Goal: Information Seeking & Learning: Understand process/instructions

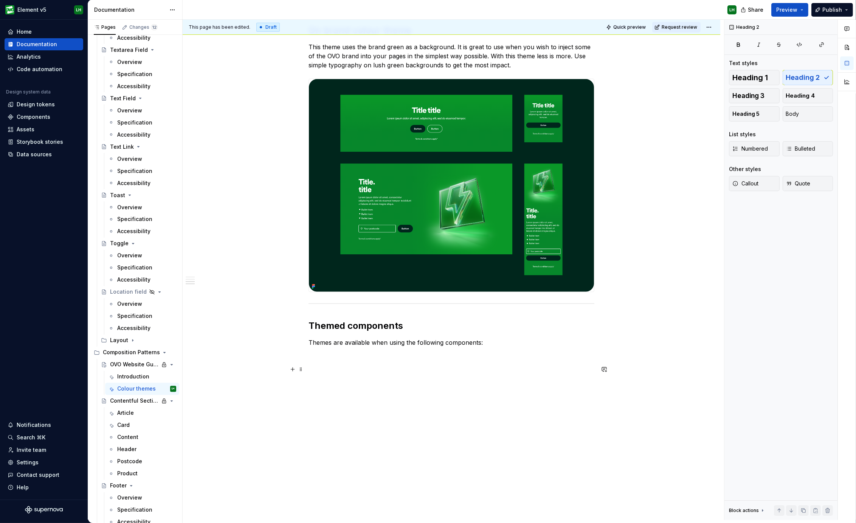
click at [321, 370] on p at bounding box center [452, 369] width 286 height 9
click at [292, 357] on button "button" at bounding box center [292, 355] width 11 height 11
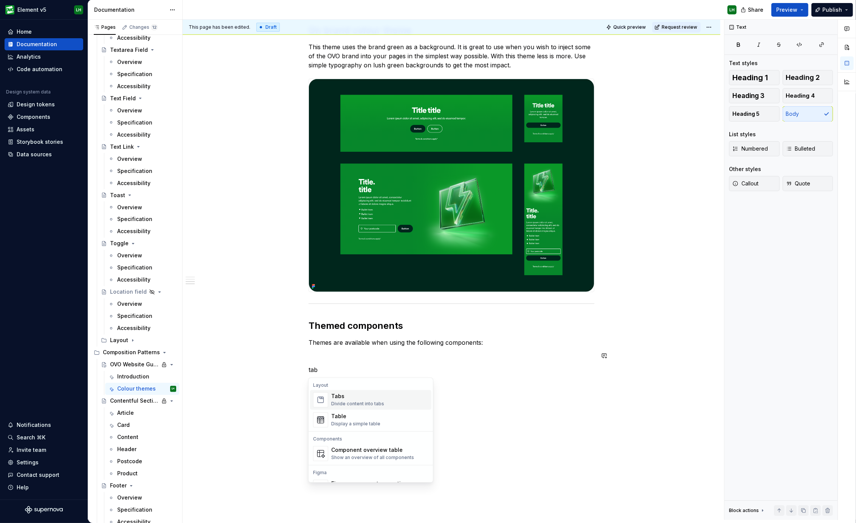
click at [339, 400] on div "Tabs Divide content into tabs" at bounding box center [357, 400] width 53 height 14
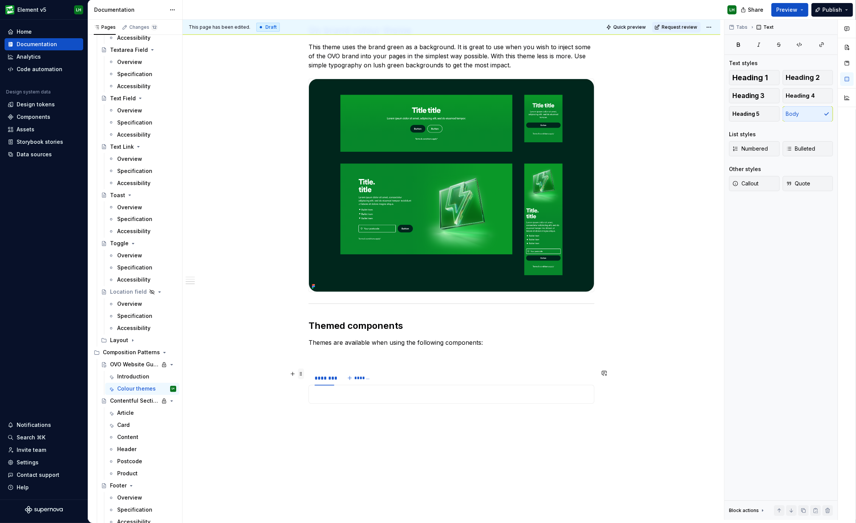
click at [299, 373] on span at bounding box center [301, 373] width 6 height 11
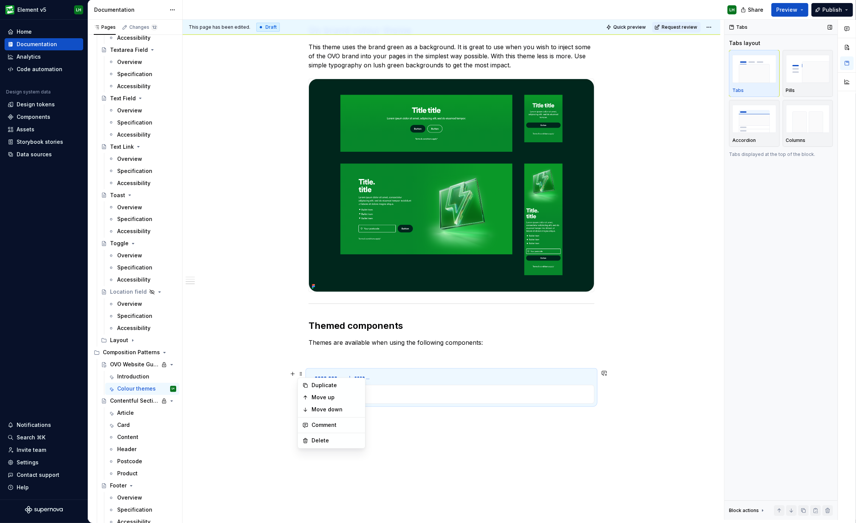
type textarea "*"
click at [789, 120] on img "button" at bounding box center [808, 119] width 44 height 28
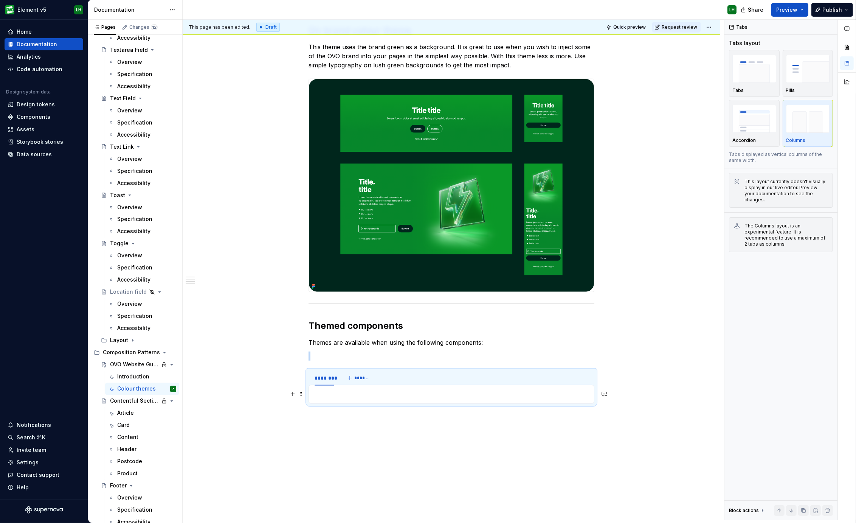
click at [330, 395] on p at bounding box center [452, 394] width 276 height 9
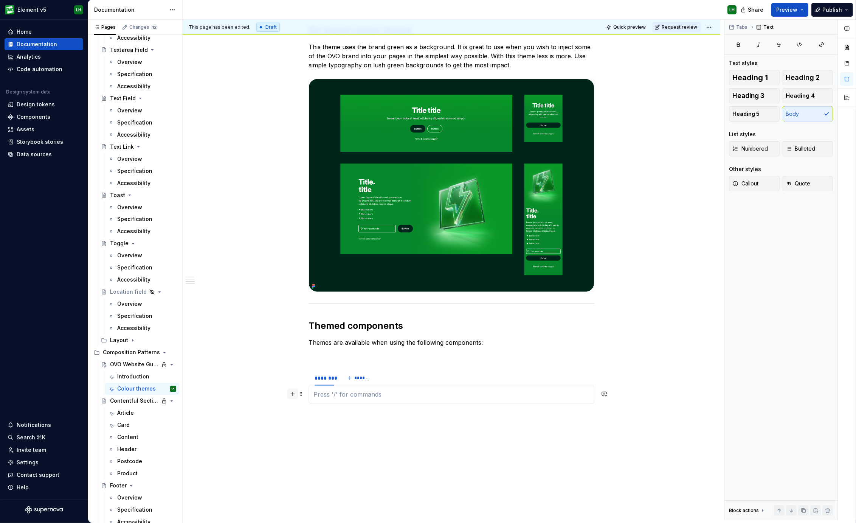
click at [289, 394] on button "button" at bounding box center [292, 393] width 11 height 11
click at [386, 436] on div "Image" at bounding box center [373, 434] width 74 height 8
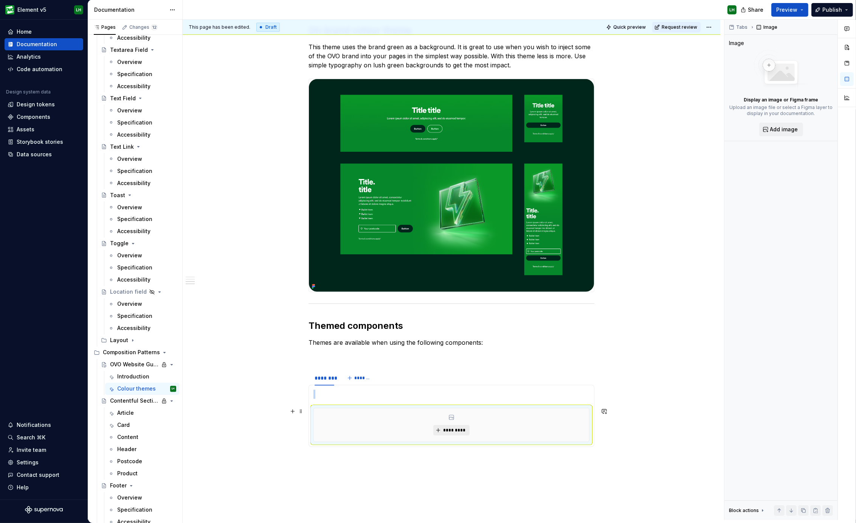
click at [443, 429] on span "*********" at bounding box center [454, 430] width 23 height 6
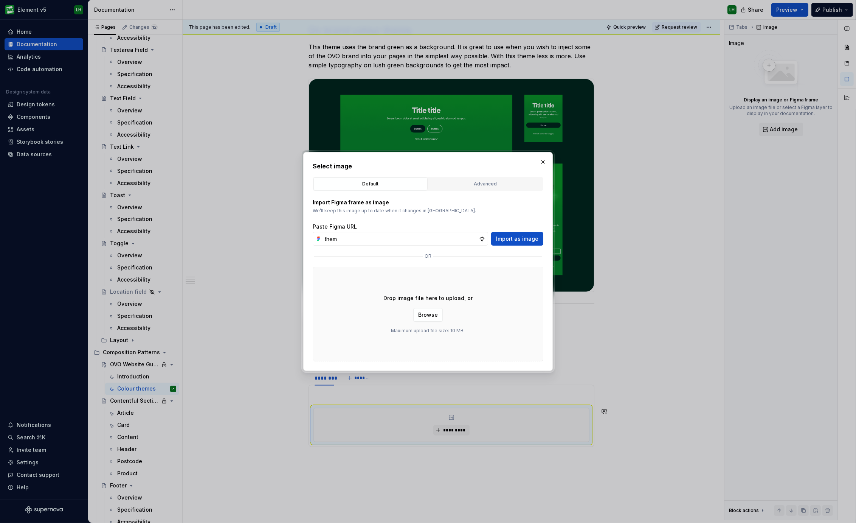
type input "theme"
click at [469, 187] on div "Advanced" at bounding box center [485, 184] width 109 height 8
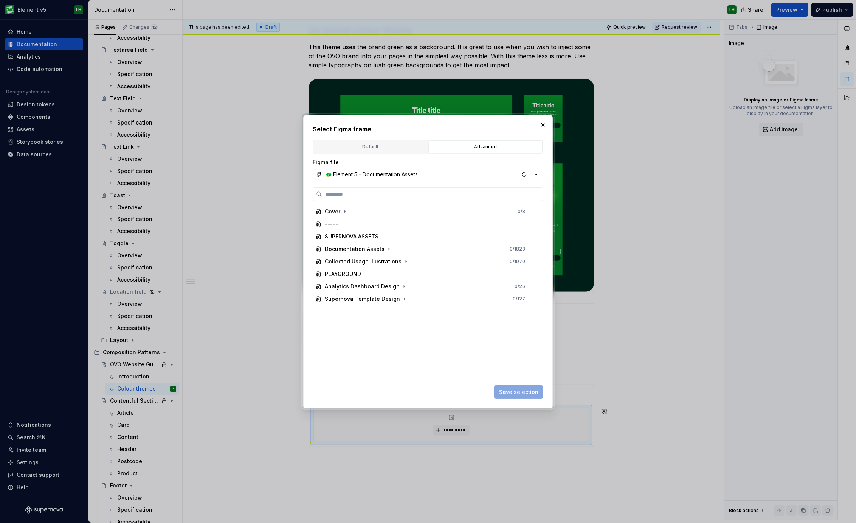
click at [528, 183] on div "Figma file 🐲 Element 5 - Documentation Assets Cover 0 / 8 ----- SUPERNOVA ASSET…" at bounding box center [428, 266] width 231 height 217
click at [525, 175] on div "button" at bounding box center [524, 174] width 11 height 11
click at [384, 197] on label at bounding box center [428, 194] width 231 height 14
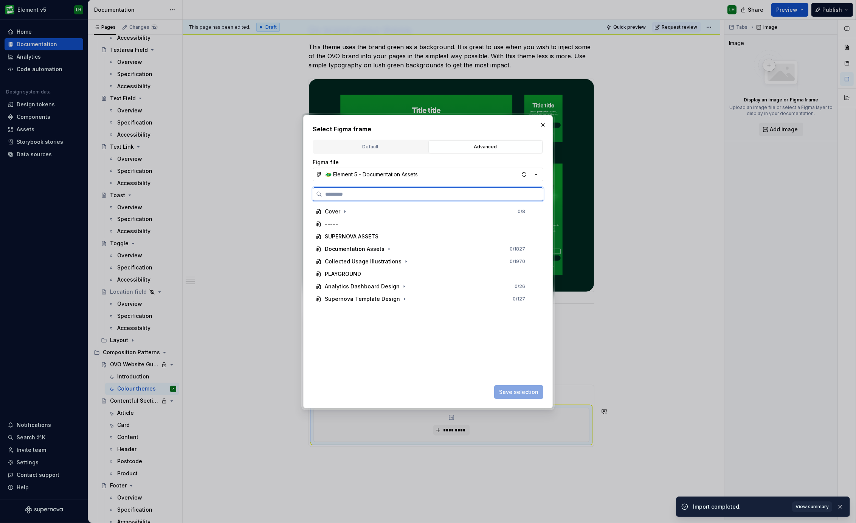
click at [384, 197] on input "search" at bounding box center [432, 194] width 221 height 8
type textarea "*"
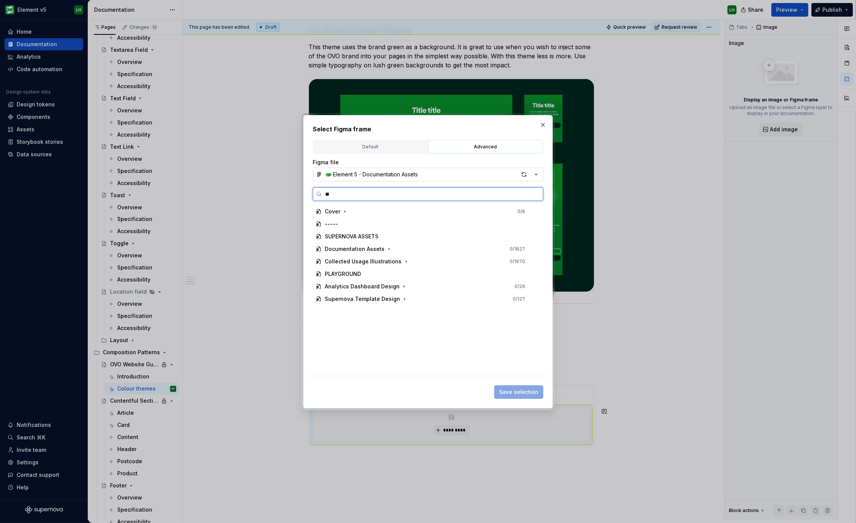
type input "***"
type textarea "*"
type input "*****"
click at [390, 265] on div "Homepage hero card theme s" at bounding box center [428, 261] width 217 height 12
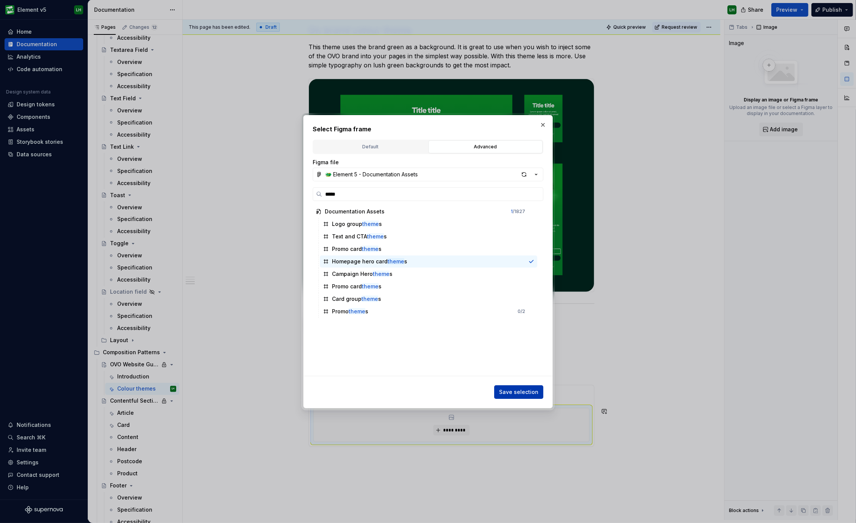
click at [507, 388] on span "Save selection" at bounding box center [518, 392] width 39 height 8
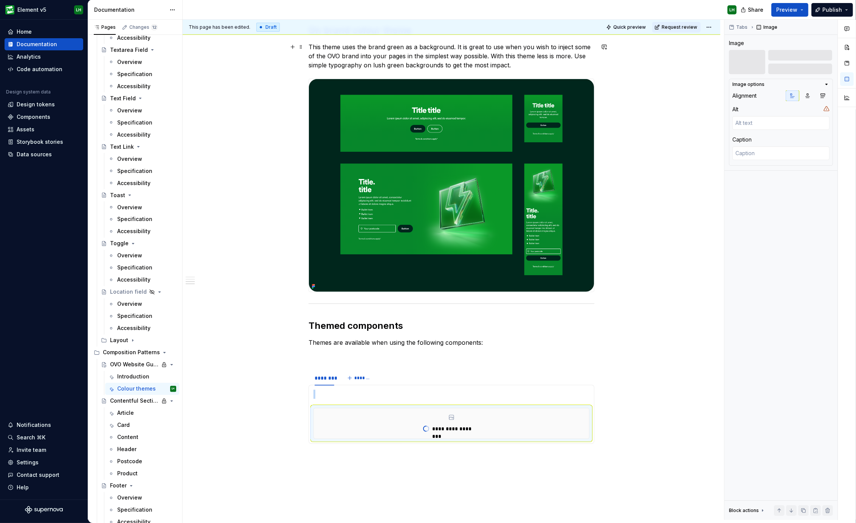
click at [379, 63] on p "This theme uses the brand green as a background. It is great to use when you wi…" at bounding box center [452, 55] width 286 height 27
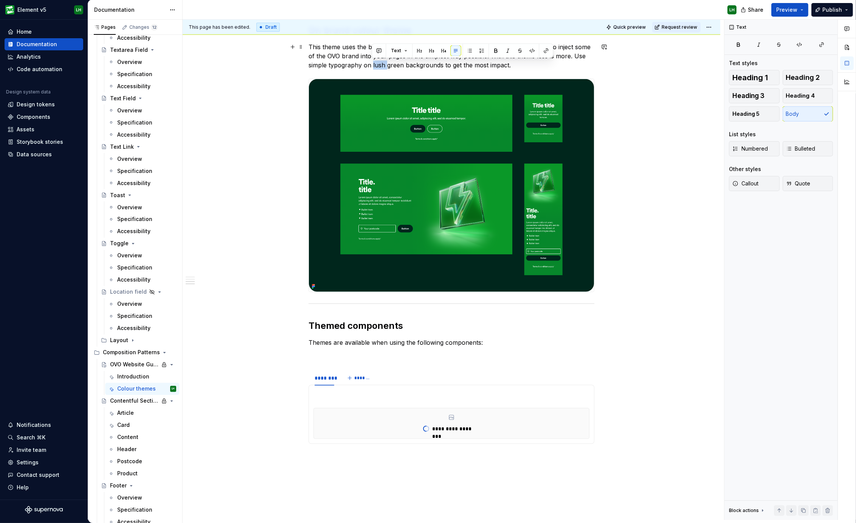
click at [379, 63] on p "This theme uses the brand green as a background. It is great to use when you wi…" at bounding box center [452, 55] width 286 height 27
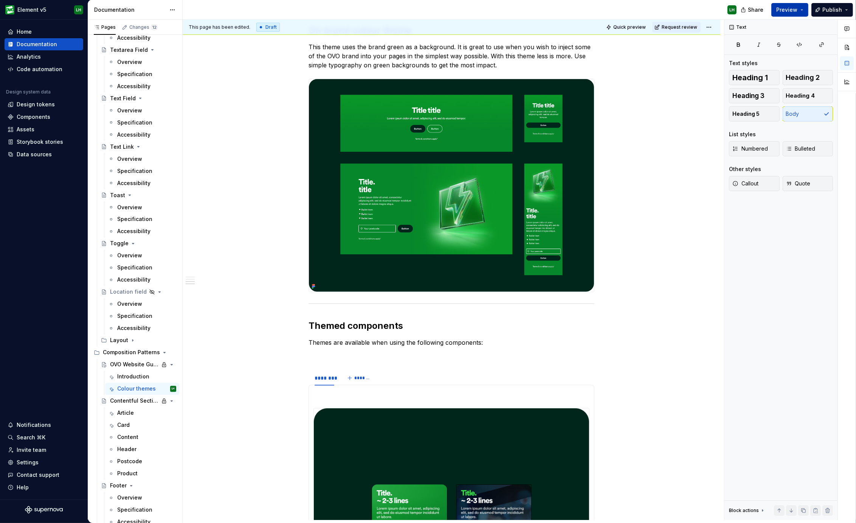
click at [804, 12] on button "Preview" at bounding box center [790, 10] width 37 height 14
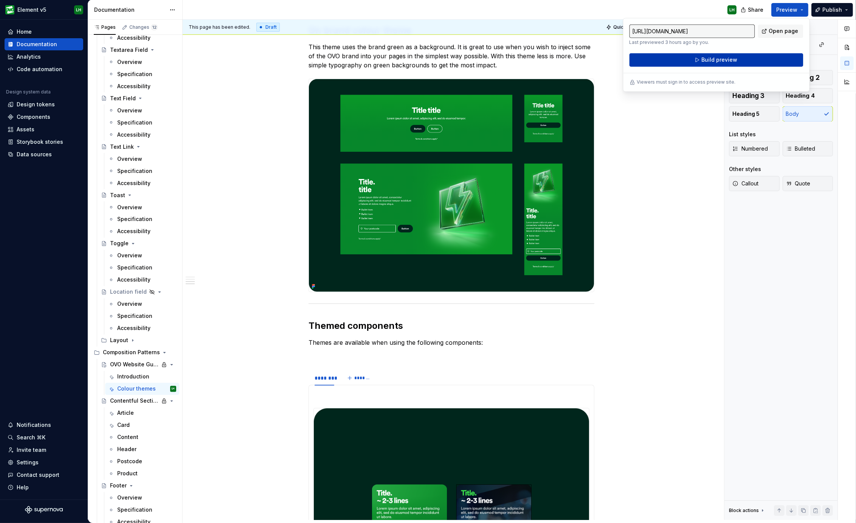
click at [753, 61] on button "Build preview" at bounding box center [717, 60] width 174 height 14
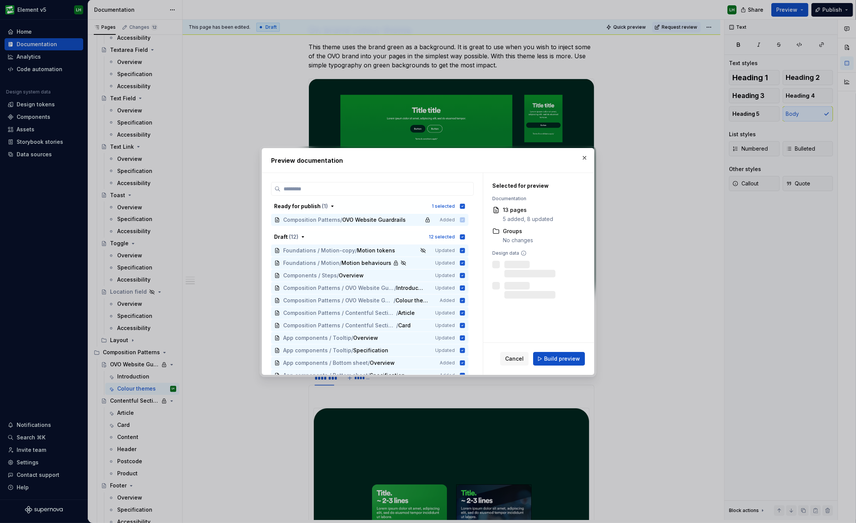
click at [558, 356] on span "Build preview" at bounding box center [562, 359] width 36 height 8
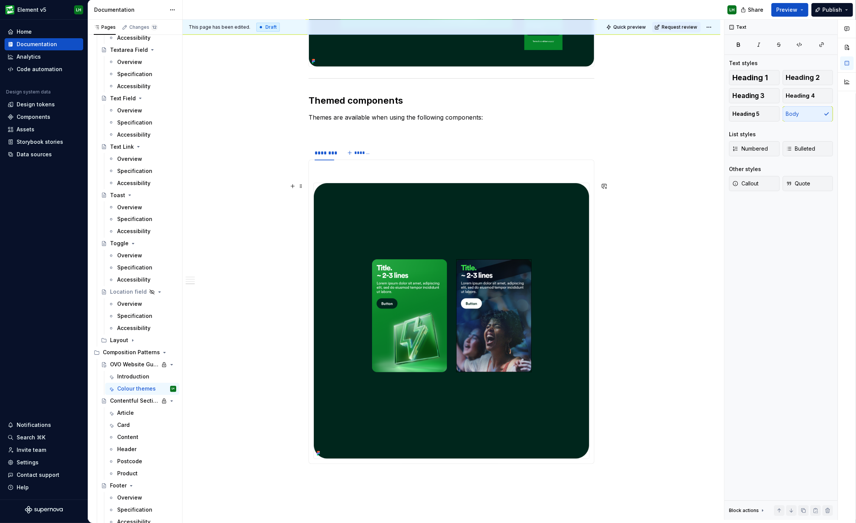
scroll to position [1040, 0]
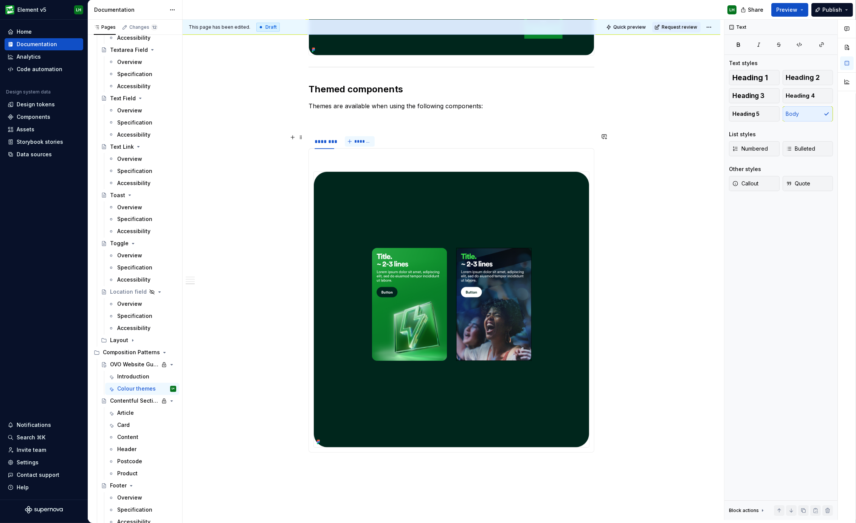
click at [359, 140] on span "*******" at bounding box center [362, 141] width 17 height 6
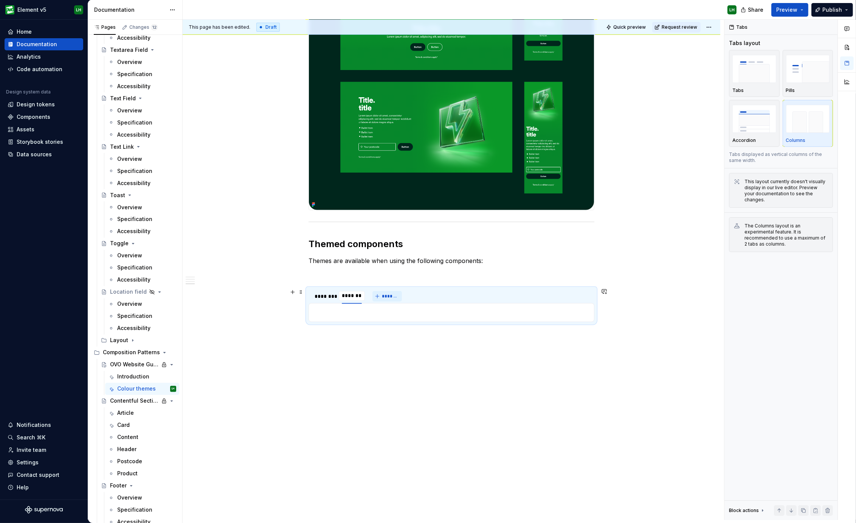
scroll to position [885, 0]
click at [289, 310] on button "button" at bounding box center [292, 313] width 11 height 11
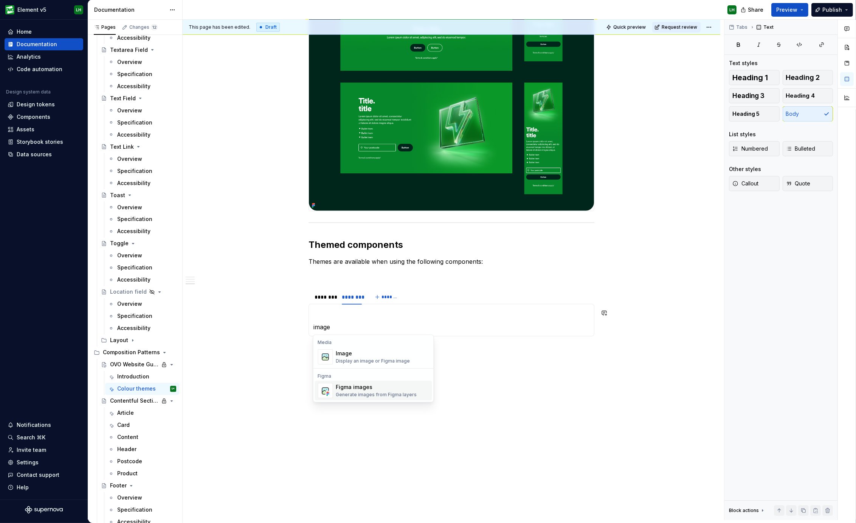
click at [359, 360] on div "Display an image or Figma image" at bounding box center [373, 361] width 74 height 6
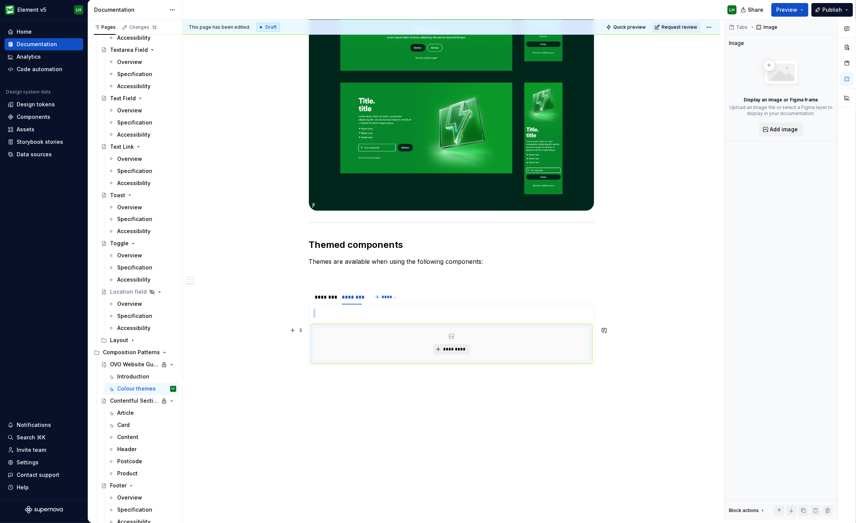
click at [453, 349] on span "*********" at bounding box center [454, 349] width 23 height 6
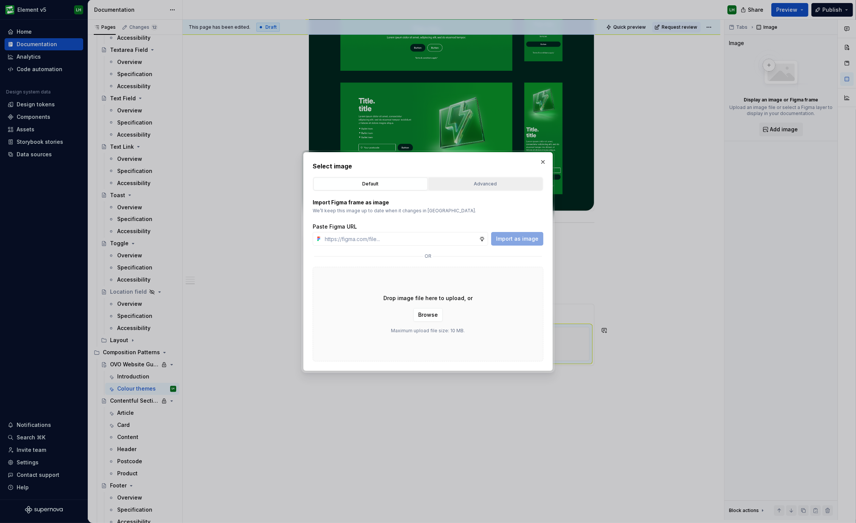
type textarea "*"
click at [461, 185] on div "Advanced" at bounding box center [485, 184] width 109 height 8
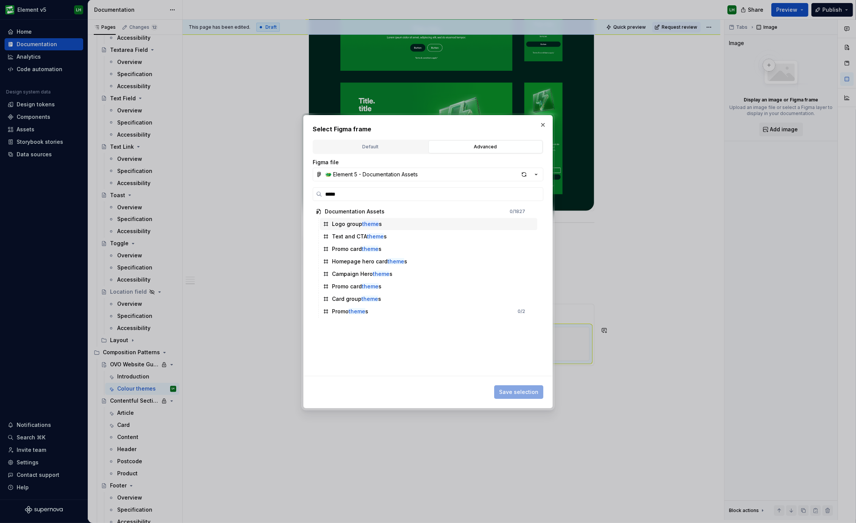
type input "******"
click at [337, 270] on div "Campaign Hero themes" at bounding box center [362, 274] width 61 height 8
click at [525, 391] on span "Save selection" at bounding box center [518, 392] width 39 height 8
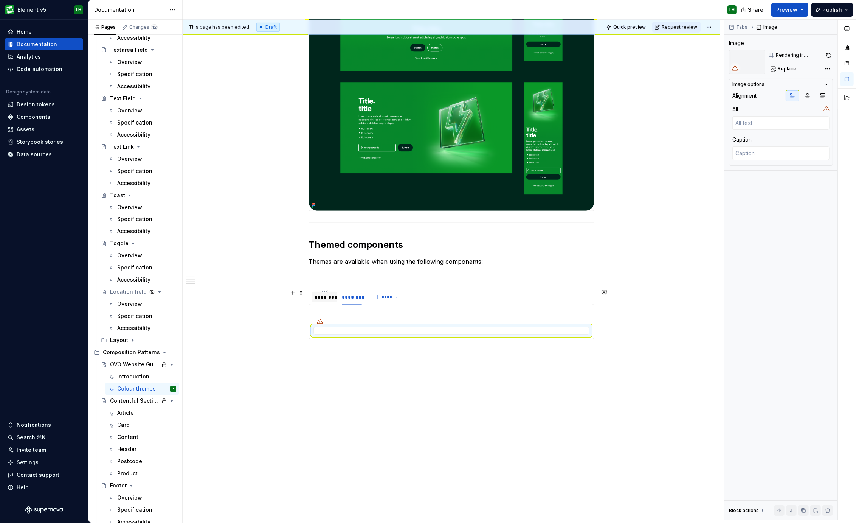
click at [326, 297] on div "********" at bounding box center [325, 297] width 20 height 8
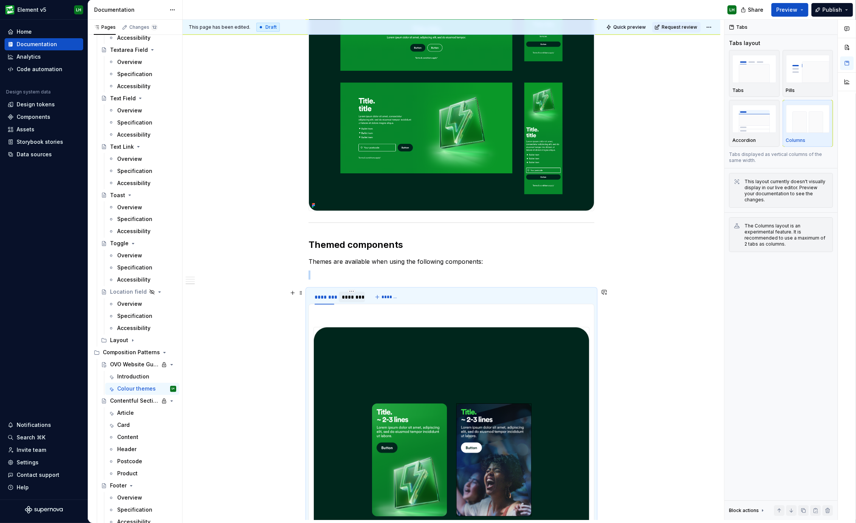
click at [352, 298] on div "********" at bounding box center [352, 297] width 20 height 8
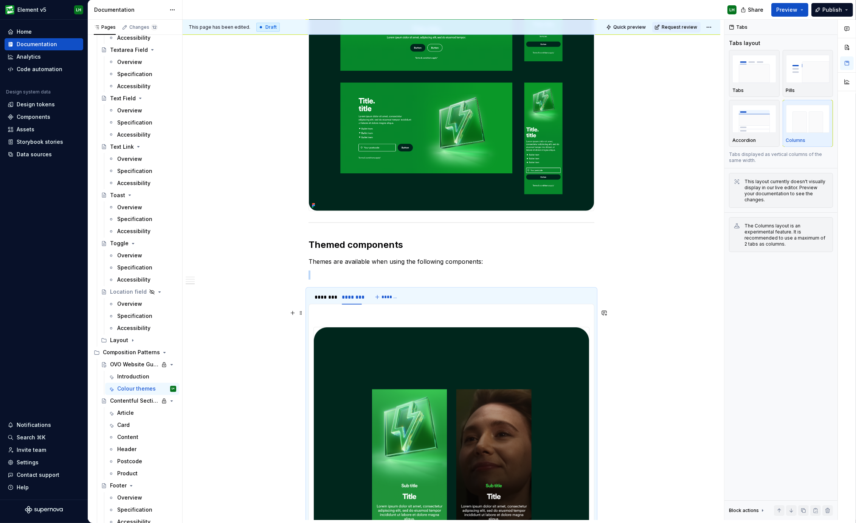
click at [312, 314] on div at bounding box center [452, 456] width 286 height 304
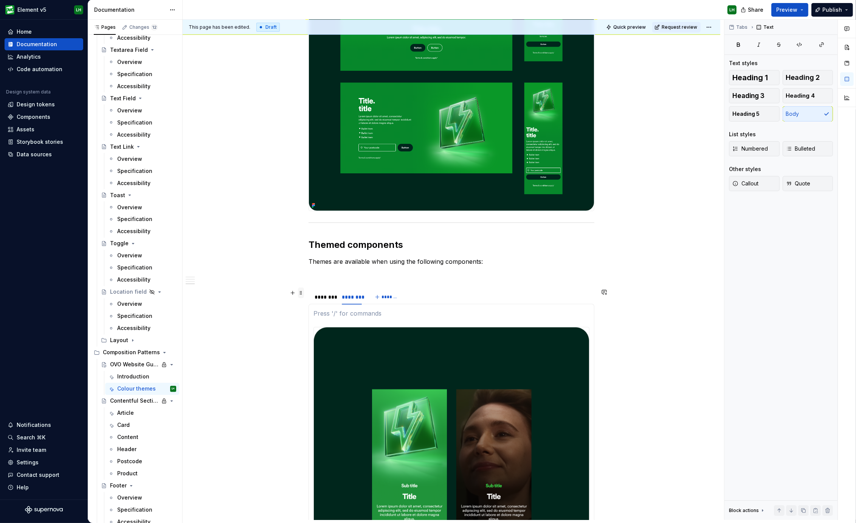
click at [301, 292] on span at bounding box center [301, 292] width 6 height 11
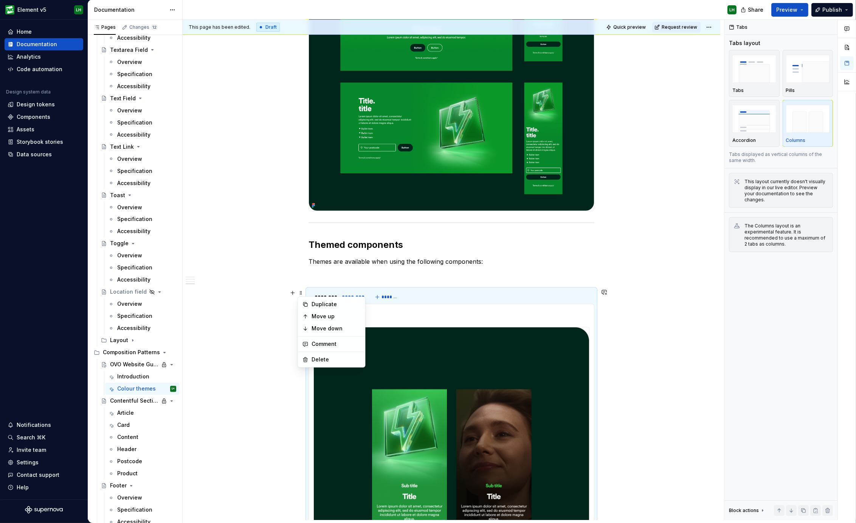
click at [401, 315] on p at bounding box center [452, 313] width 276 height 9
click at [793, 6] on span "Preview" at bounding box center [787, 10] width 21 height 8
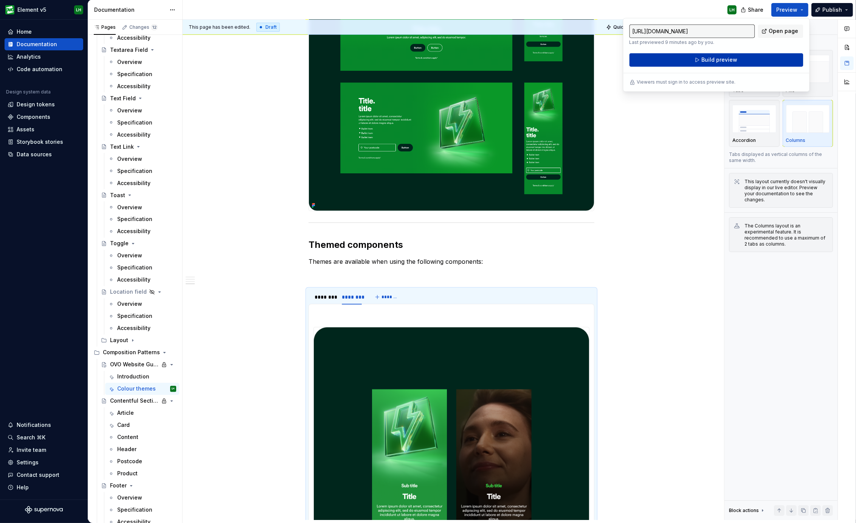
click at [751, 57] on button "Build preview" at bounding box center [717, 60] width 174 height 14
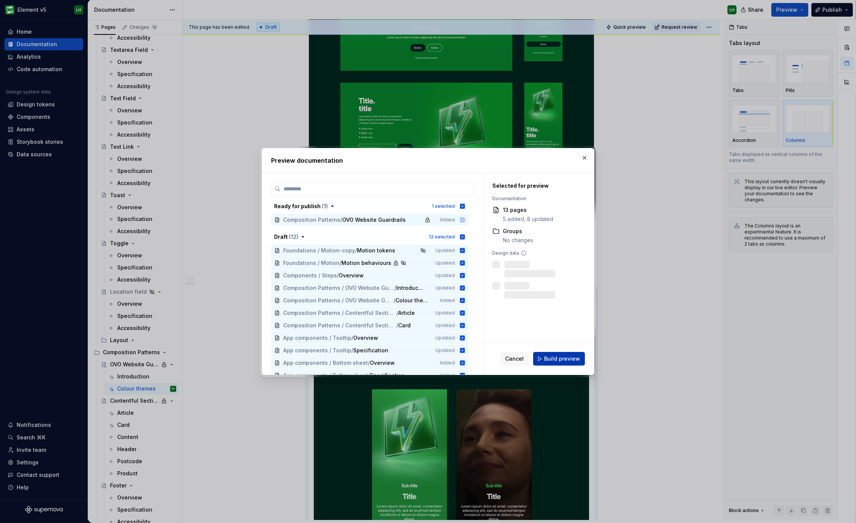
click at [559, 353] on button "Build preview" at bounding box center [559, 359] width 52 height 14
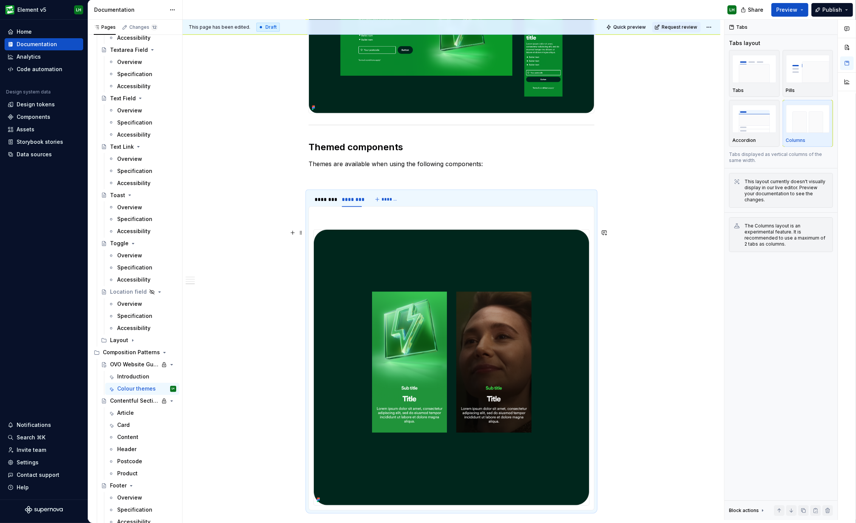
scroll to position [981, 0]
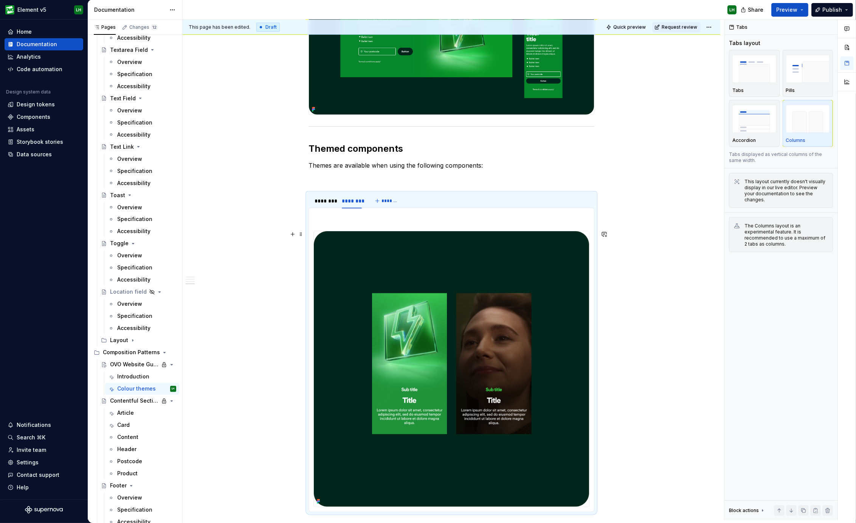
drag, startPoint x: 283, startPoint y: 311, endPoint x: 340, endPoint y: 217, distance: 109.9
click at [340, 217] on p at bounding box center [452, 217] width 276 height 9
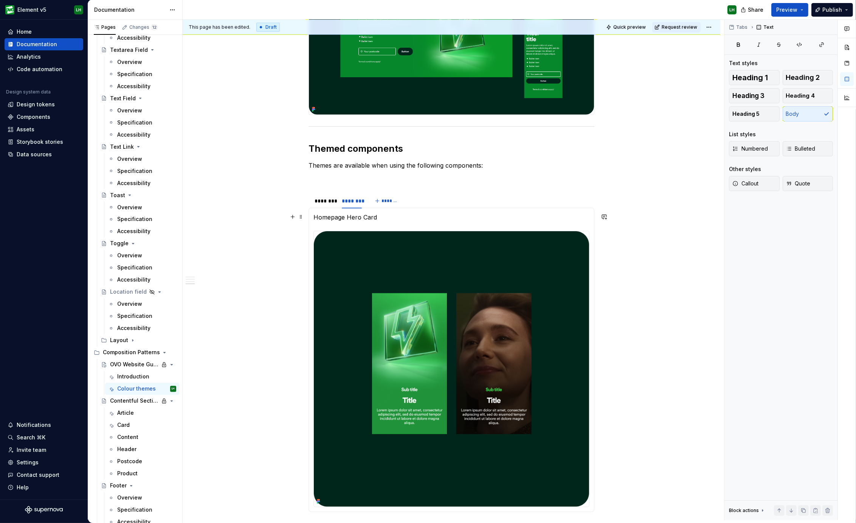
click at [337, 216] on p "Homepage Hero Card" at bounding box center [452, 217] width 276 height 9
click at [371, 214] on p "Campaign Hero Card" at bounding box center [452, 217] width 276 height 9
click at [320, 197] on div "********" at bounding box center [325, 201] width 20 height 8
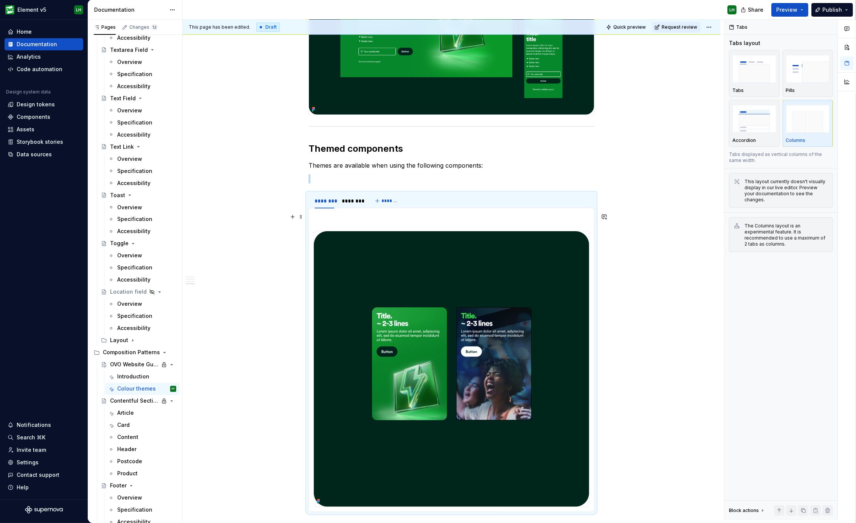
click at [326, 213] on p at bounding box center [452, 217] width 276 height 9
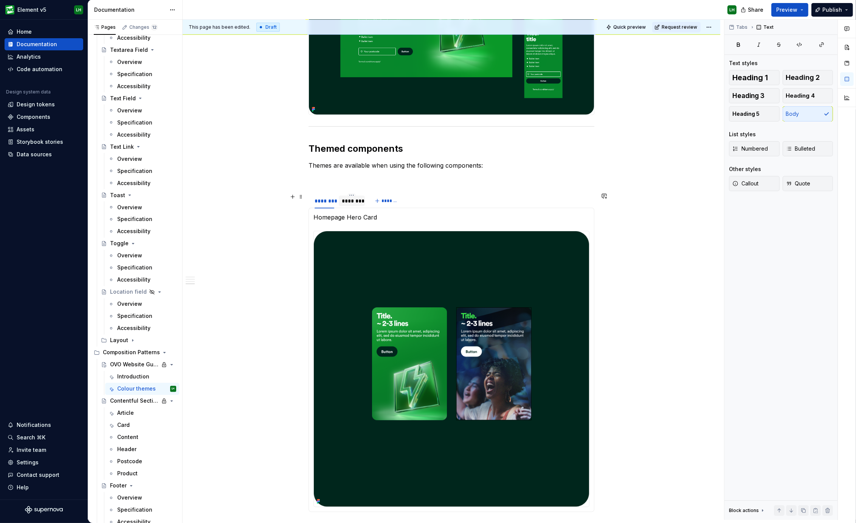
click at [348, 204] on div "********" at bounding box center [352, 201] width 26 height 11
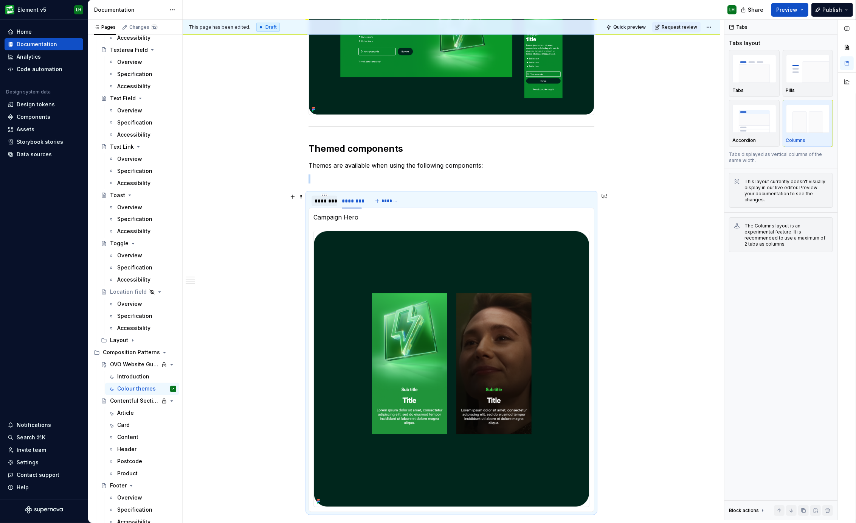
click at [331, 204] on div "********" at bounding box center [325, 201] width 26 height 11
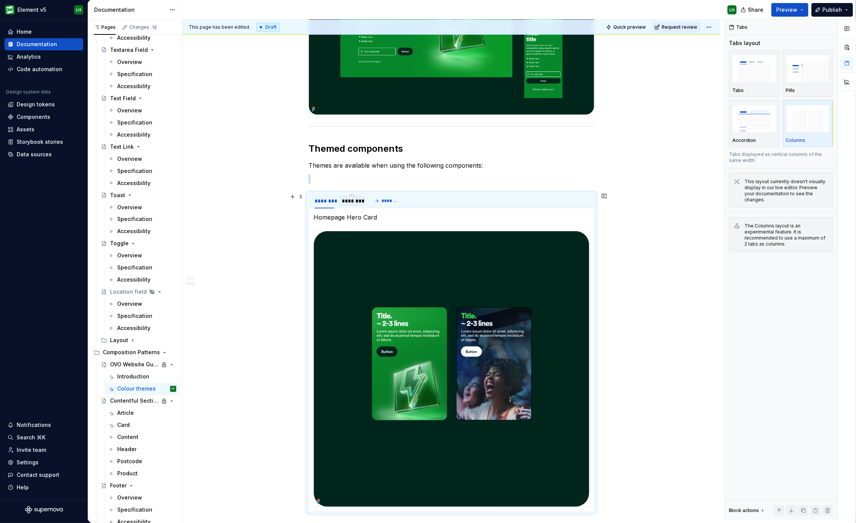
click at [350, 201] on div "********" at bounding box center [352, 201] width 20 height 8
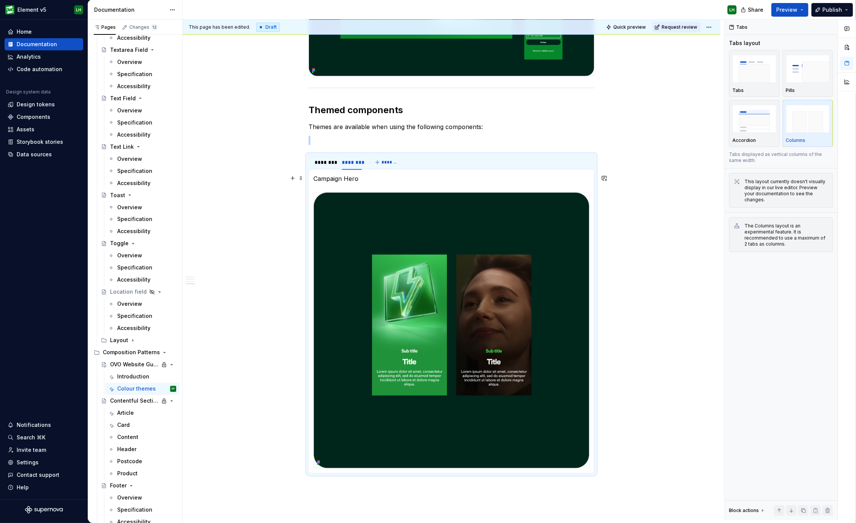
scroll to position [1028, 0]
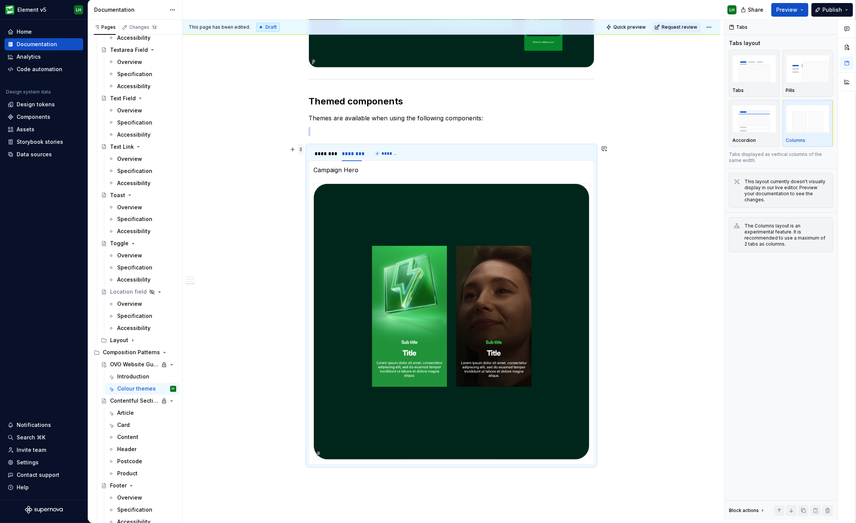
click at [299, 151] on span at bounding box center [301, 149] width 6 height 11
click at [314, 162] on div "Duplicate" at bounding box center [336, 161] width 49 height 8
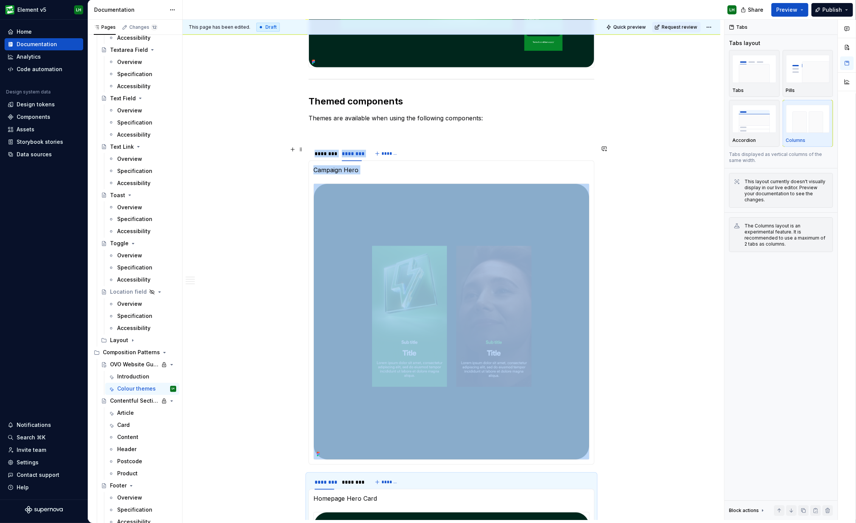
scroll to position [1300, 0]
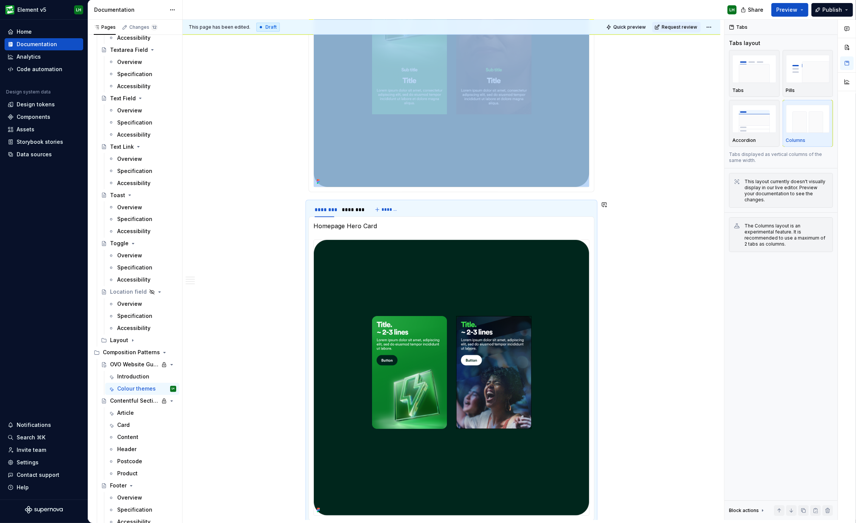
click at [0, 0] on button "button" at bounding box center [0, 0] width 0 height 0
click at [346, 221] on p "Homepage Hero Card" at bounding box center [452, 225] width 276 height 9
click at [338, 221] on p "Homepage Hero Card" at bounding box center [452, 225] width 276 height 9
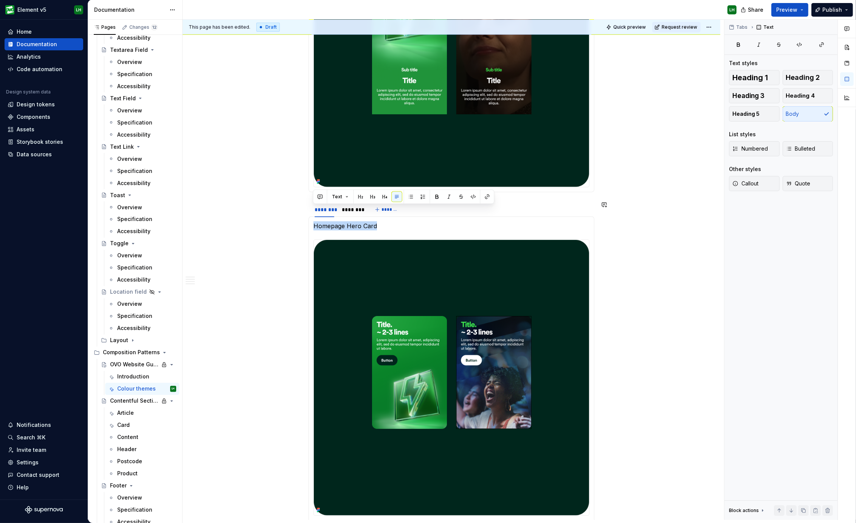
scroll to position [1315, 0]
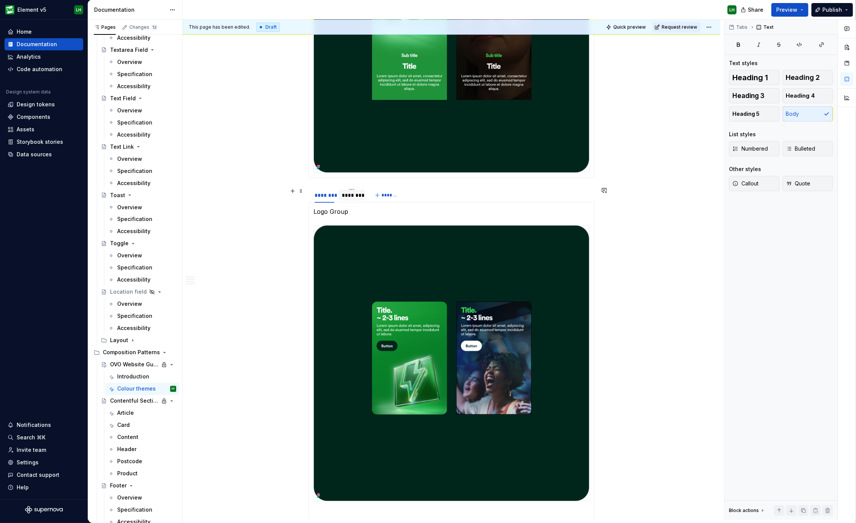
click at [347, 196] on div "********" at bounding box center [352, 195] width 20 height 8
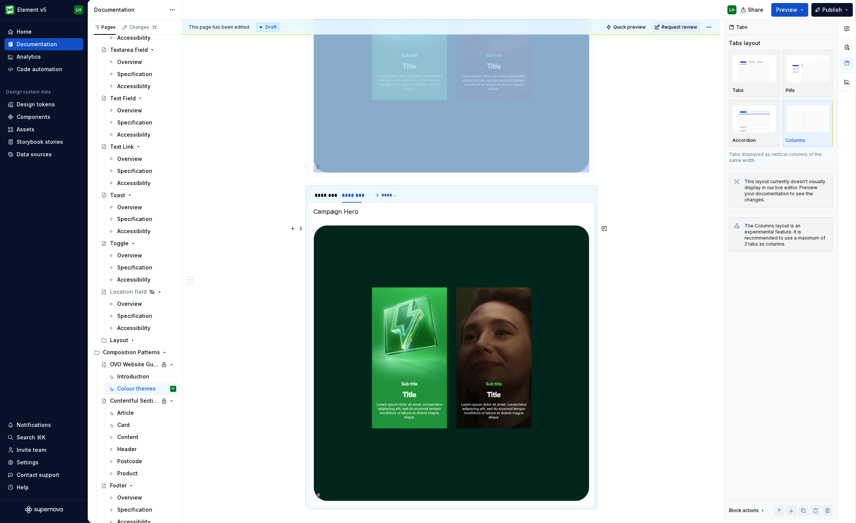
drag, startPoint x: 278, startPoint y: 244, endPoint x: 352, endPoint y: 220, distance: 77.5
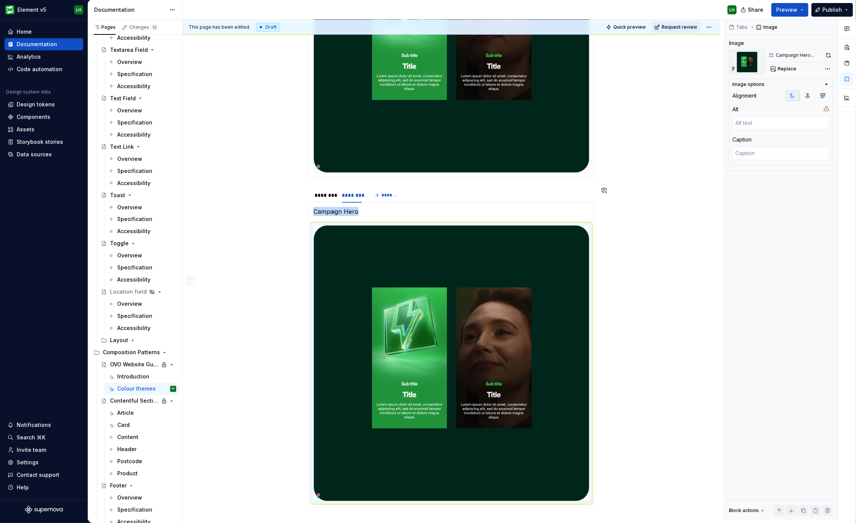
click at [347, 216] on section-item-column "Campaign Hero" at bounding box center [452, 354] width 276 height 294
click at [348, 211] on p "Campaign Hero" at bounding box center [452, 211] width 276 height 9
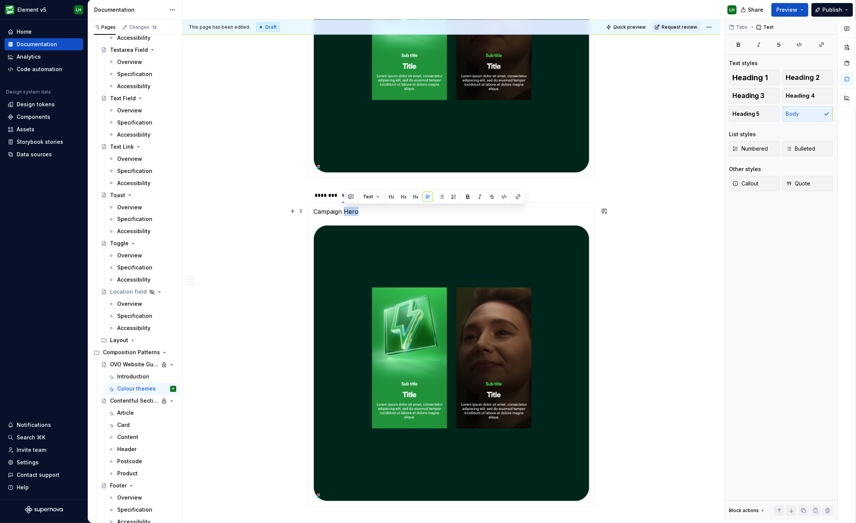
click at [348, 211] on p "Campaign Hero" at bounding box center [452, 211] width 276 height 9
click at [416, 300] on img at bounding box center [451, 362] width 275 height 275
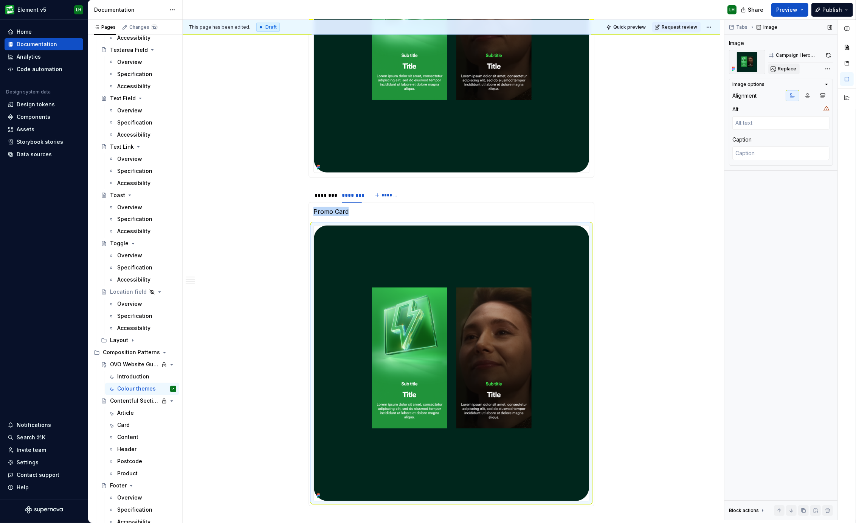
click at [775, 70] on button "Replace" at bounding box center [784, 69] width 31 height 11
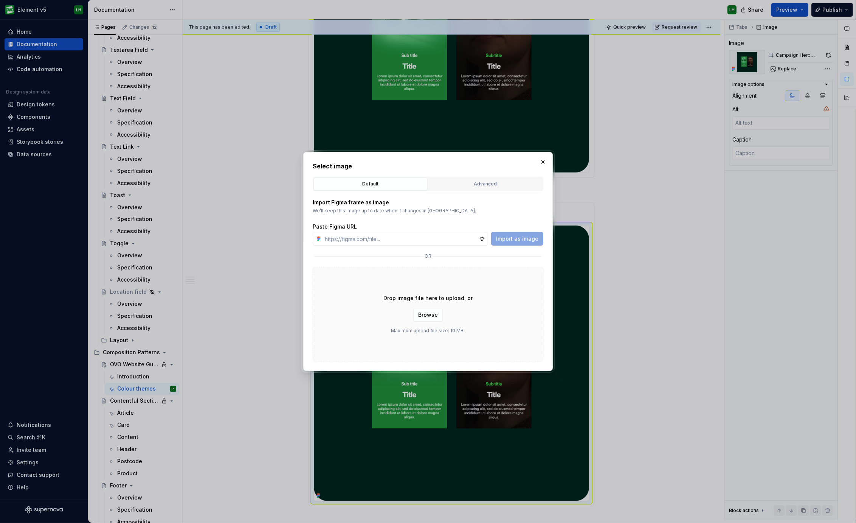
type textarea "*"
click at [471, 182] on div "Advanced" at bounding box center [485, 184] width 109 height 8
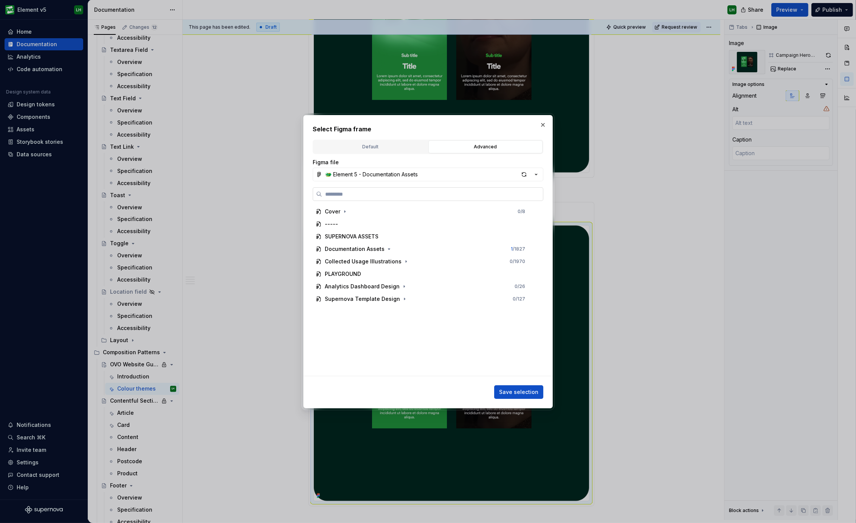
click at [344, 195] on input "search" at bounding box center [432, 194] width 221 height 8
type input "*****"
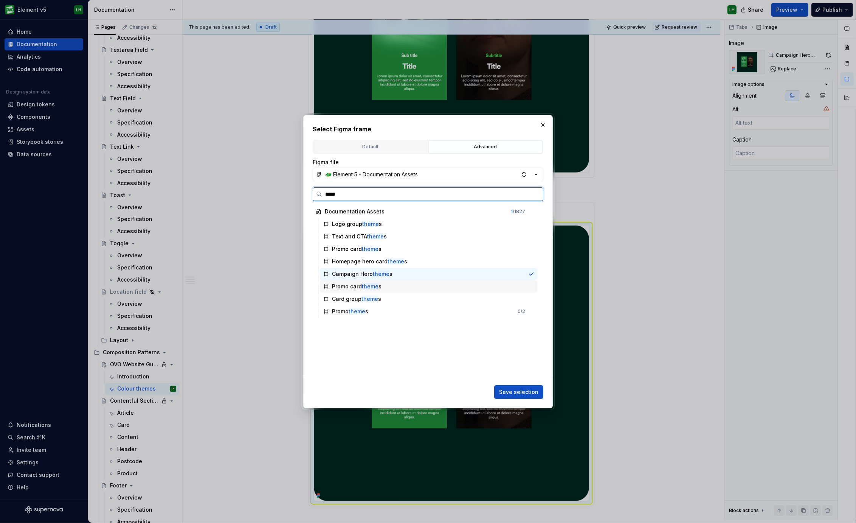
click at [350, 284] on div "Promo card theme s" at bounding box center [357, 287] width 50 height 8
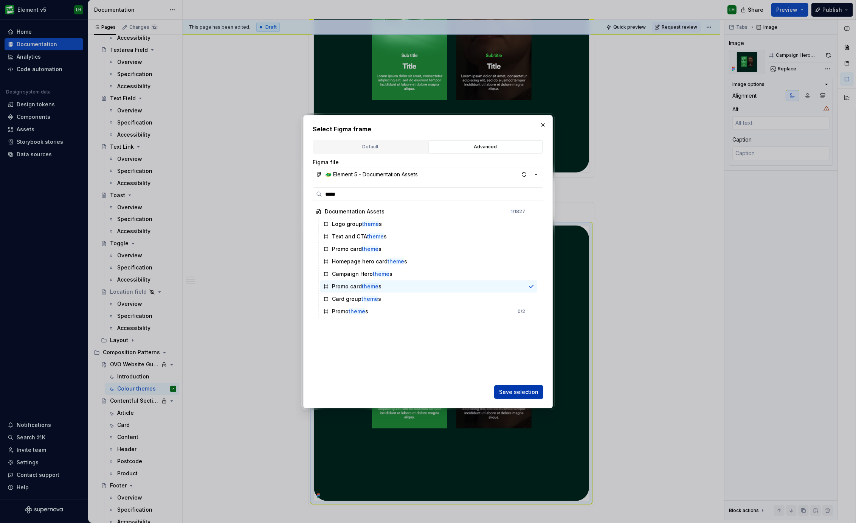
click at [510, 388] on span "Save selection" at bounding box center [518, 392] width 39 height 8
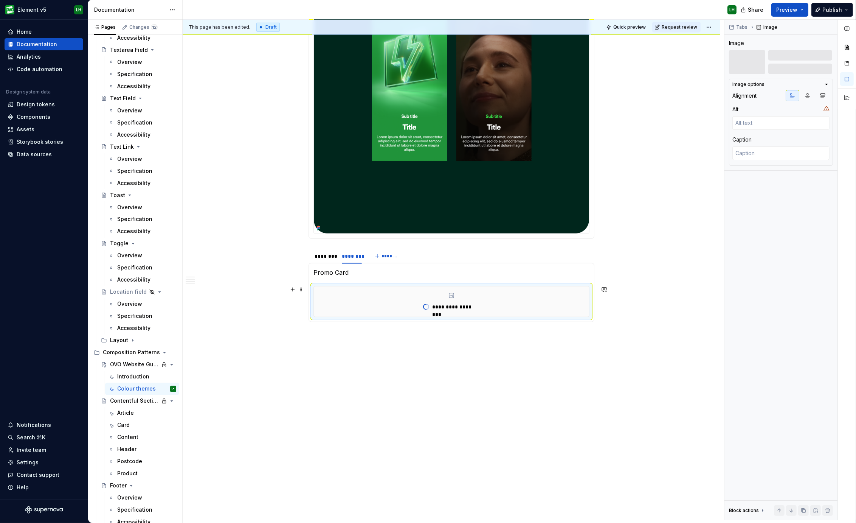
scroll to position [1253, 0]
click at [318, 255] on div "********" at bounding box center [325, 257] width 20 height 8
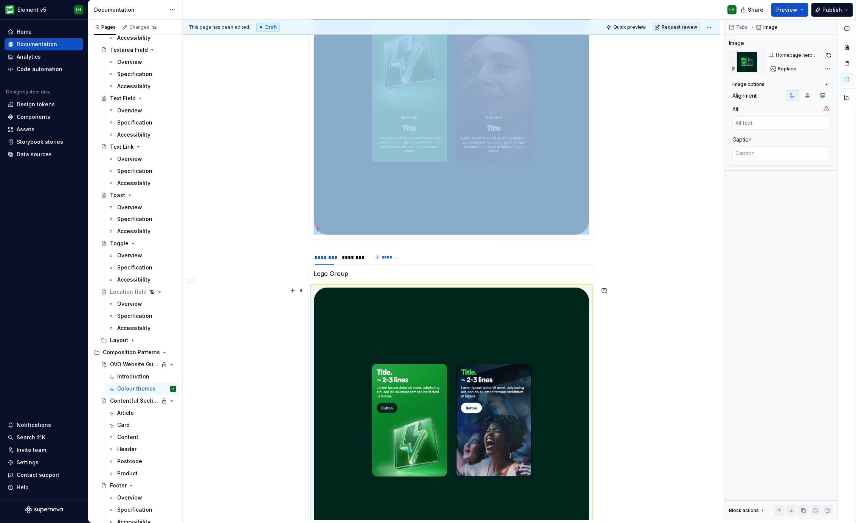
click at [388, 328] on img at bounding box center [451, 424] width 275 height 275
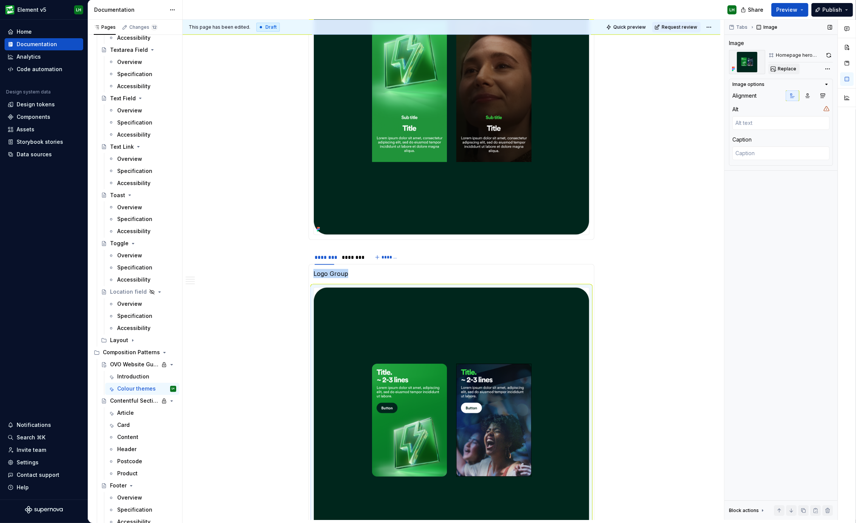
click at [781, 69] on span "Replace" at bounding box center [787, 69] width 19 height 6
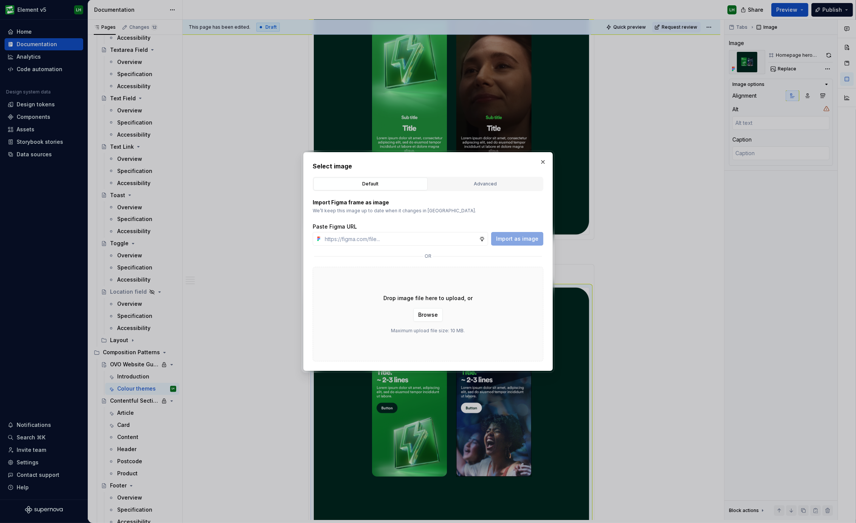
type textarea "*"
click at [480, 182] on div "Advanced" at bounding box center [485, 184] width 109 height 8
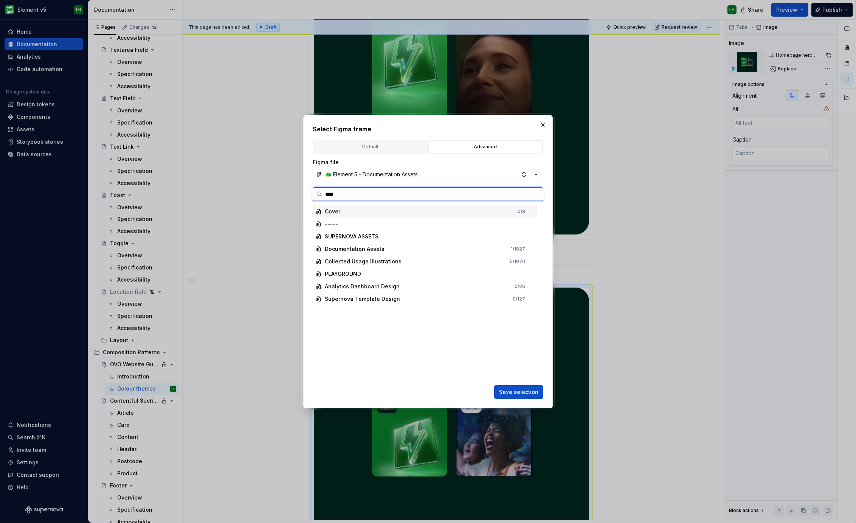
type input "*****"
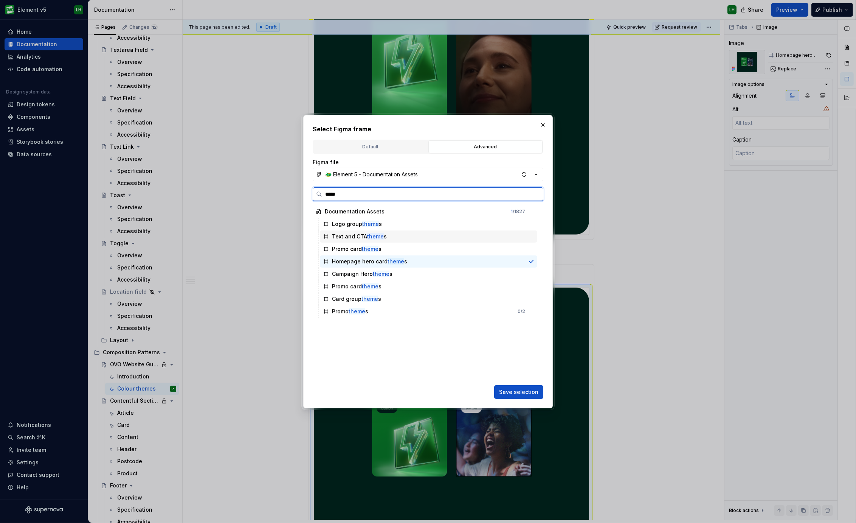
click at [353, 228] on div "Logo group theme s" at bounding box center [428, 224] width 217 height 12
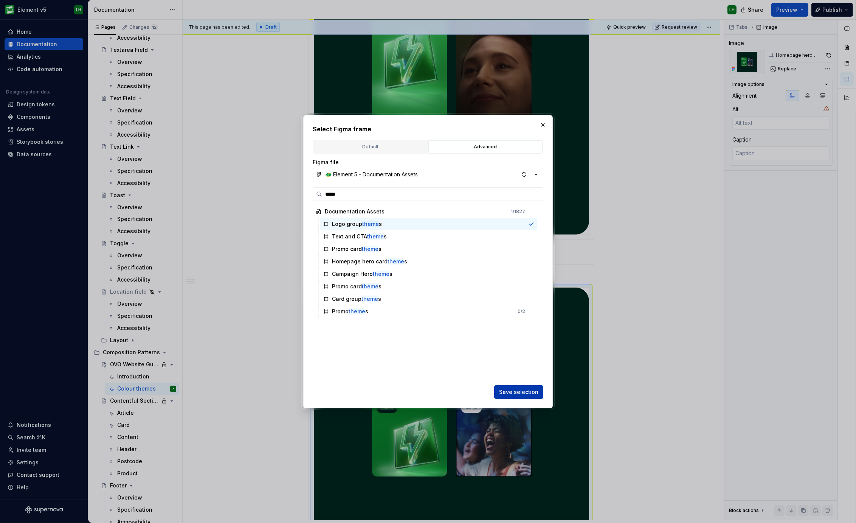
click at [522, 387] on button "Save selection" at bounding box center [518, 392] width 49 height 14
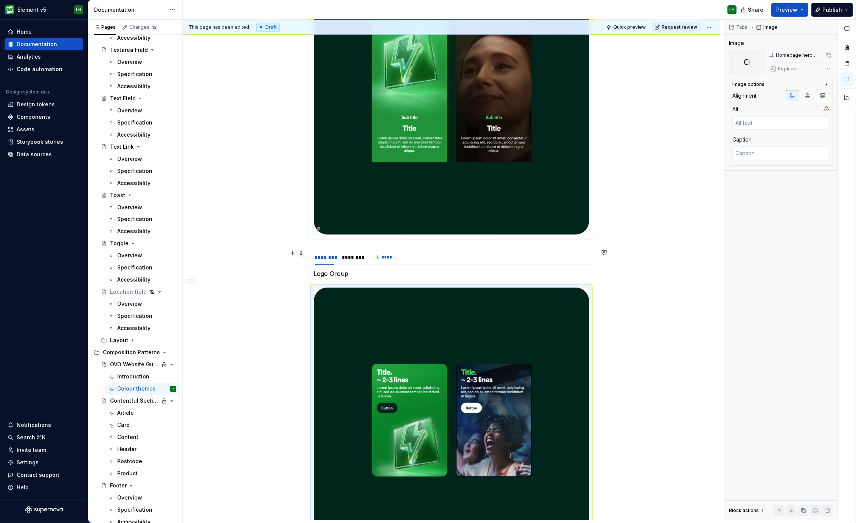
click at [299, 254] on span at bounding box center [301, 253] width 6 height 11
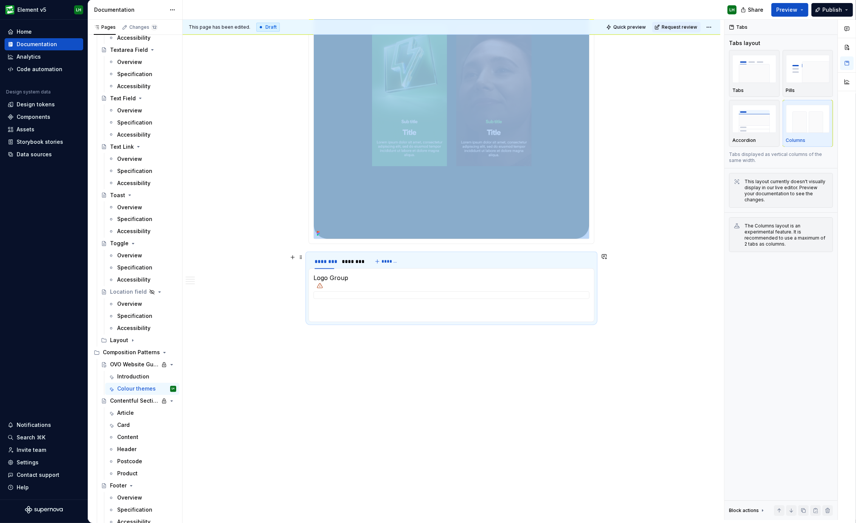
scroll to position [1248, 0]
click at [299, 256] on span at bounding box center [301, 258] width 6 height 11
click at [335, 270] on div "Duplicate" at bounding box center [336, 270] width 49 height 8
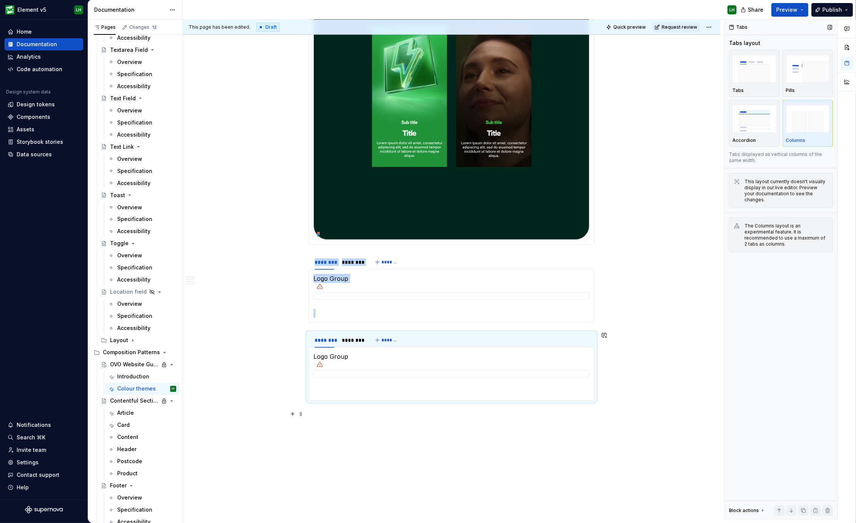
scroll to position [1325, 0]
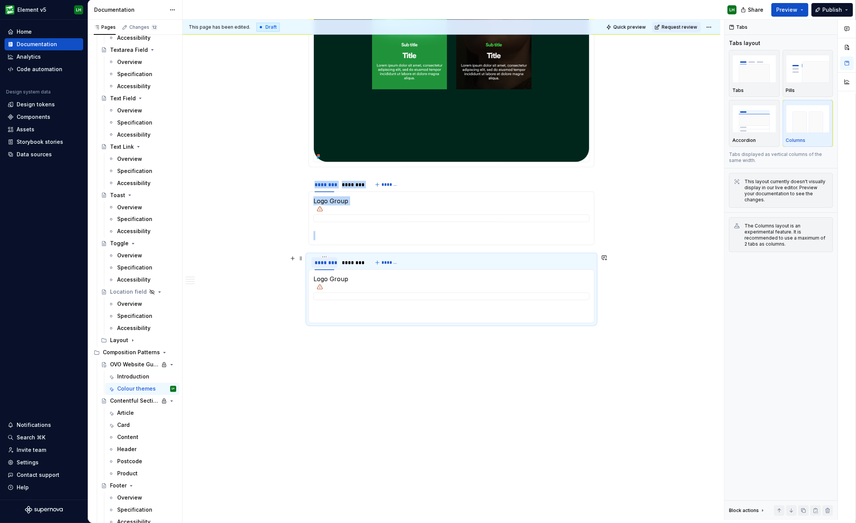
click at [327, 264] on div "********" at bounding box center [325, 263] width 20 height 8
click at [349, 263] on div "********" at bounding box center [352, 263] width 20 height 8
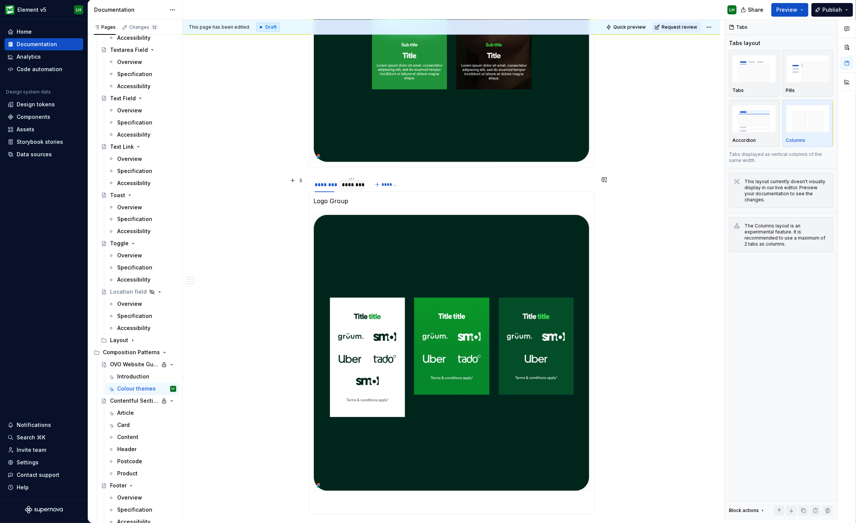
click at [349, 183] on div "********" at bounding box center [352, 185] width 20 height 8
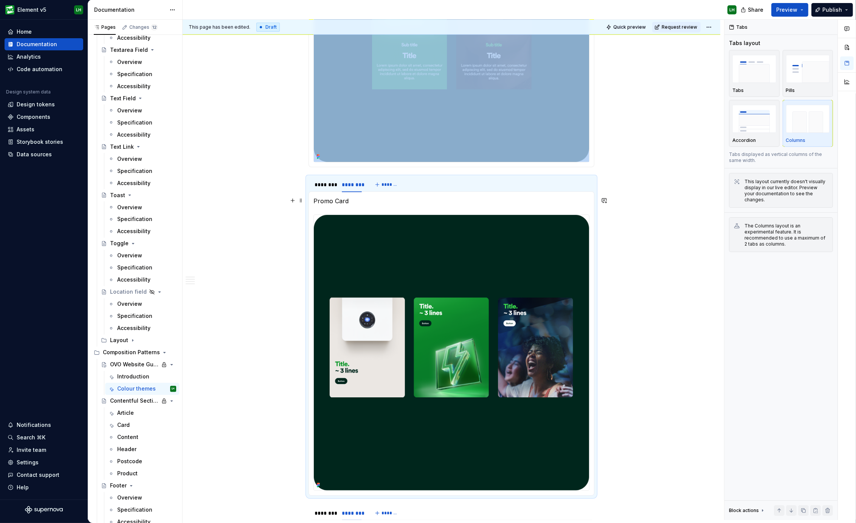
click at [345, 196] on p "Promo Card" at bounding box center [452, 200] width 276 height 9
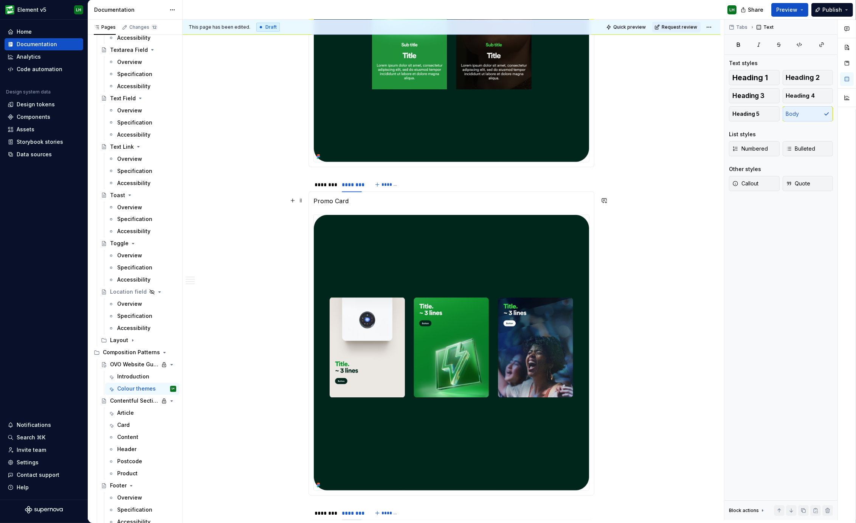
click at [359, 198] on p "Promo Card" at bounding box center [452, 200] width 276 height 9
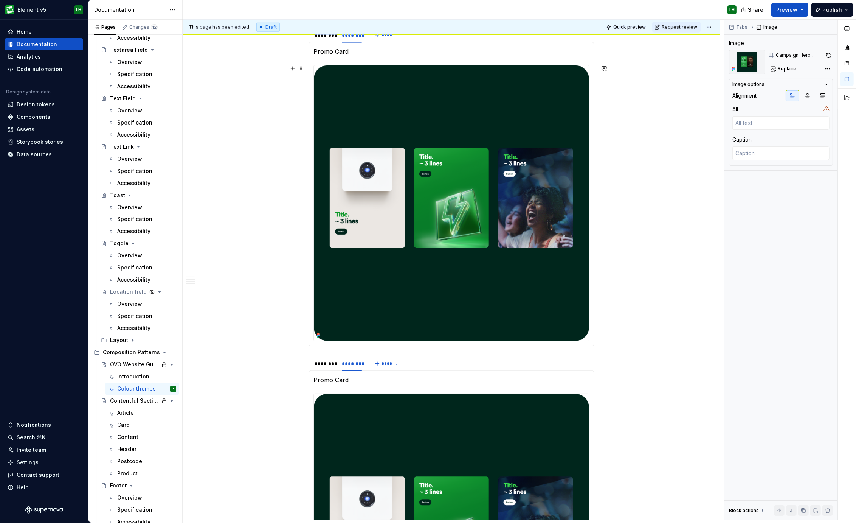
scroll to position [1427, 0]
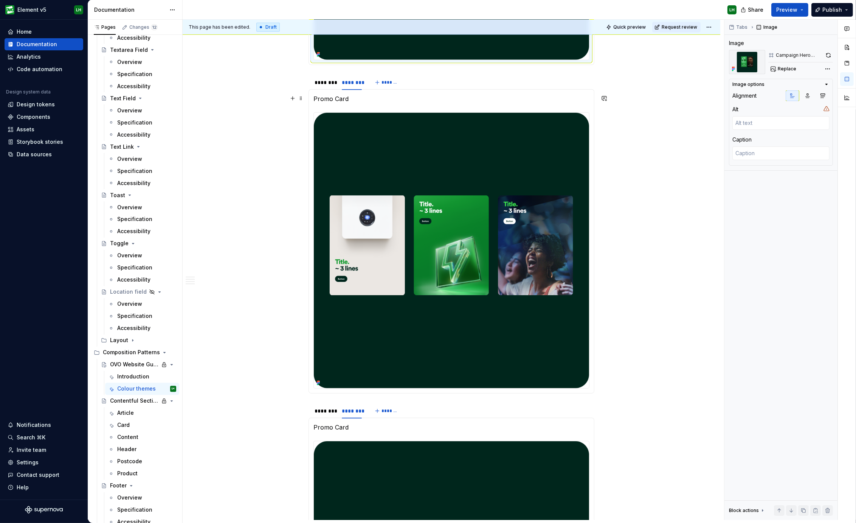
click at [333, 99] on p "Promo Card" at bounding box center [452, 98] width 276 height 9
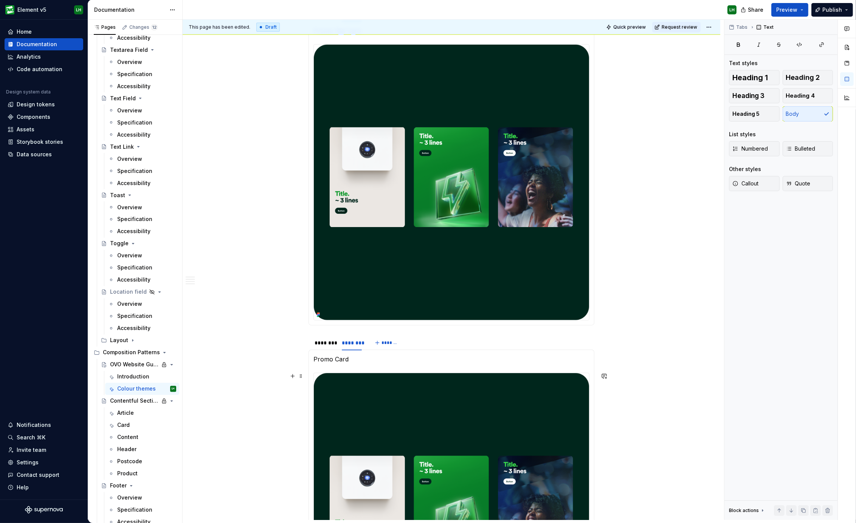
scroll to position [1570, 0]
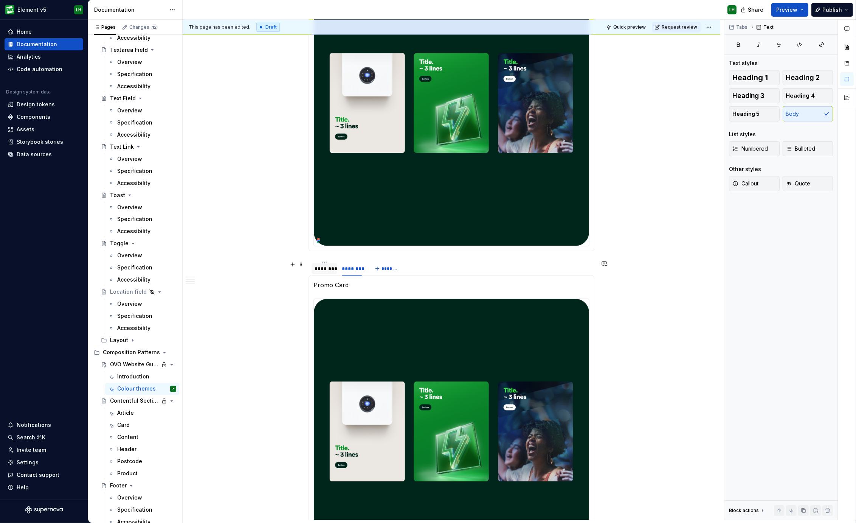
click at [328, 270] on div "********" at bounding box center [325, 269] width 20 height 8
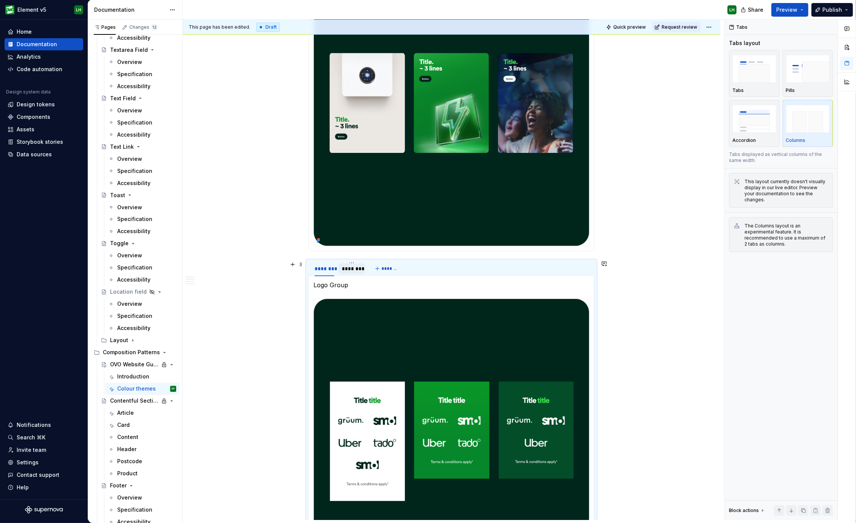
click at [344, 270] on div "********" at bounding box center [352, 269] width 20 height 8
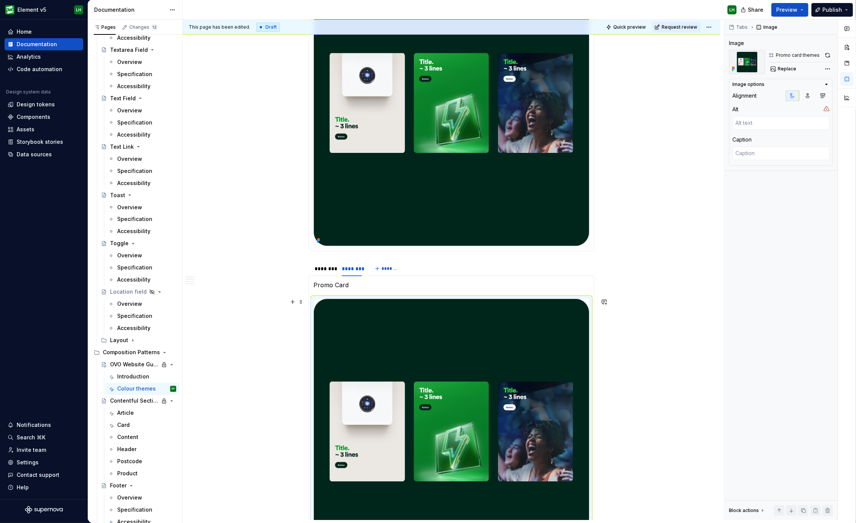
click at [383, 410] on img at bounding box center [451, 436] width 275 height 275
click at [798, 70] on div "Replace" at bounding box center [801, 69] width 65 height 11
click at [784, 68] on span "Replace" at bounding box center [787, 69] width 19 height 6
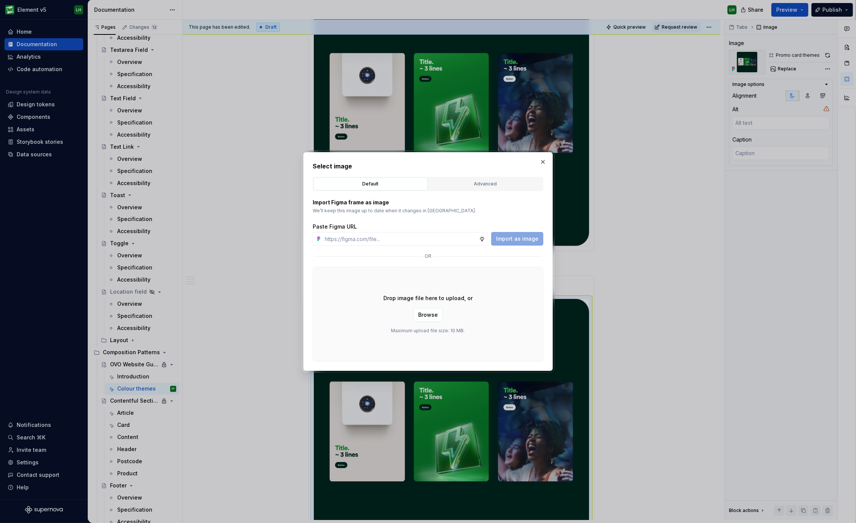
type textarea "*"
click at [472, 182] on div "Advanced" at bounding box center [485, 184] width 109 height 8
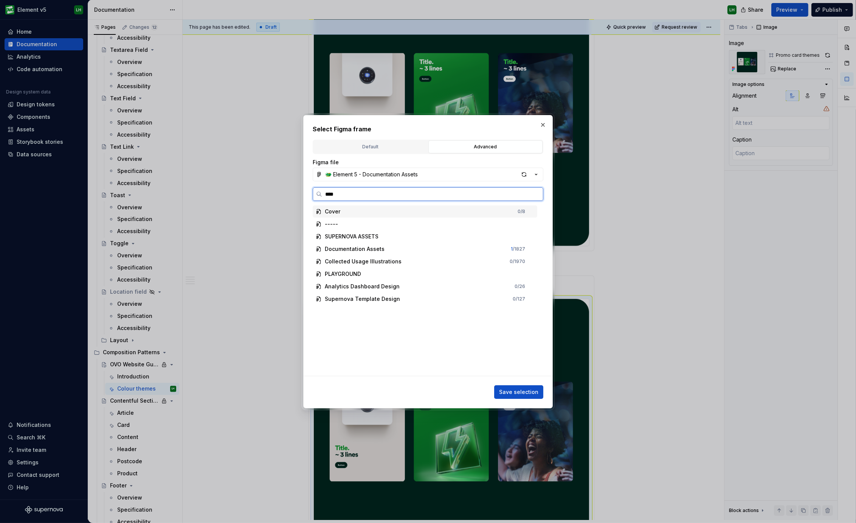
type input "*****"
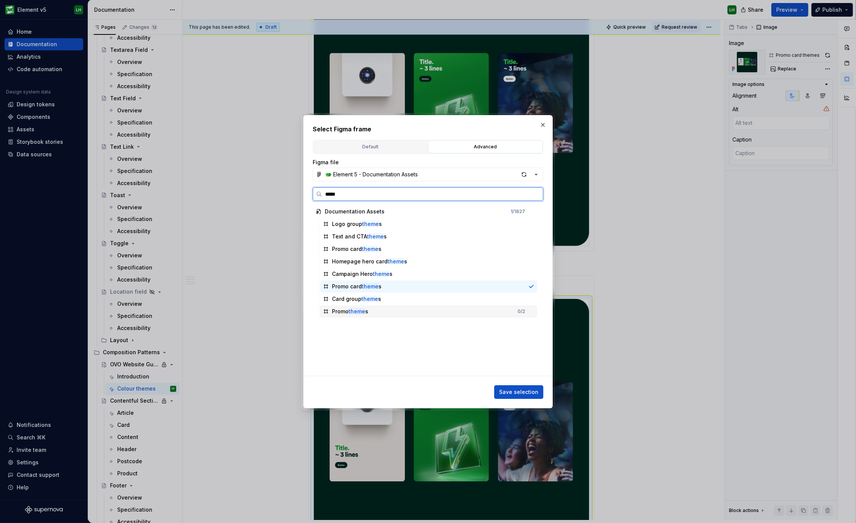
click at [396, 308] on div "Promo theme s 0 / 2" at bounding box center [428, 311] width 217 height 12
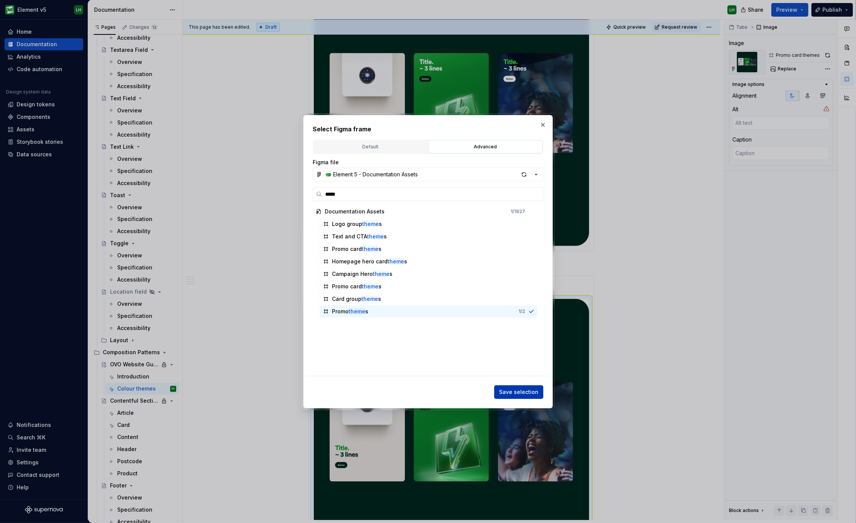
click at [519, 389] on span "Save selection" at bounding box center [518, 392] width 39 height 8
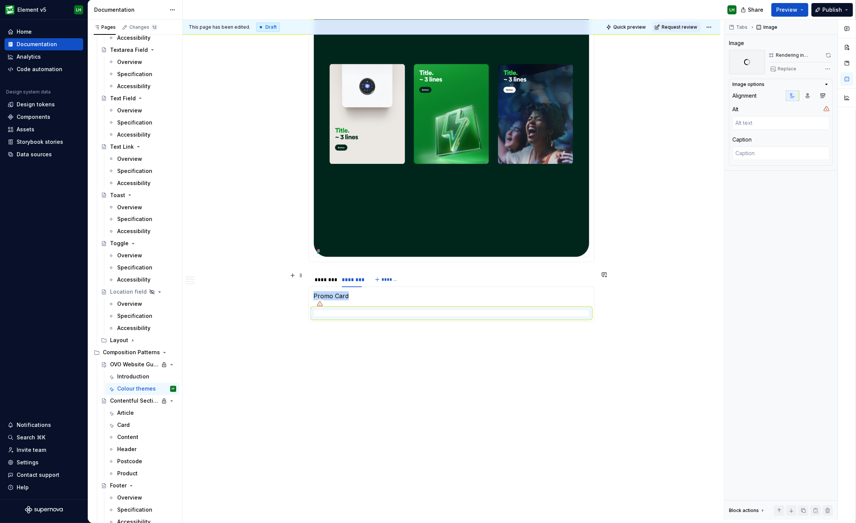
scroll to position [1558, 0]
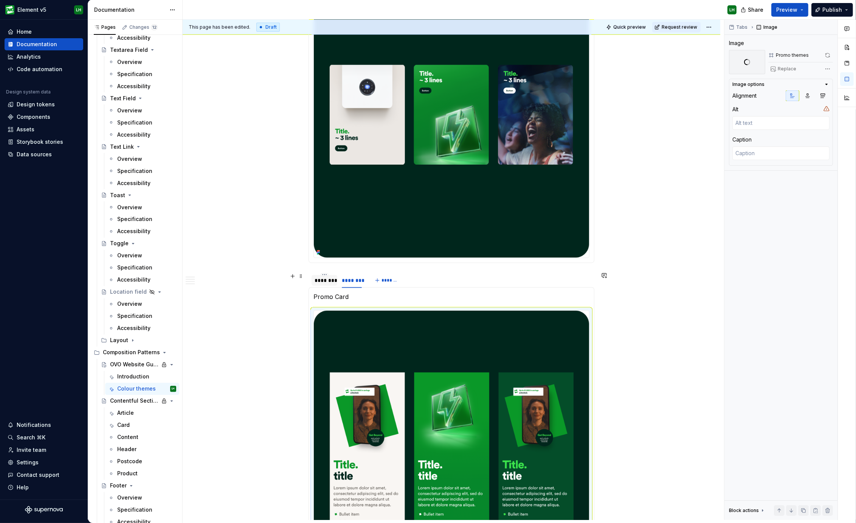
click at [321, 280] on div "********" at bounding box center [325, 280] width 20 height 8
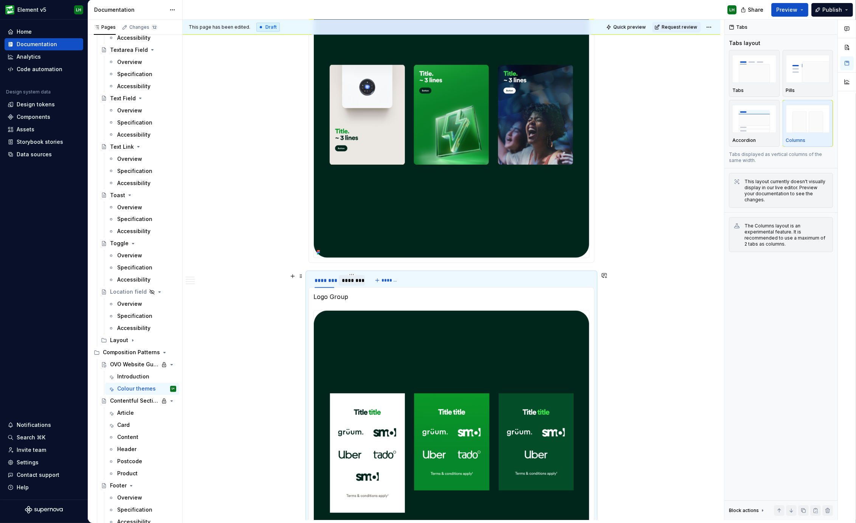
click at [346, 283] on div "********" at bounding box center [352, 280] width 20 height 8
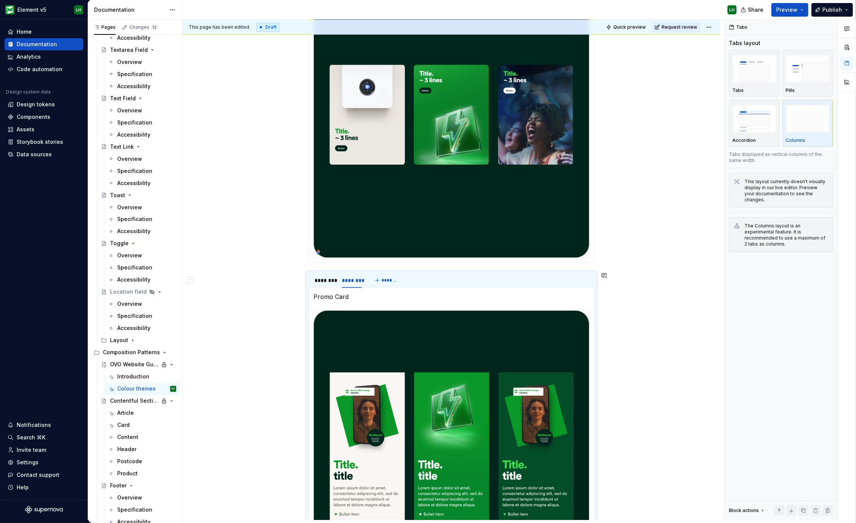
scroll to position [1700, 0]
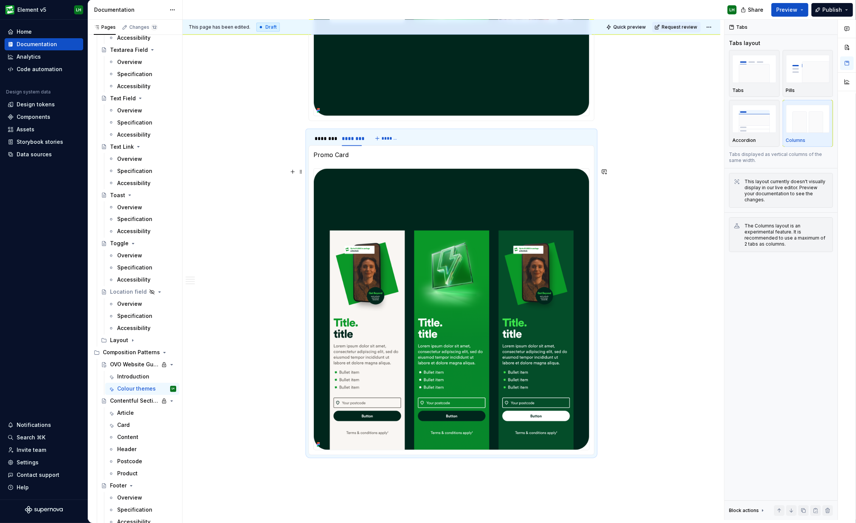
click at [394, 227] on img at bounding box center [451, 309] width 275 height 281
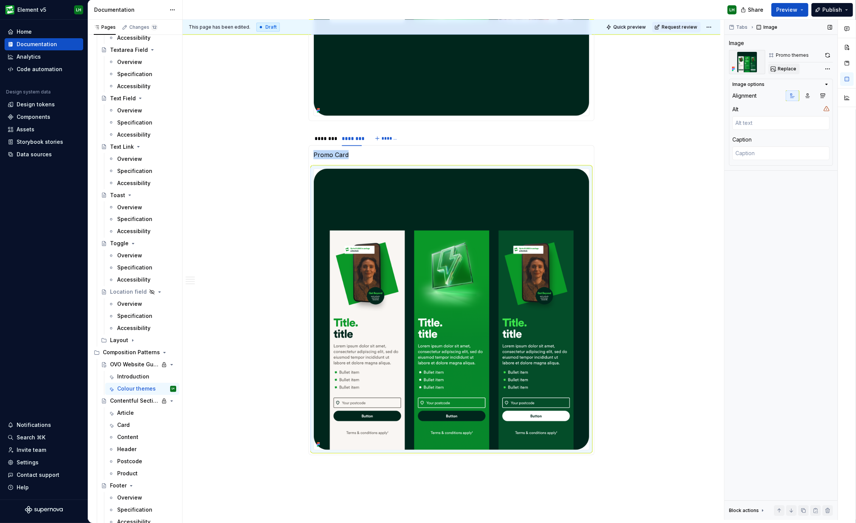
click at [777, 69] on button "Replace" at bounding box center [784, 69] width 31 height 11
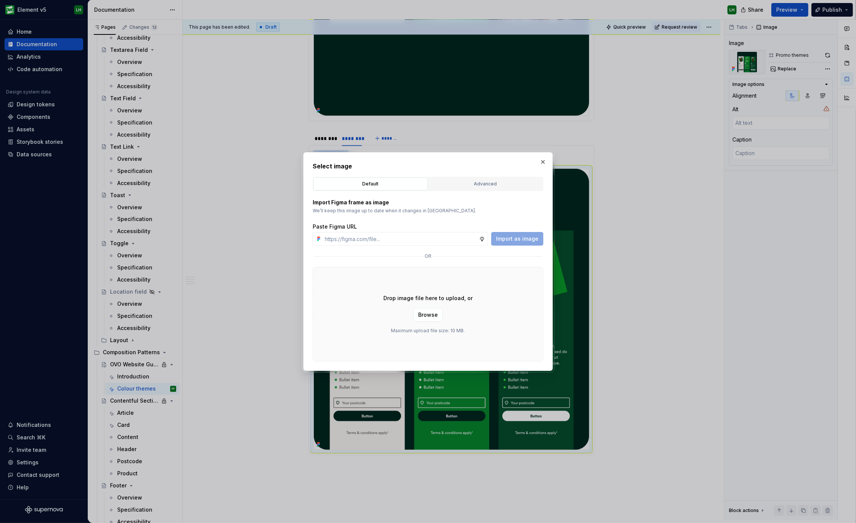
type textarea "*"
click at [474, 181] on div "Advanced" at bounding box center [485, 184] width 109 height 8
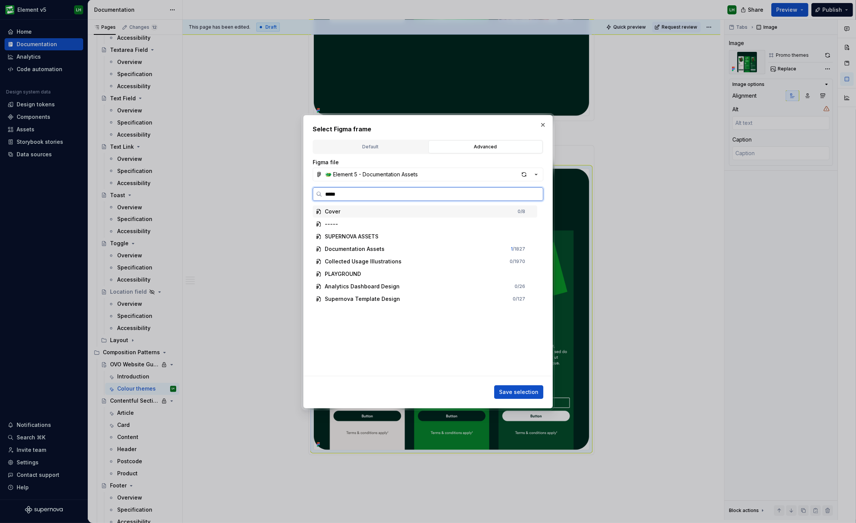
type input "******"
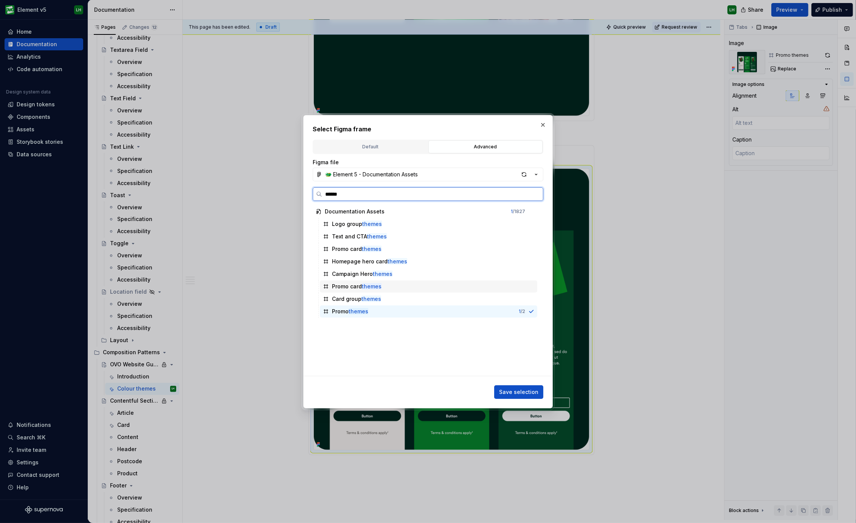
click at [391, 282] on div "Promo card themes" at bounding box center [428, 286] width 217 height 12
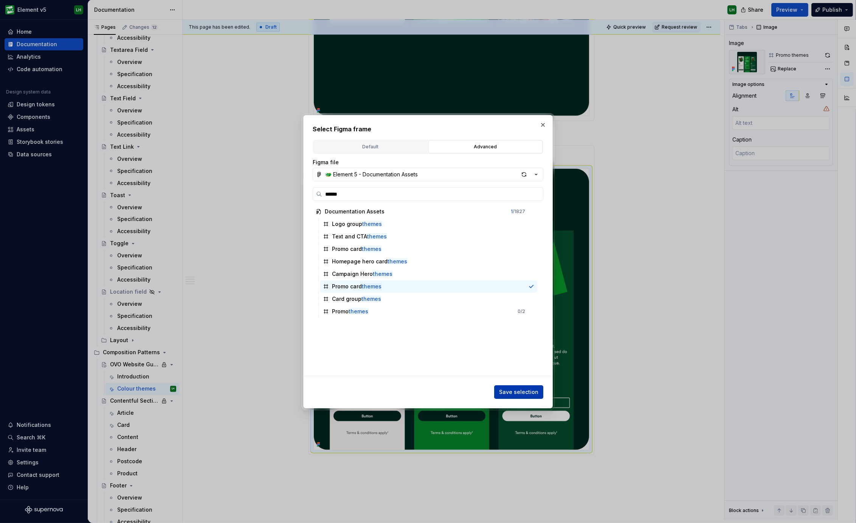
click at [507, 392] on span "Save selection" at bounding box center [518, 392] width 39 height 8
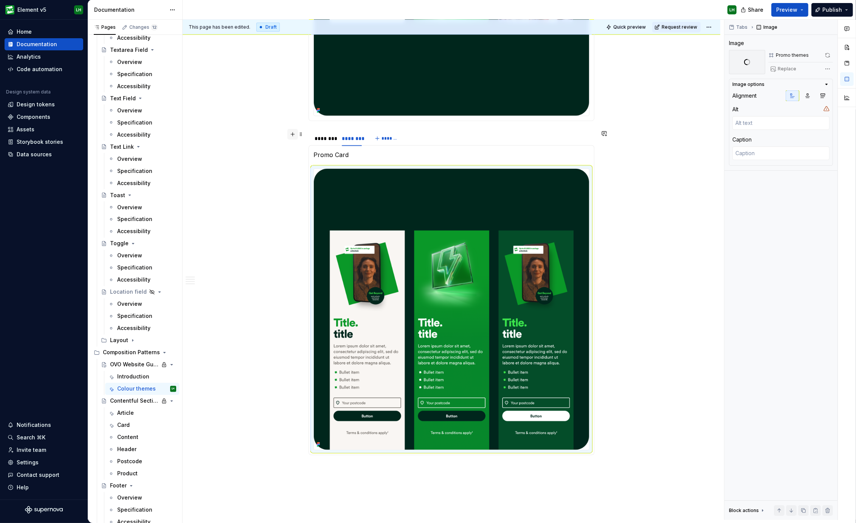
click at [297, 134] on button "button" at bounding box center [292, 134] width 11 height 11
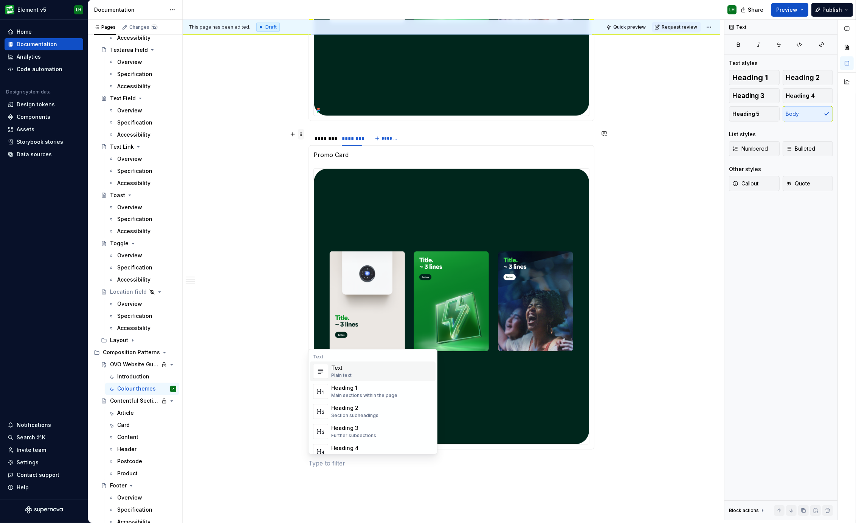
click at [300, 132] on span at bounding box center [301, 134] width 6 height 11
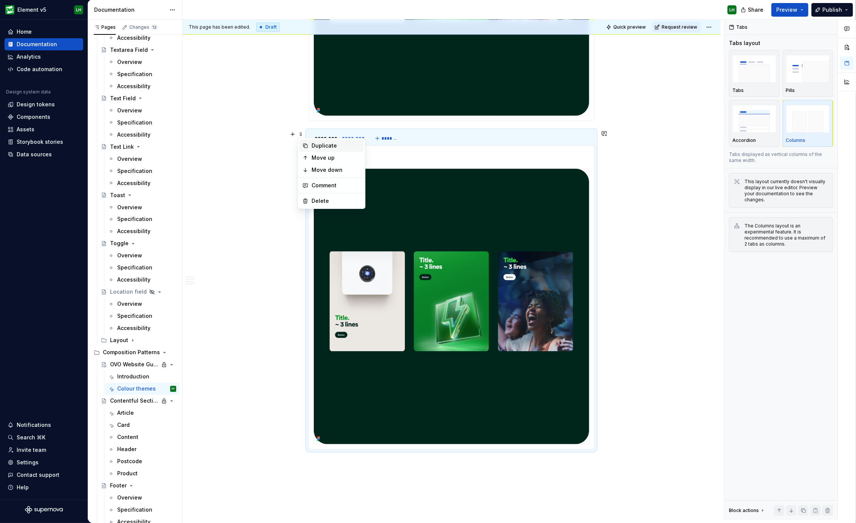
click at [323, 148] on div "Duplicate" at bounding box center [336, 146] width 49 height 8
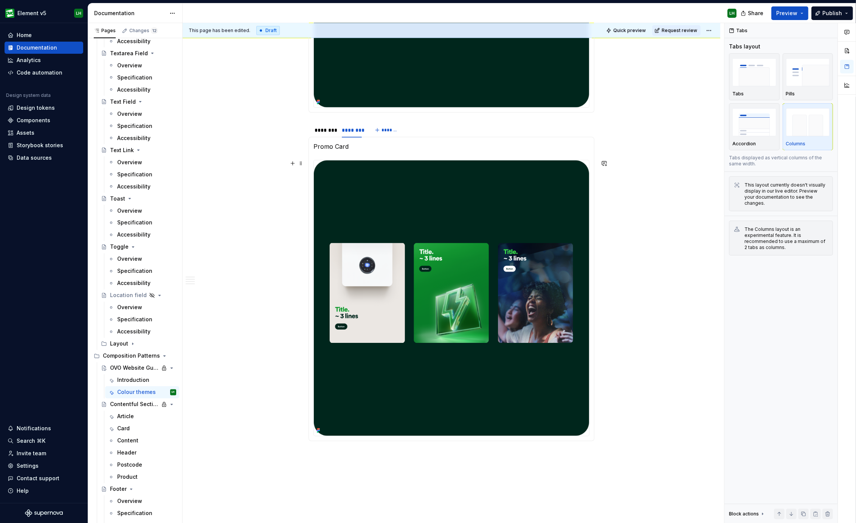
scroll to position [2045, 0]
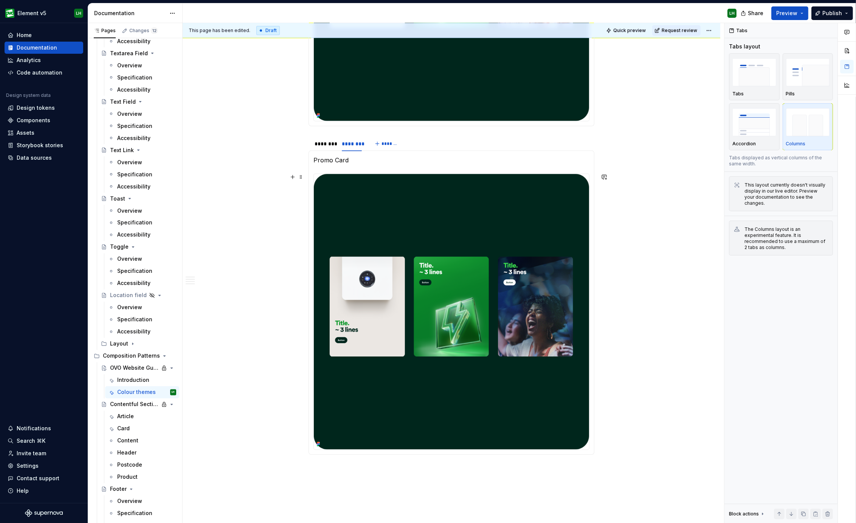
drag, startPoint x: 254, startPoint y: 325, endPoint x: 404, endPoint y: 200, distance: 195.3
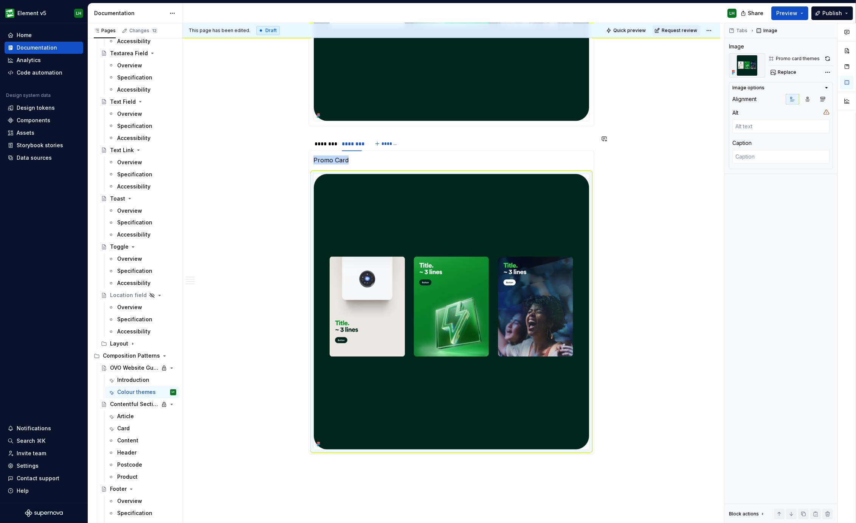
click at [334, 155] on p "Promo Card" at bounding box center [452, 159] width 276 height 9
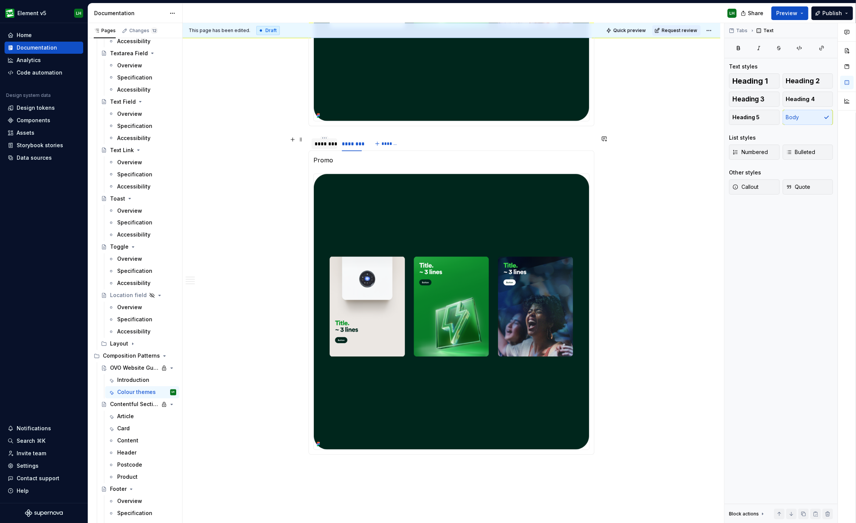
click at [321, 141] on div "********" at bounding box center [325, 144] width 20 height 8
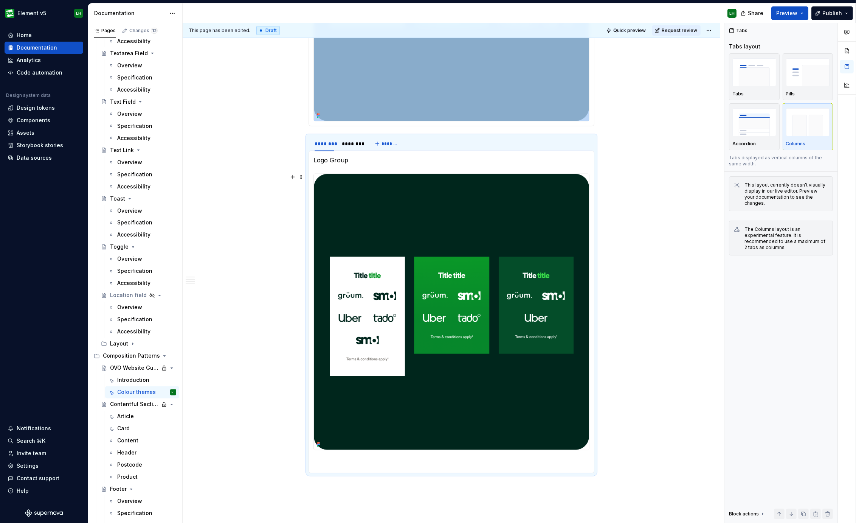
drag, startPoint x: 276, startPoint y: 264, endPoint x: 335, endPoint y: 178, distance: 104.5
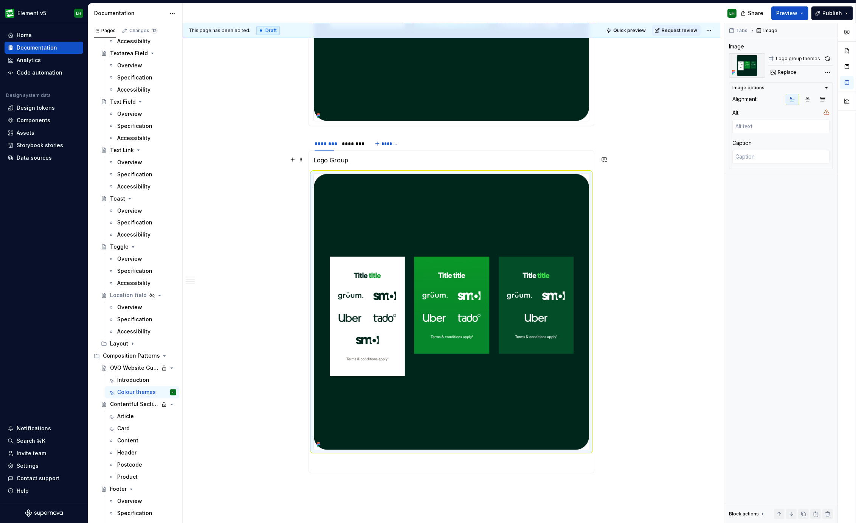
click at [329, 157] on p "Logo Group" at bounding box center [452, 159] width 276 height 9
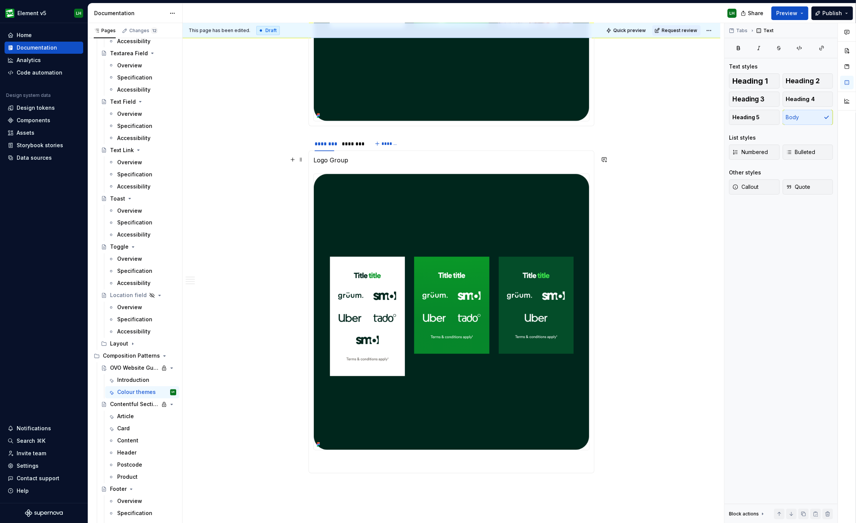
click at [317, 157] on p "Logo Group" at bounding box center [452, 159] width 276 height 9
click at [391, 243] on img at bounding box center [451, 312] width 275 height 276
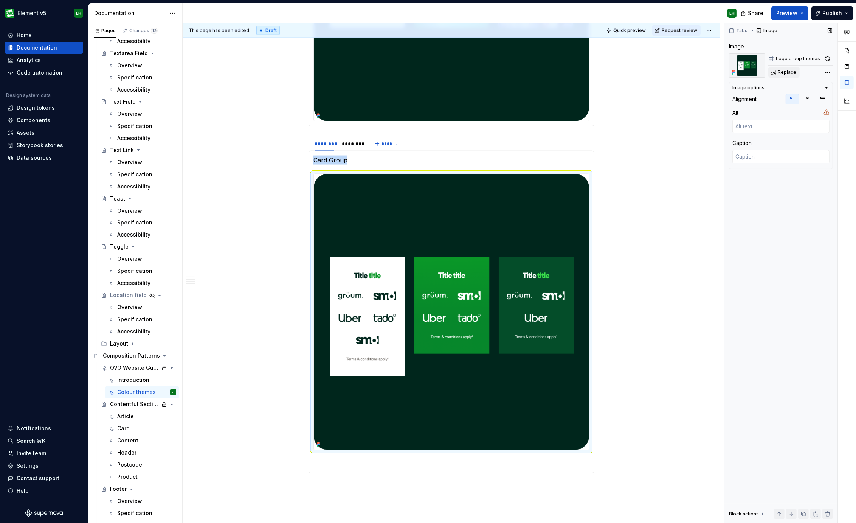
click at [775, 69] on button "Replace" at bounding box center [784, 72] width 31 height 11
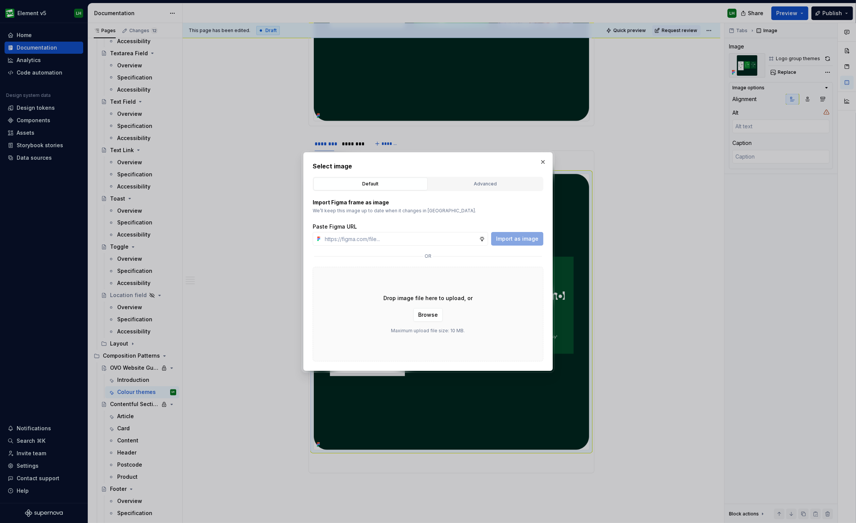
type textarea "*"
type input "theme"
click at [461, 177] on button "Advanced" at bounding box center [486, 183] width 114 height 13
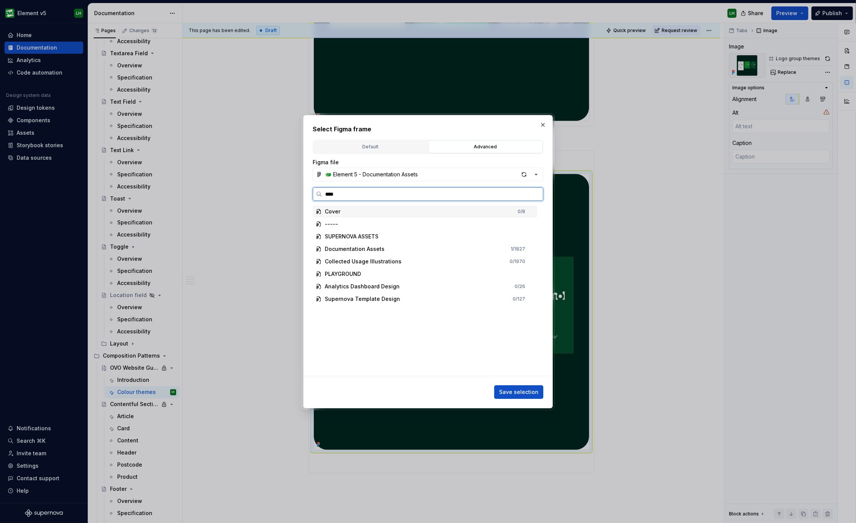
type input "*****"
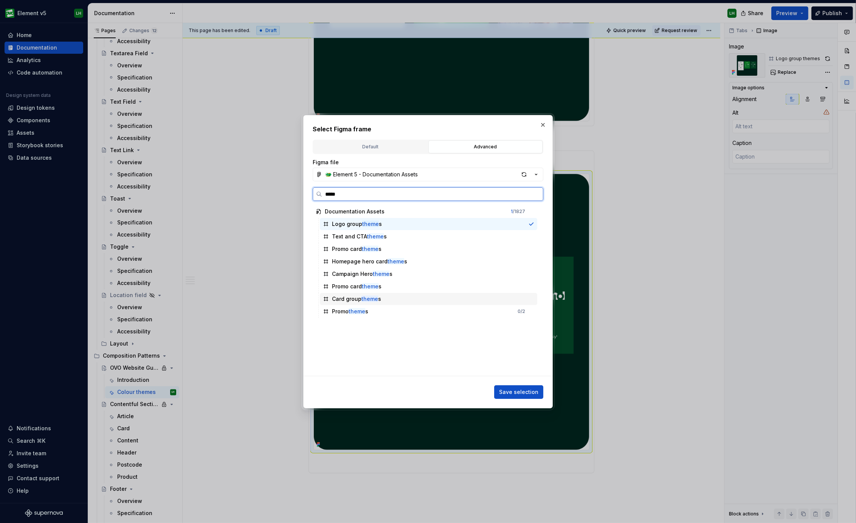
click at [375, 294] on div "Card group theme s" at bounding box center [428, 299] width 217 height 12
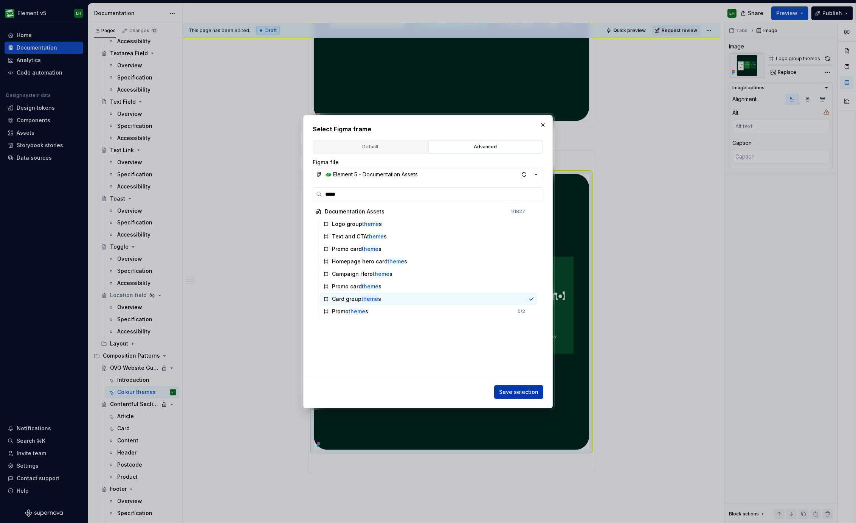
click at [515, 389] on span "Save selection" at bounding box center [518, 392] width 39 height 8
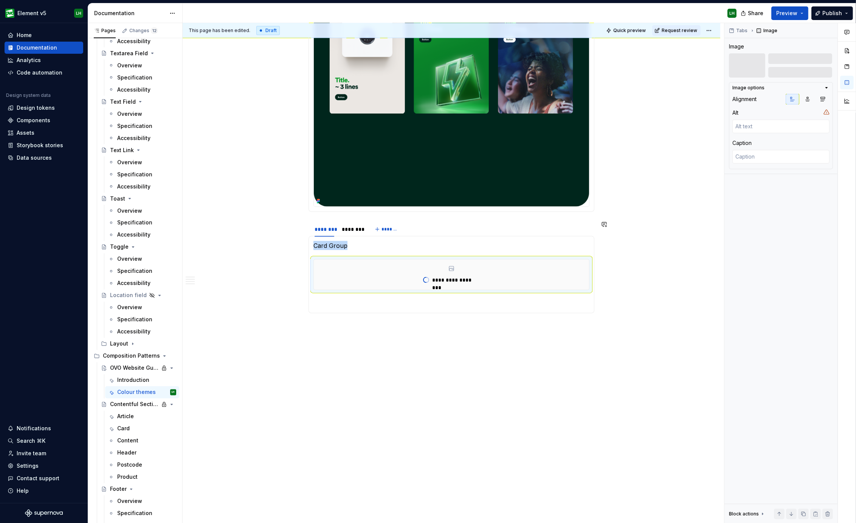
scroll to position [1936, 0]
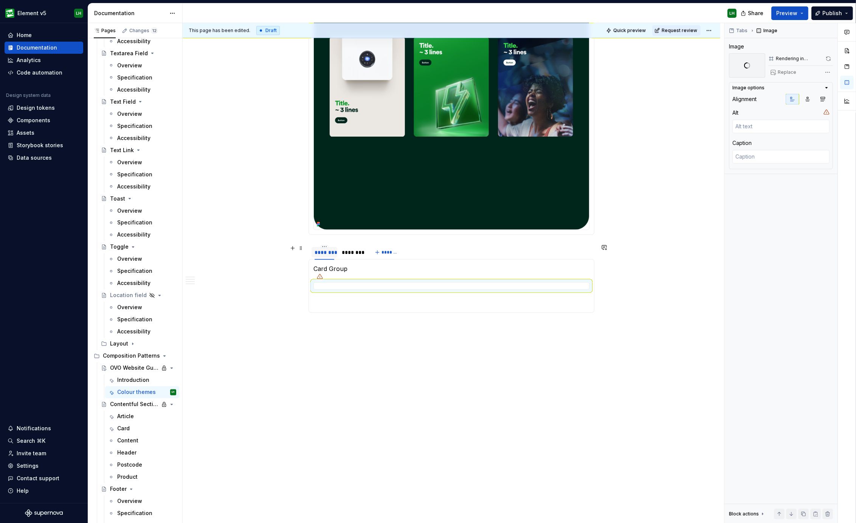
click at [318, 253] on div "********" at bounding box center [325, 252] width 20 height 8
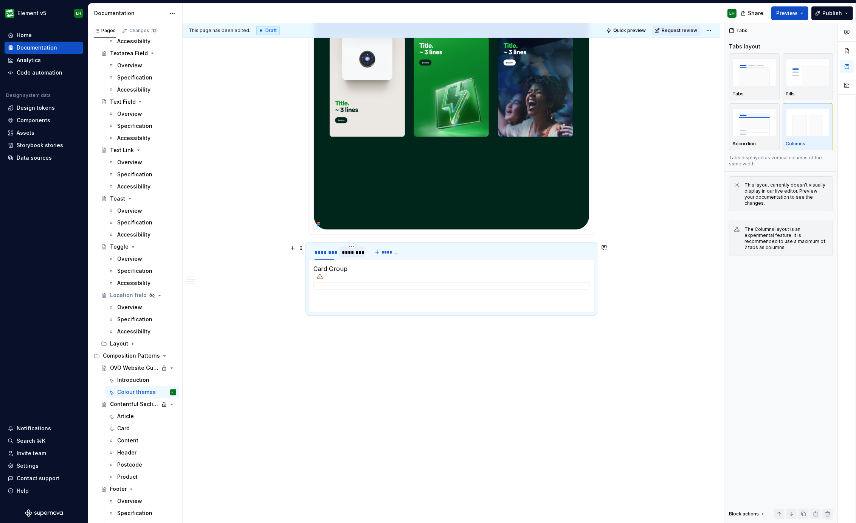
click at [350, 255] on div "********" at bounding box center [352, 252] width 20 height 8
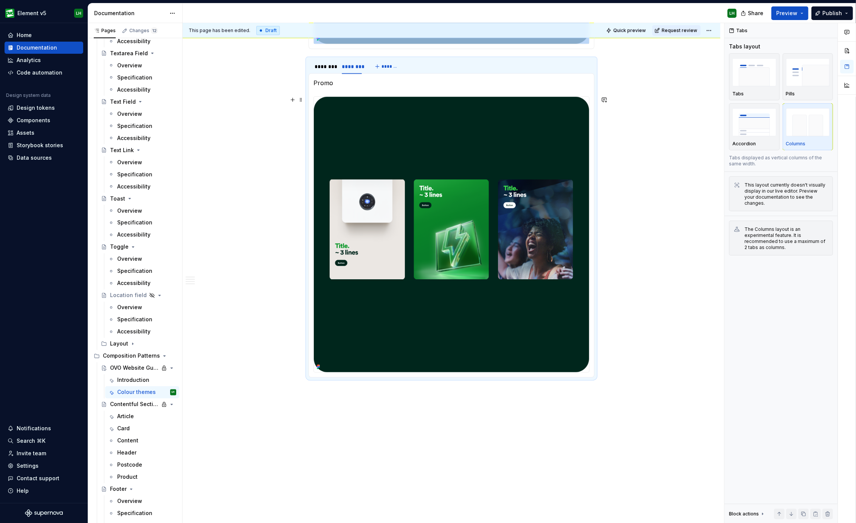
scroll to position [2125, 0]
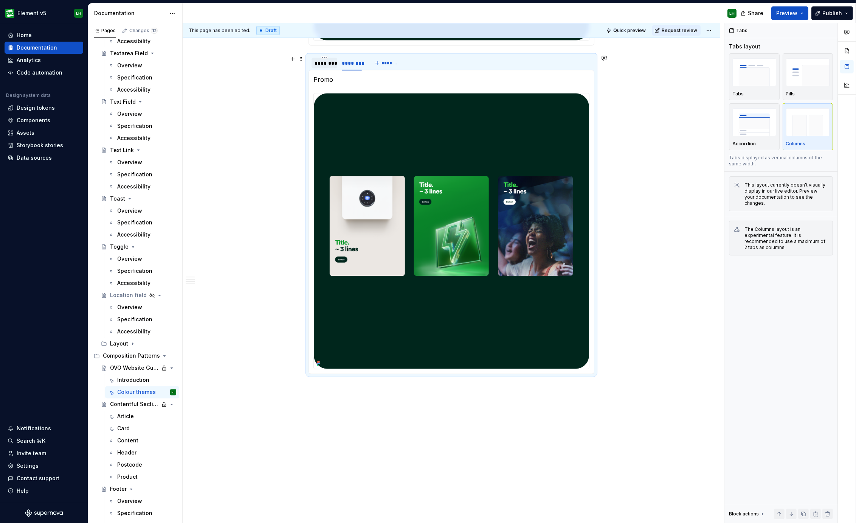
click at [318, 65] on div "********" at bounding box center [325, 63] width 20 height 8
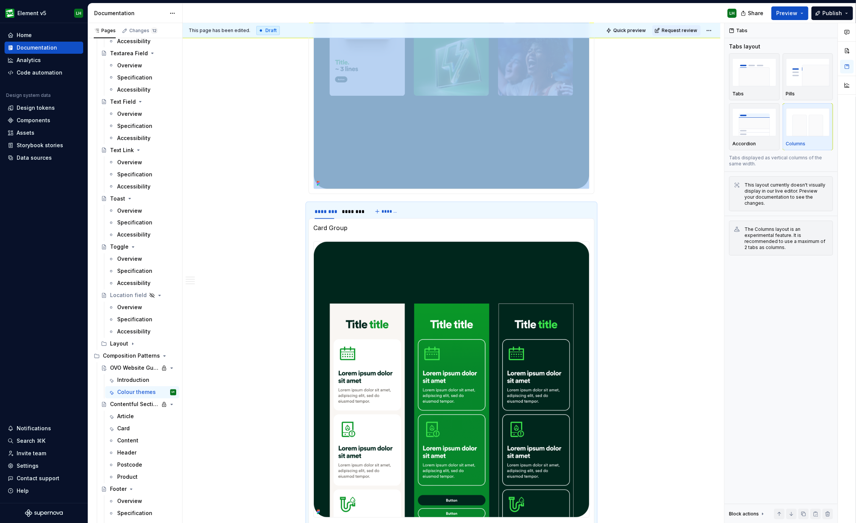
scroll to position [2031, 0]
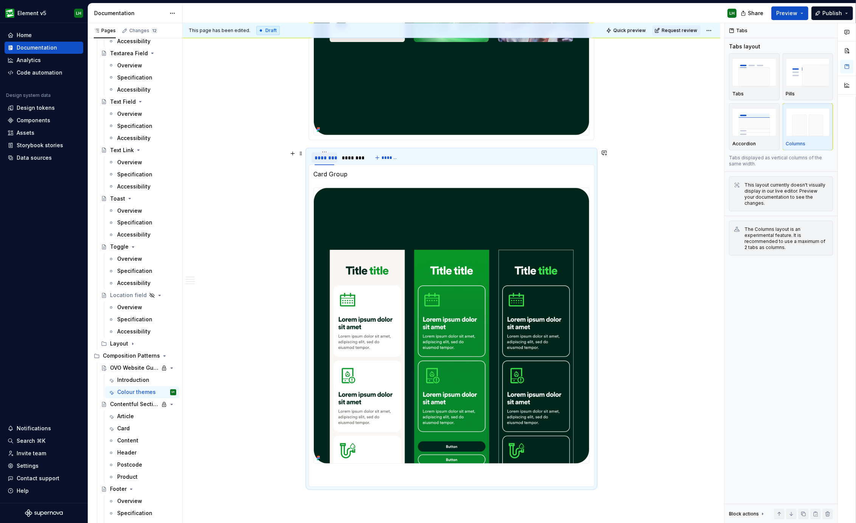
click at [323, 162] on div "********" at bounding box center [325, 157] width 26 height 11
click at [350, 157] on div "********" at bounding box center [352, 158] width 20 height 8
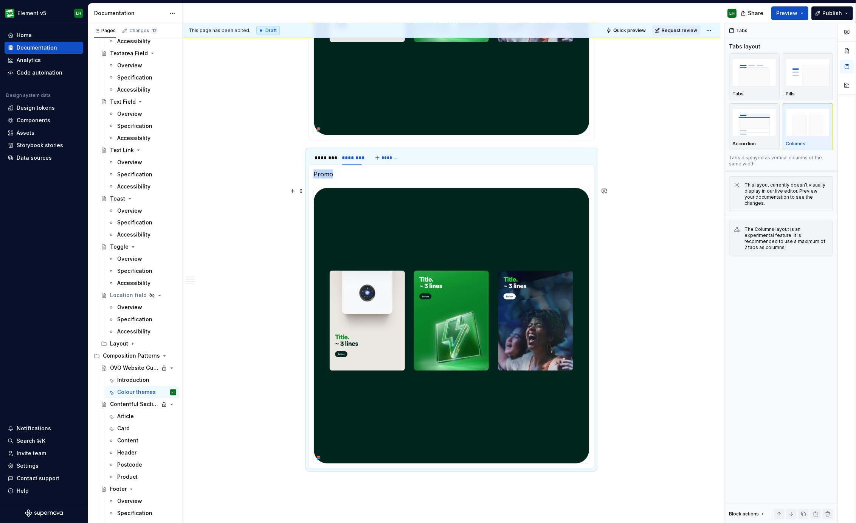
click at [392, 291] on img at bounding box center [451, 325] width 275 height 275
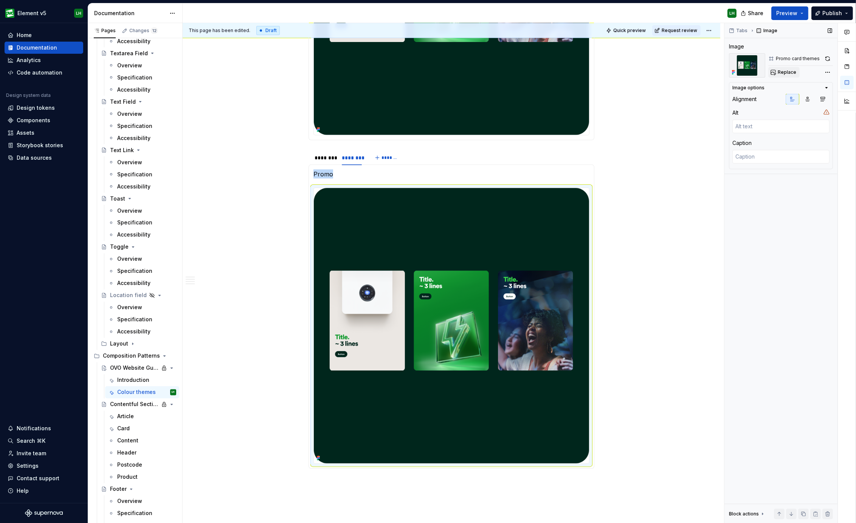
click at [782, 73] on span "Replace" at bounding box center [787, 72] width 19 height 6
type textarea "*"
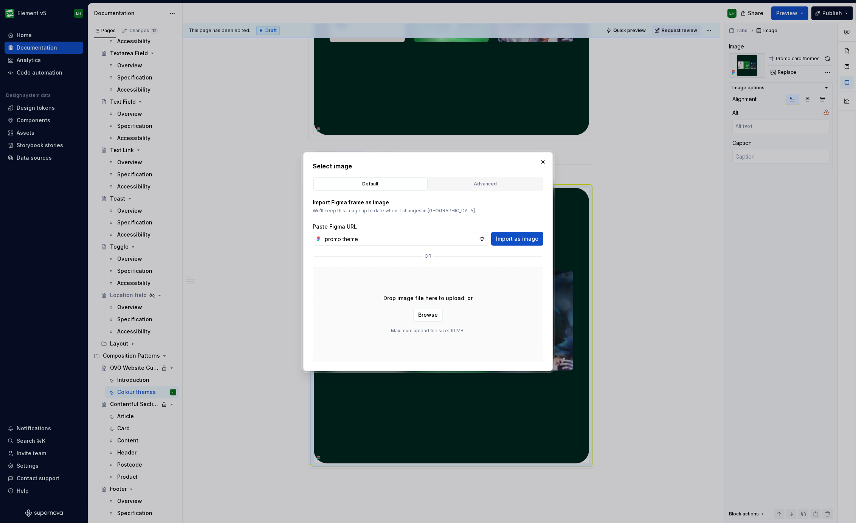
type input "promo theme"
click at [458, 194] on div "Import Figma frame as image We’ll keep this image up to date when it changes in…" at bounding box center [428, 276] width 231 height 170
click at [465, 185] on div "Advanced" at bounding box center [485, 184] width 109 height 8
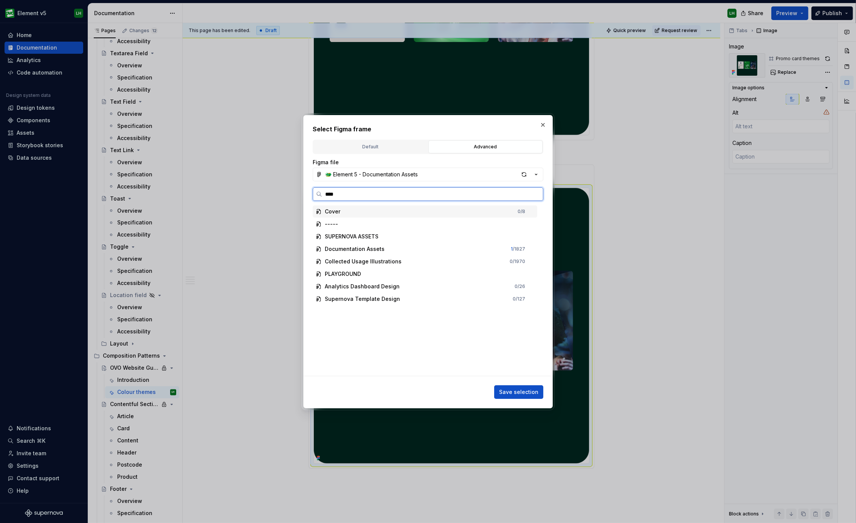
type input "*****"
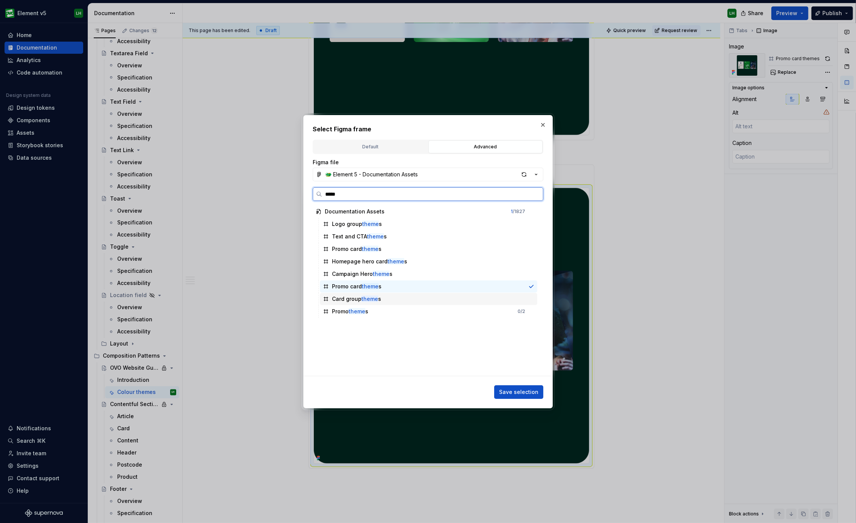
click at [398, 309] on div "Promo theme s 0 / 2" at bounding box center [428, 311] width 217 height 12
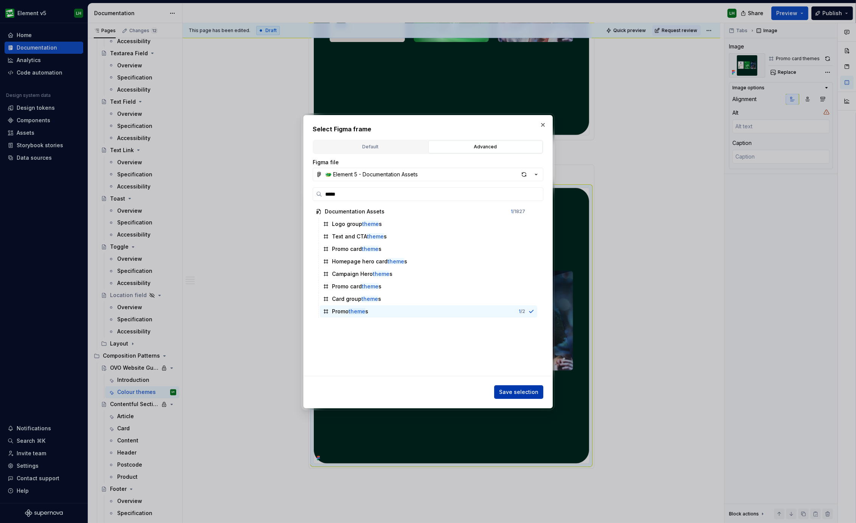
click at [525, 390] on span "Save selection" at bounding box center [518, 392] width 39 height 8
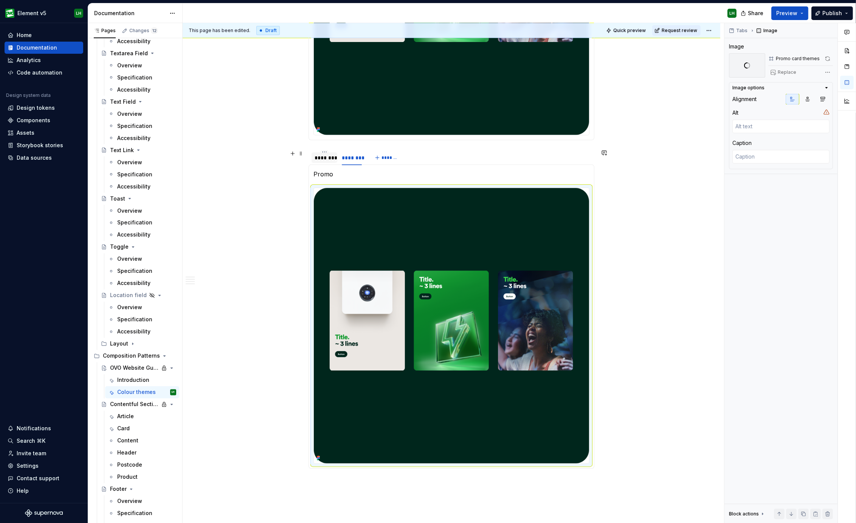
click at [326, 159] on div "********" at bounding box center [325, 158] width 20 height 8
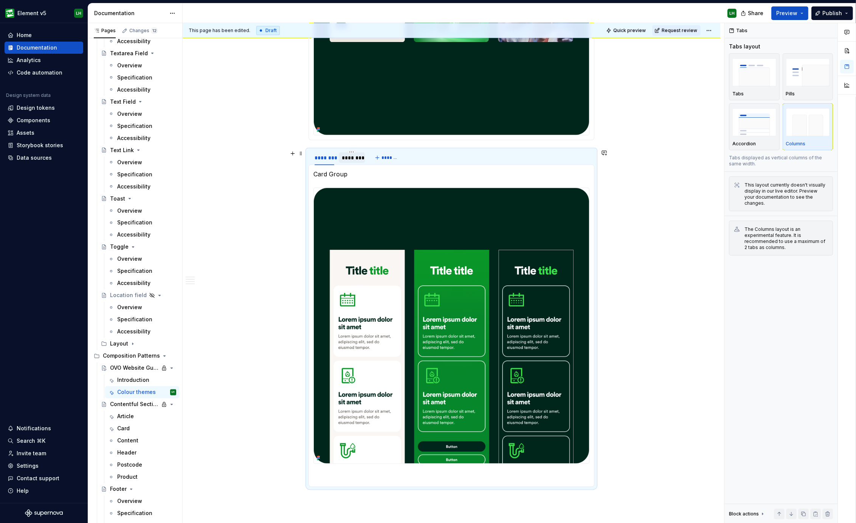
click at [346, 159] on div "********" at bounding box center [352, 158] width 20 height 8
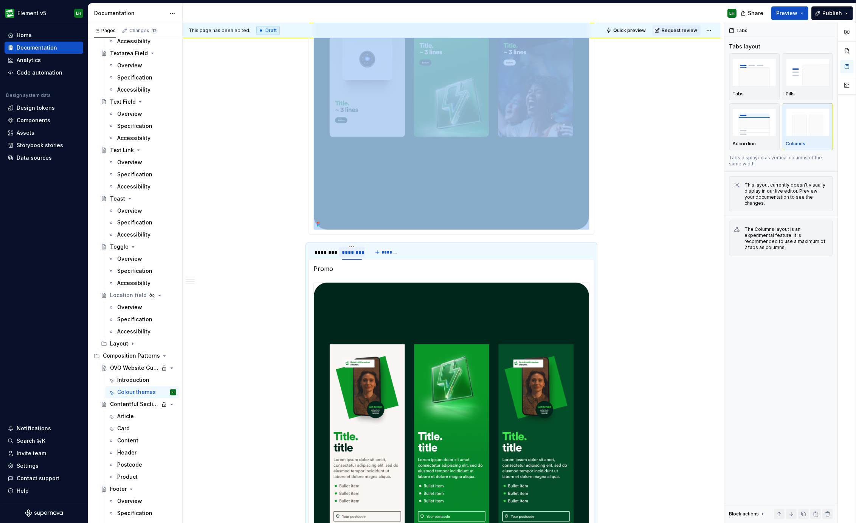
scroll to position [1747, 0]
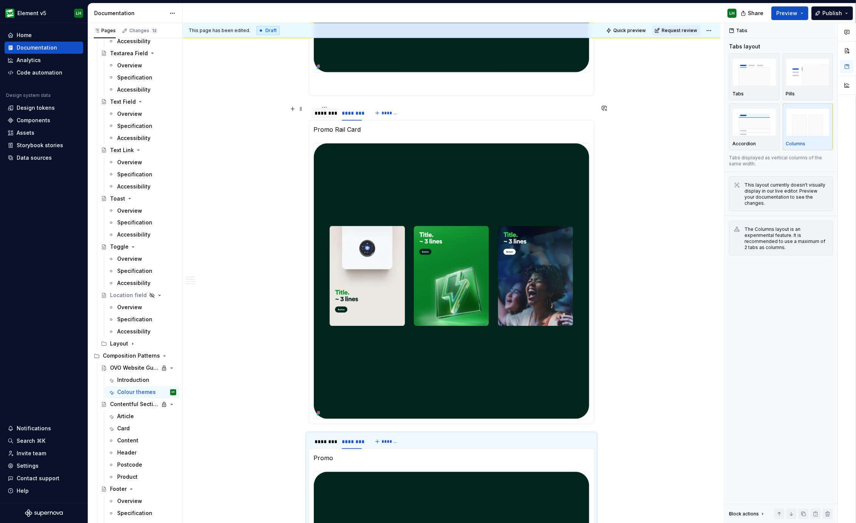
click at [326, 116] on div "********" at bounding box center [325, 113] width 26 height 11
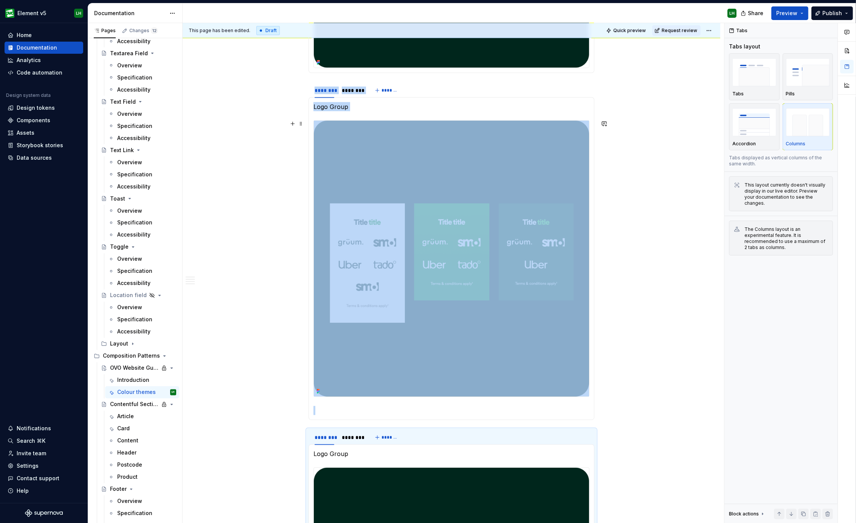
scroll to position [1416, 0]
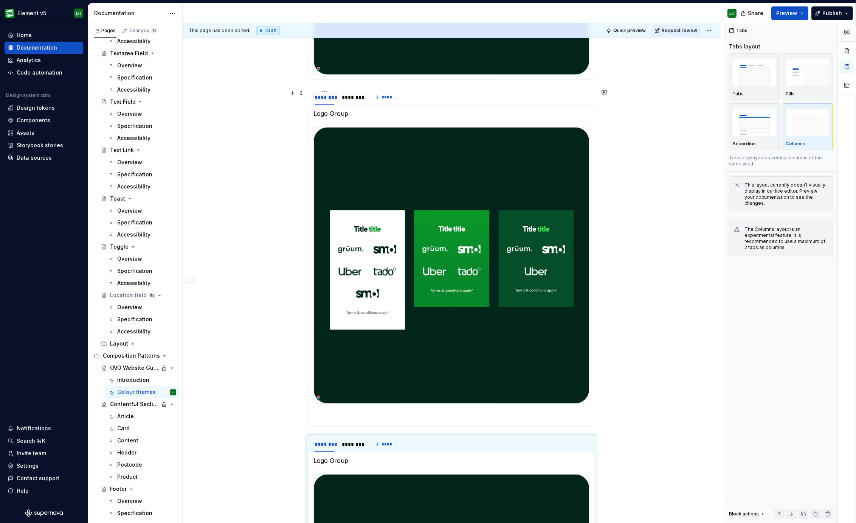
click at [329, 96] on div "********" at bounding box center [325, 97] width 20 height 8
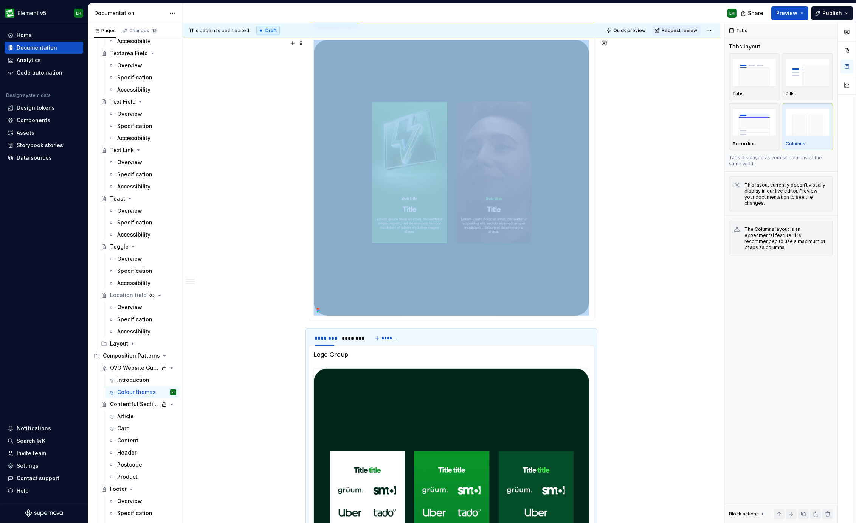
scroll to position [1132, 0]
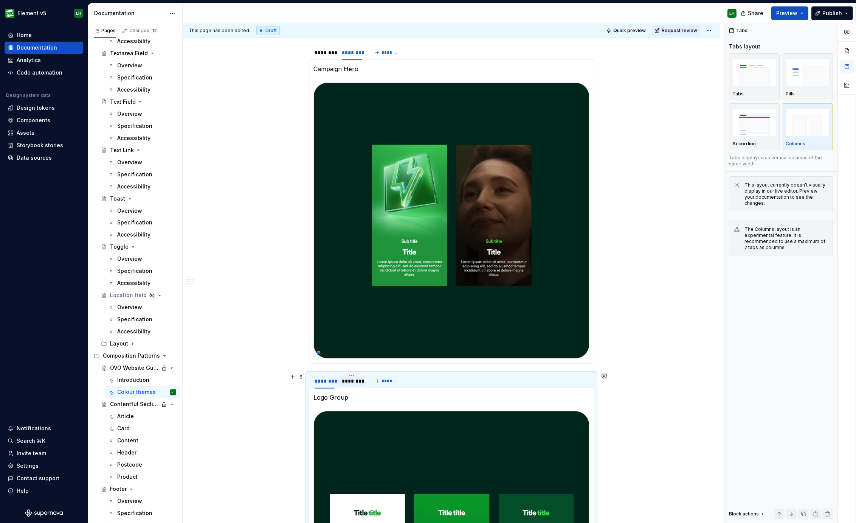
click at [349, 383] on div "********" at bounding box center [352, 381] width 20 height 8
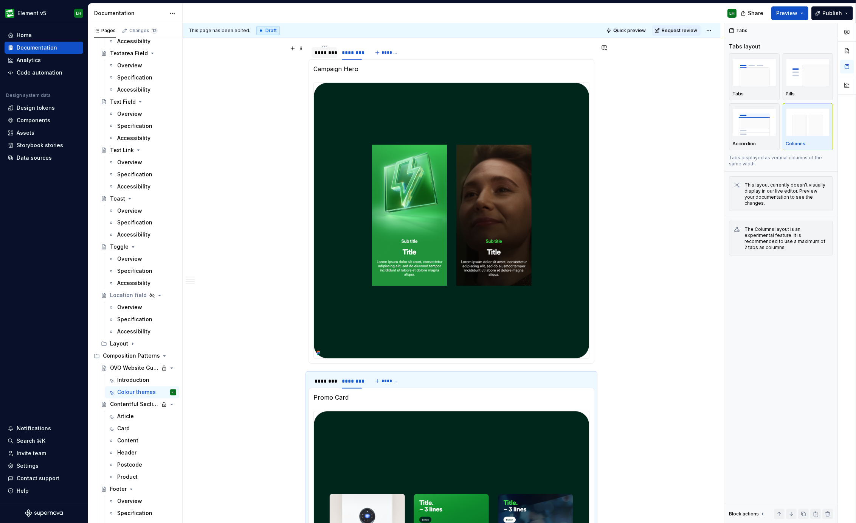
click at [326, 51] on div "********" at bounding box center [325, 53] width 20 height 8
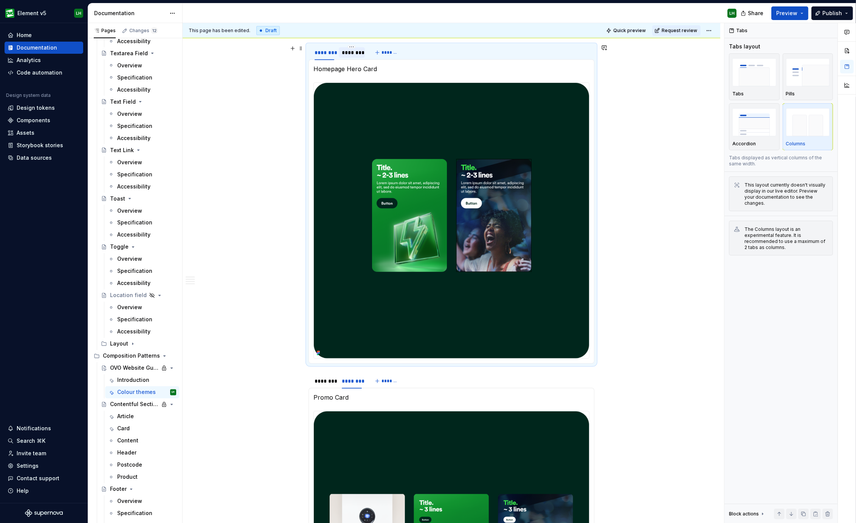
click at [345, 51] on div "********" at bounding box center [352, 53] width 20 height 8
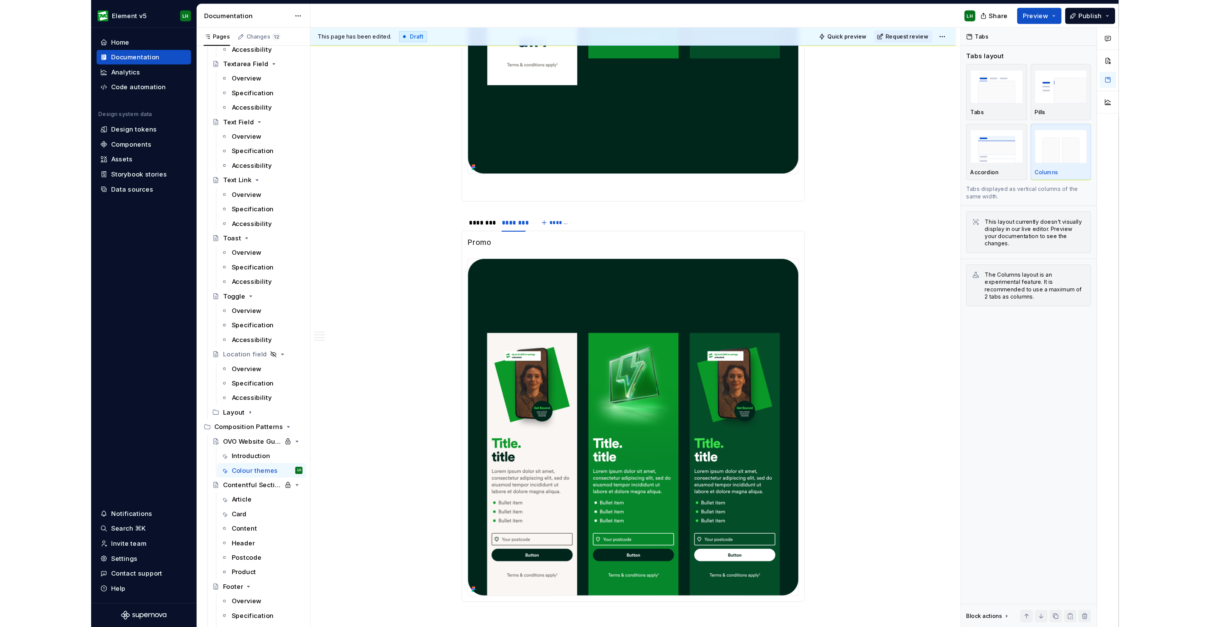
scroll to position [2003, 0]
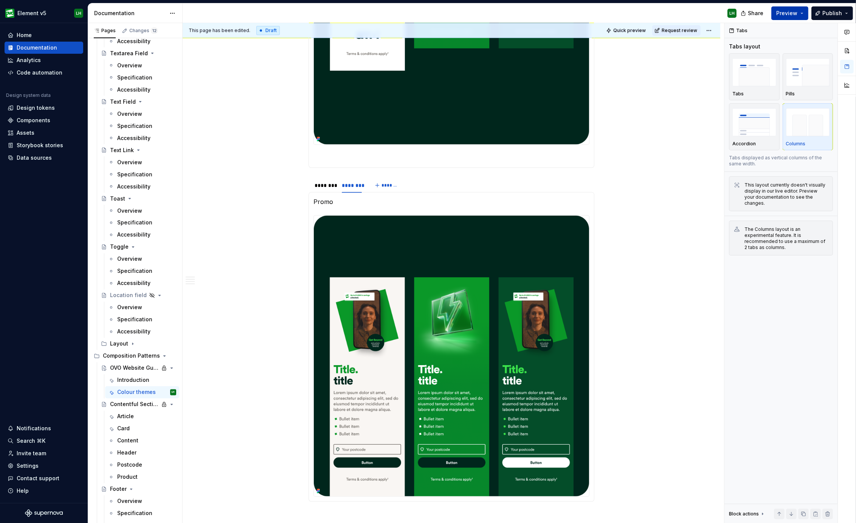
click at [781, 14] on span "Preview" at bounding box center [787, 13] width 21 height 8
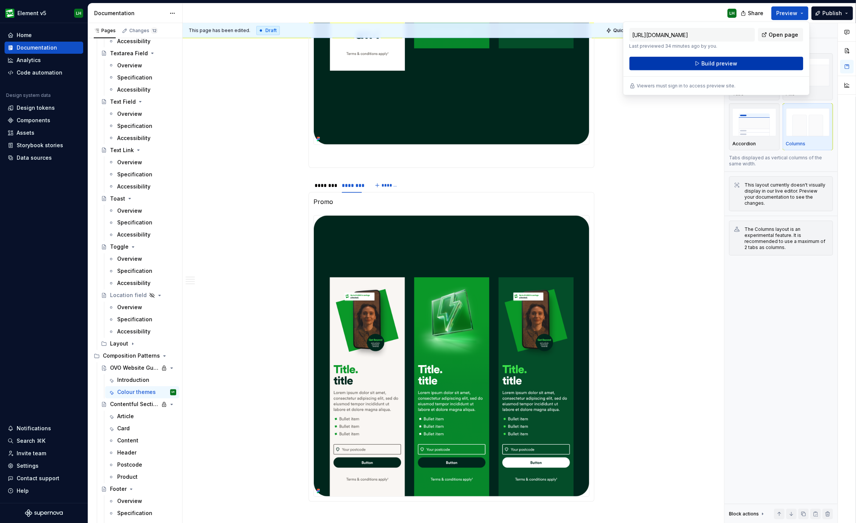
click at [732, 62] on span "Build preview" at bounding box center [720, 64] width 36 height 8
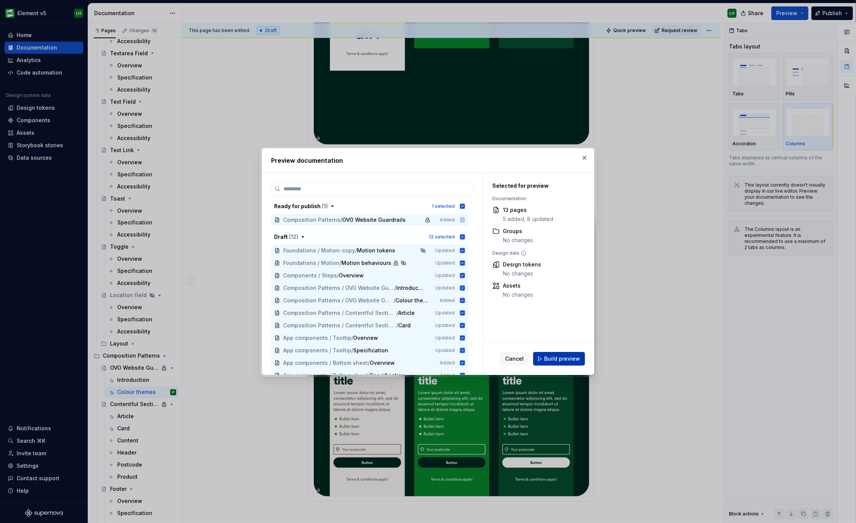
click at [559, 362] on span "Build preview" at bounding box center [562, 359] width 36 height 8
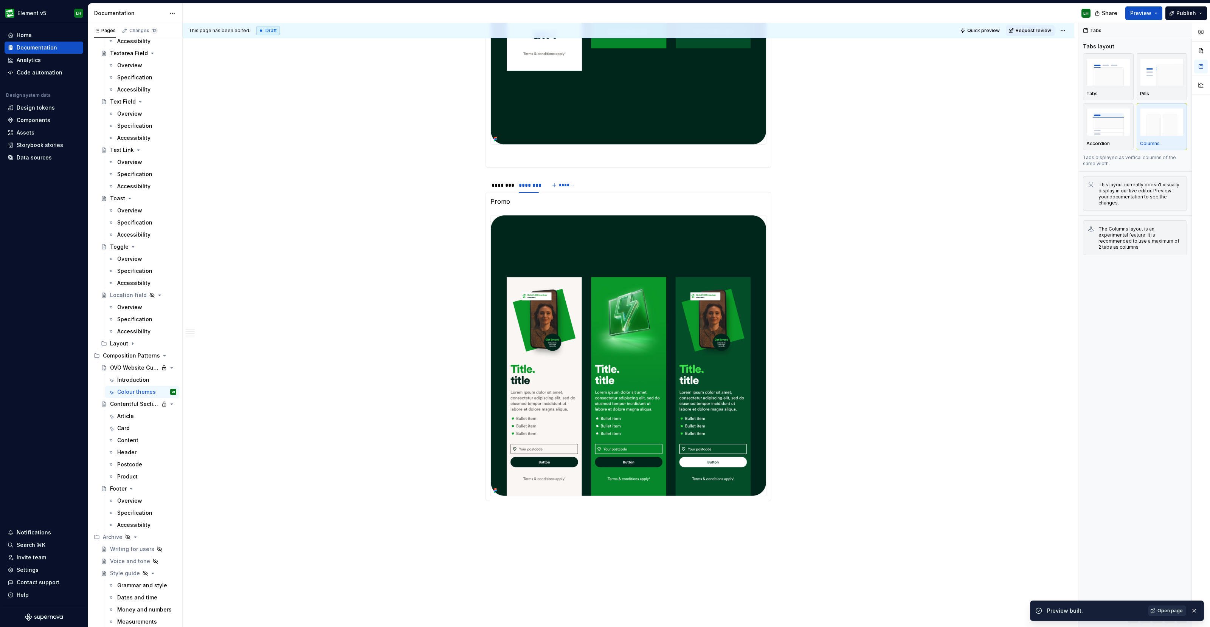
click at [856, 522] on link "Open page" at bounding box center [1167, 611] width 38 height 11
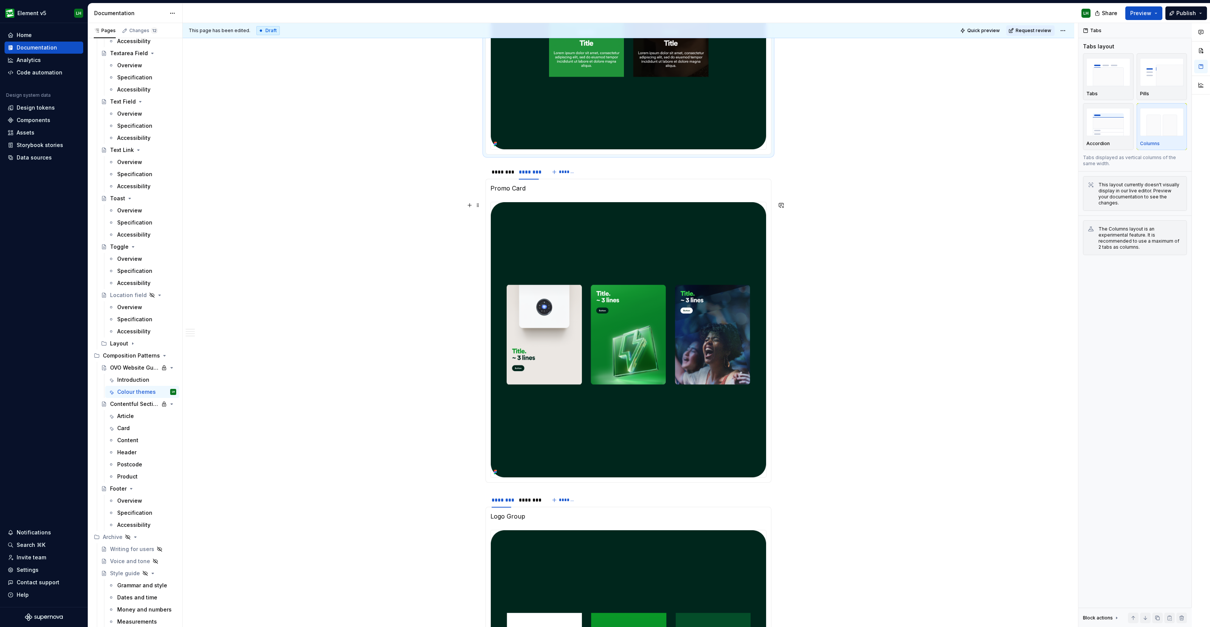
scroll to position [1199, 0]
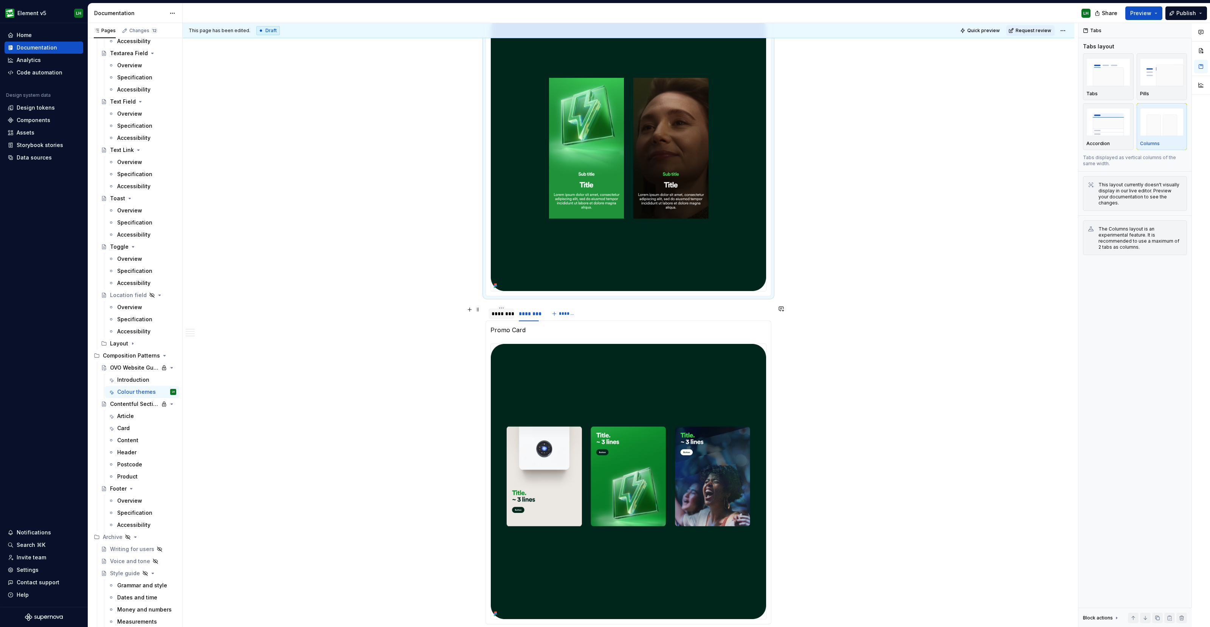
click at [495, 310] on div "********" at bounding box center [502, 314] width 20 height 8
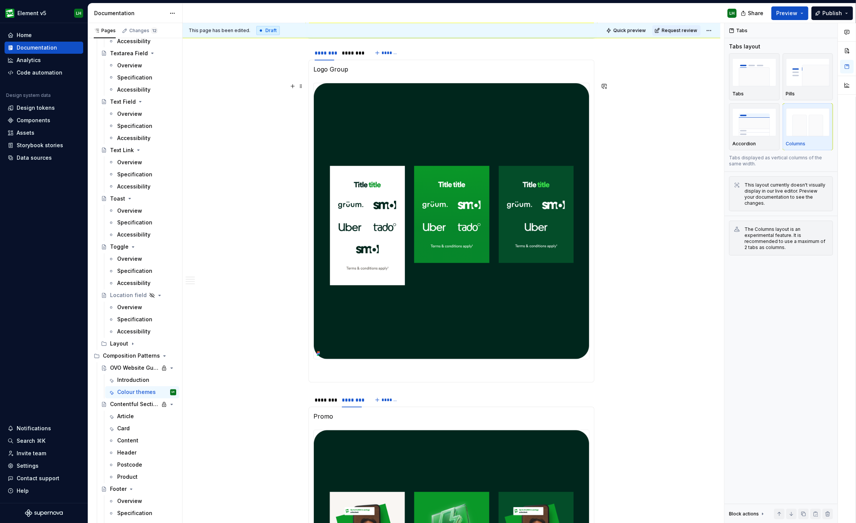
scroll to position [1719, 0]
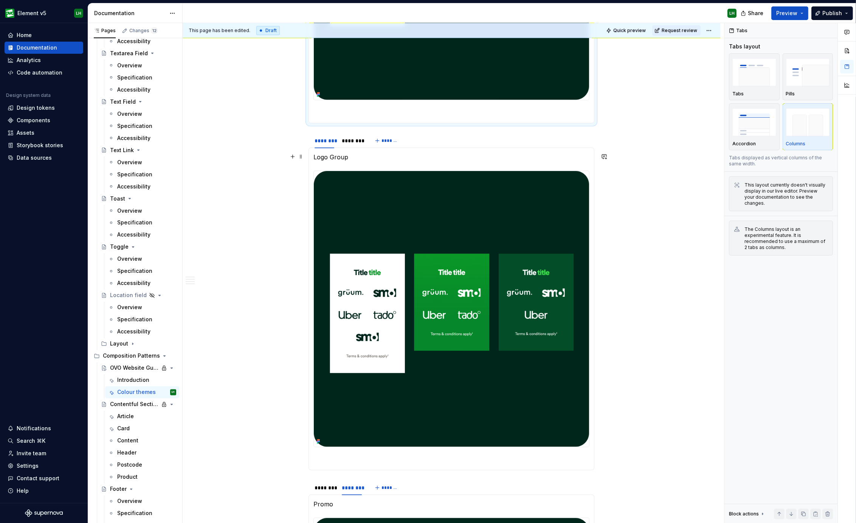
click at [330, 157] on p "Logo Group" at bounding box center [452, 156] width 276 height 9
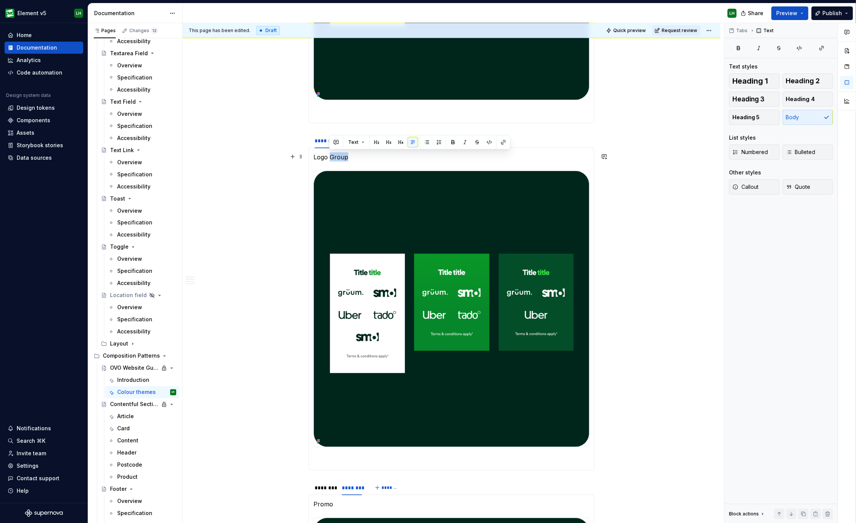
click at [330, 157] on p "Logo Group" at bounding box center [452, 156] width 276 height 9
click at [344, 141] on div "********" at bounding box center [352, 141] width 20 height 8
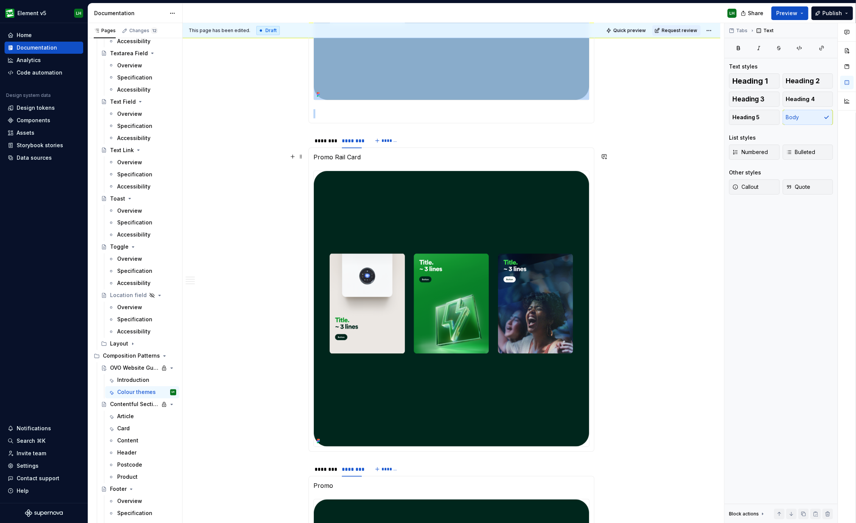
click at [340, 158] on p "Promo Rail Card" at bounding box center [452, 156] width 276 height 9
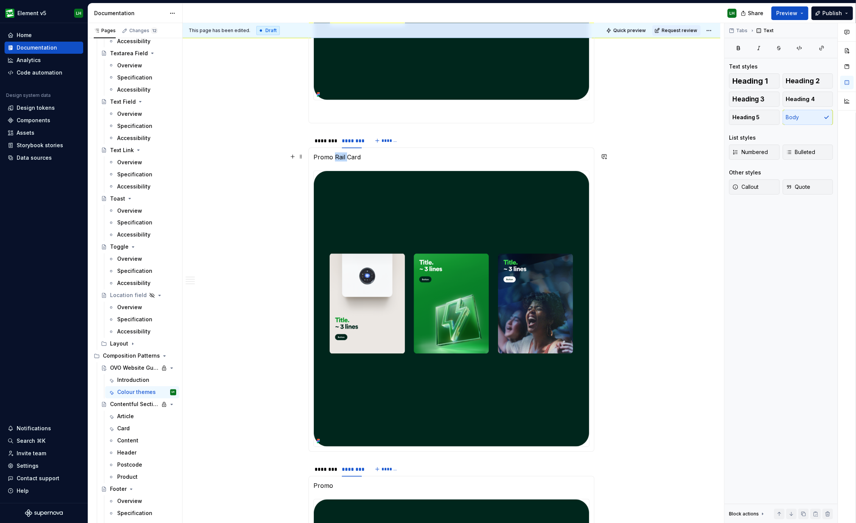
click at [340, 158] on p "Promo Rail Card" at bounding box center [452, 156] width 276 height 9
click at [413, 330] on img at bounding box center [451, 308] width 275 height 275
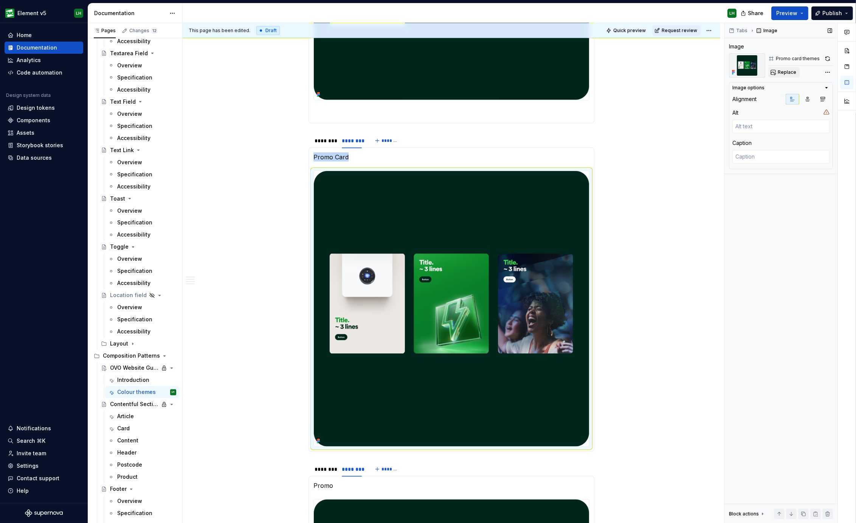
click at [787, 77] on button "Replace" at bounding box center [784, 72] width 31 height 11
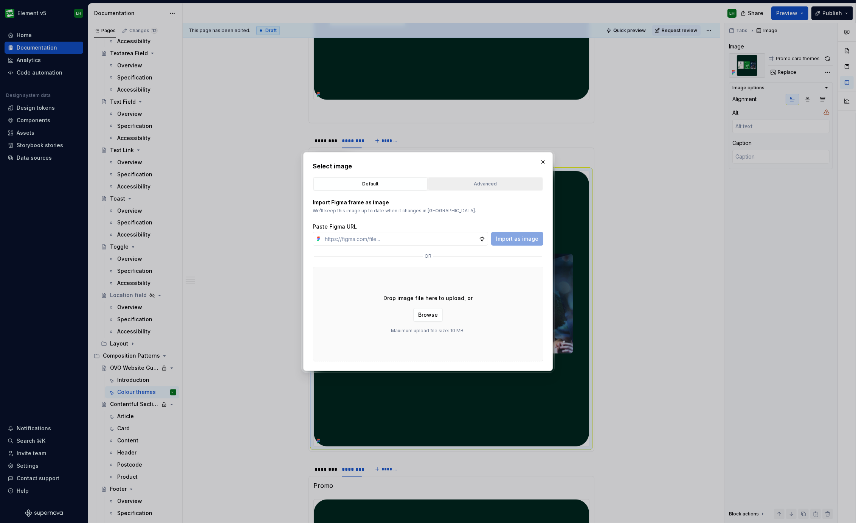
type textarea "*"
click at [473, 182] on div "Advanced" at bounding box center [485, 184] width 109 height 8
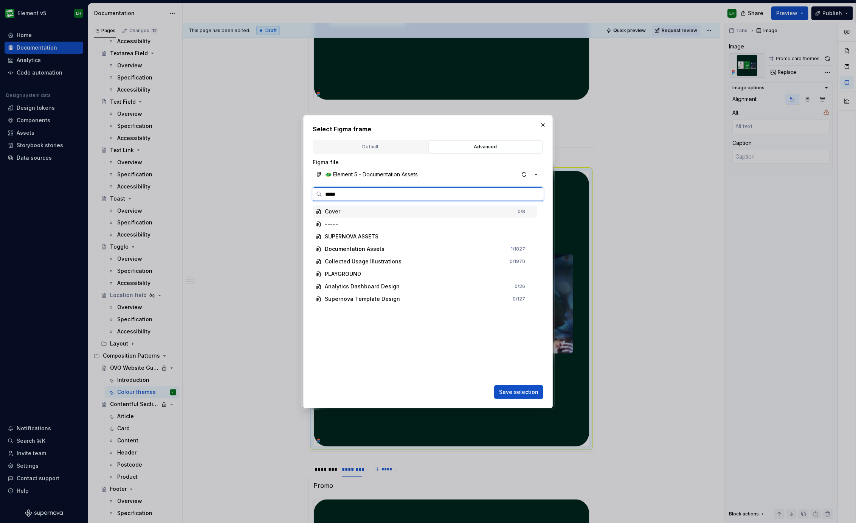
type input "******"
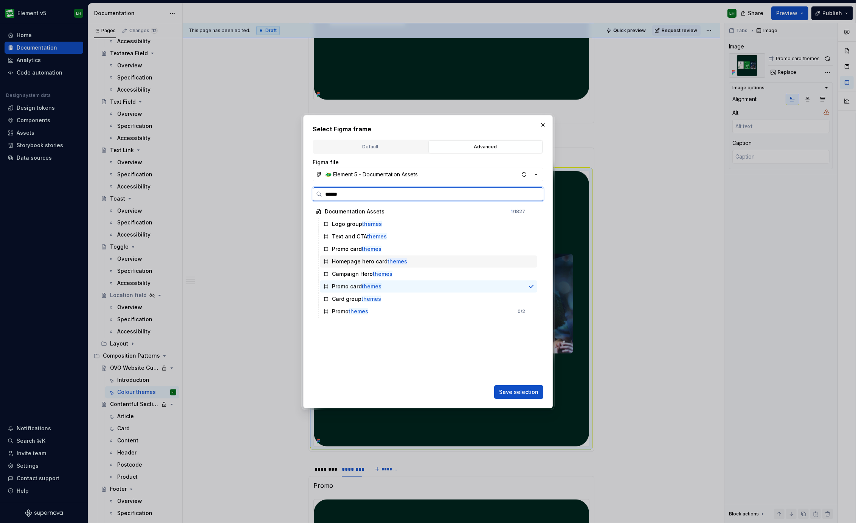
click at [385, 249] on div "Promo card themes" at bounding box center [428, 249] width 217 height 12
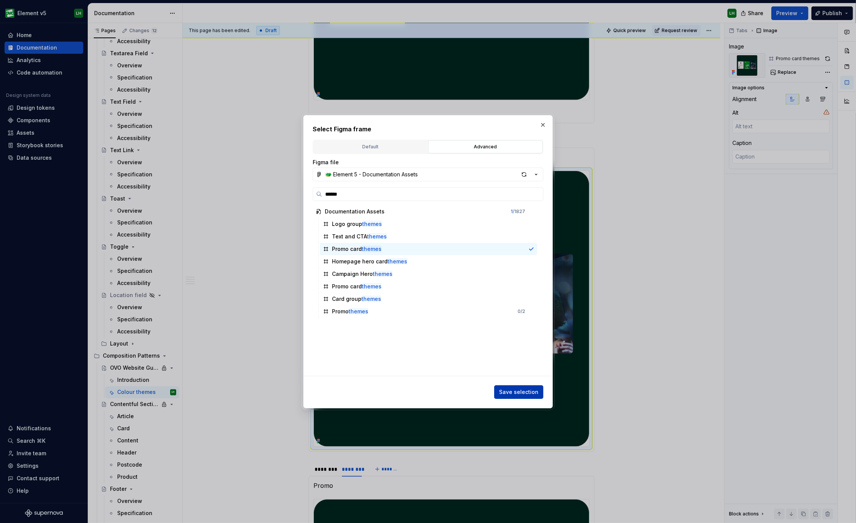
click at [524, 396] on button "Save selection" at bounding box center [518, 392] width 49 height 14
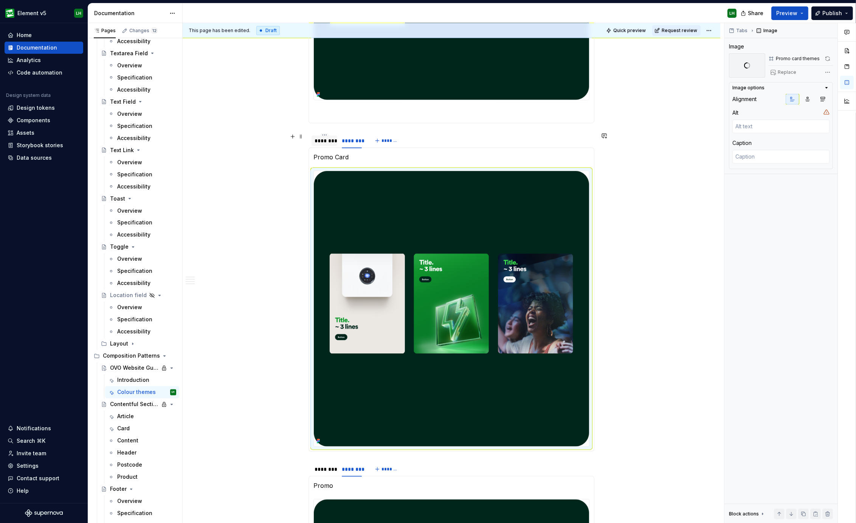
click at [322, 143] on div "********" at bounding box center [325, 141] width 20 height 8
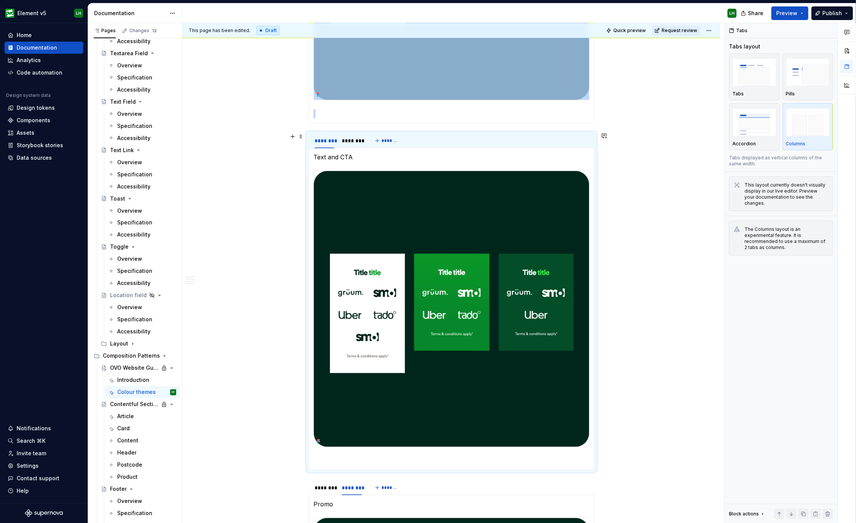
click at [518, 320] on img at bounding box center [451, 309] width 275 height 276
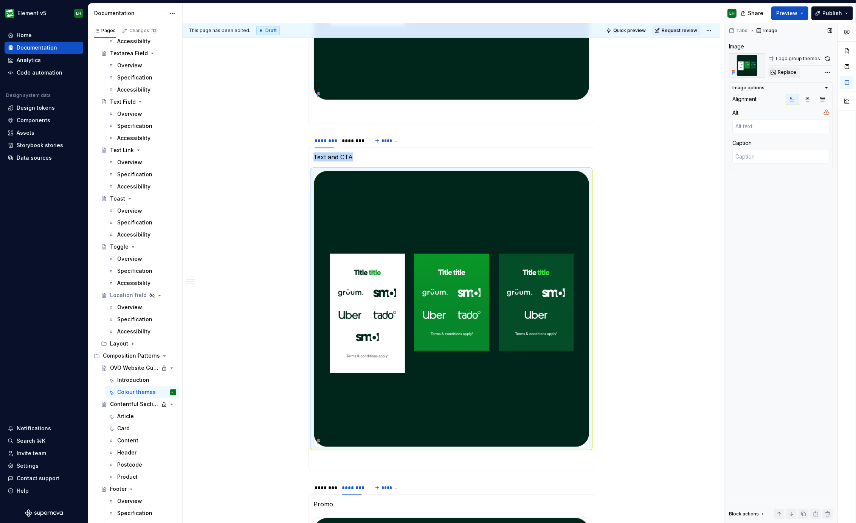
click at [794, 74] on span "Replace" at bounding box center [787, 72] width 19 height 6
type textarea "*"
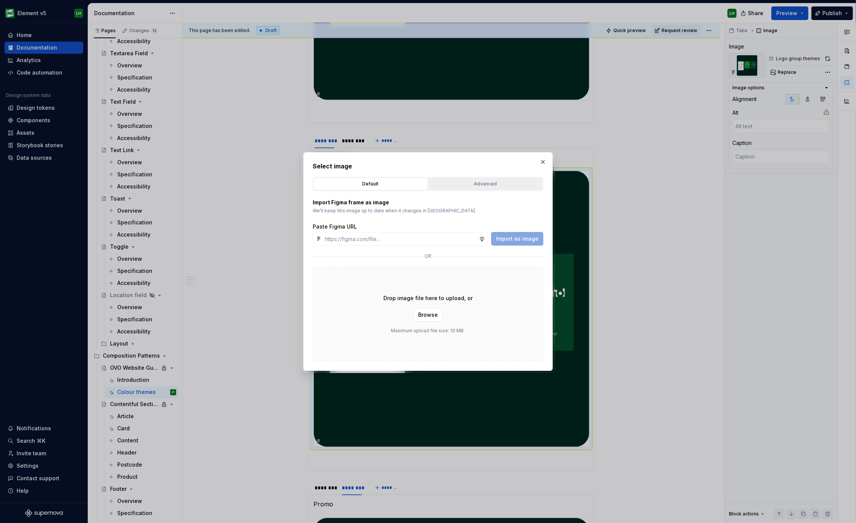
click at [494, 184] on div "Advanced" at bounding box center [485, 184] width 109 height 8
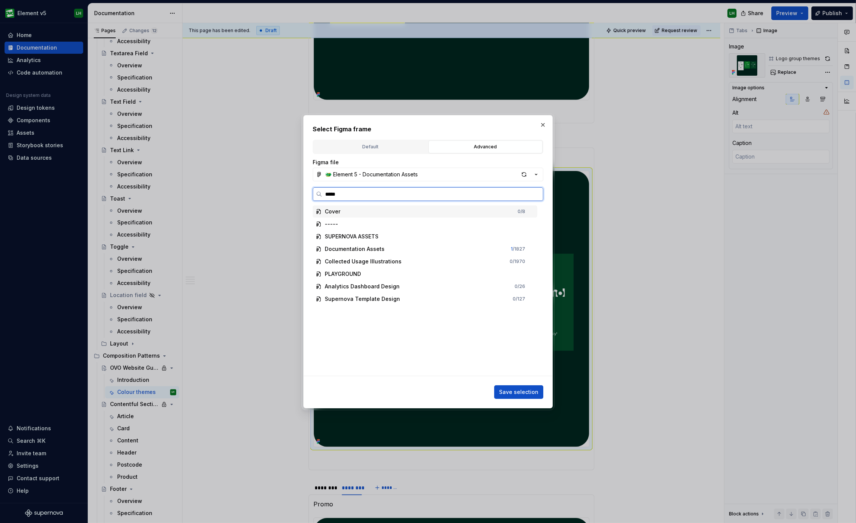
type input "******"
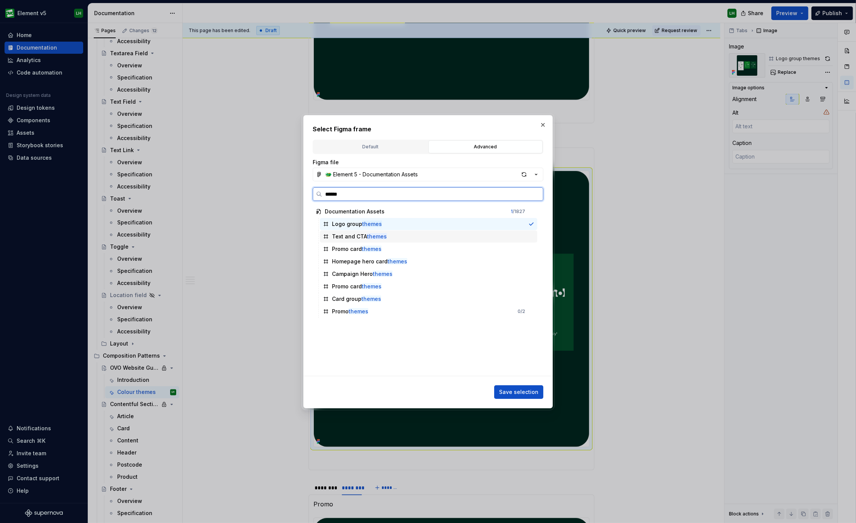
click at [401, 238] on div "Text and CTA themes" at bounding box center [428, 236] width 217 height 12
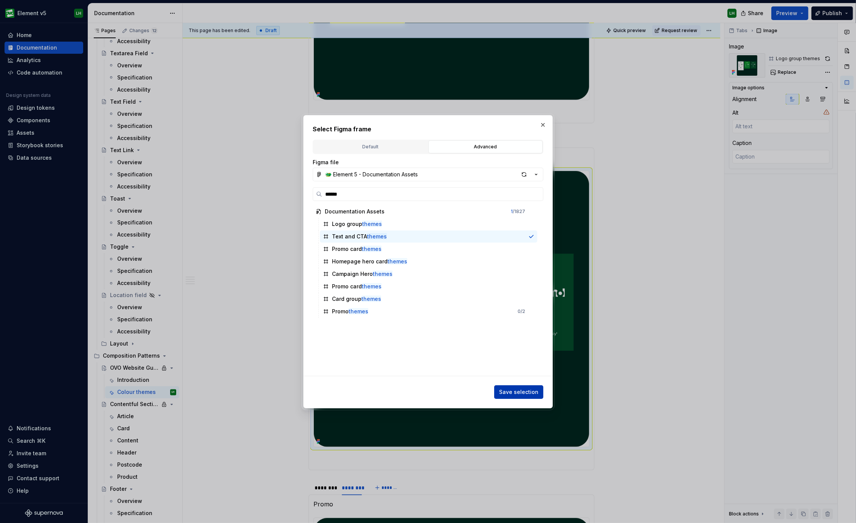
click at [532, 388] on span "Save selection" at bounding box center [518, 392] width 39 height 8
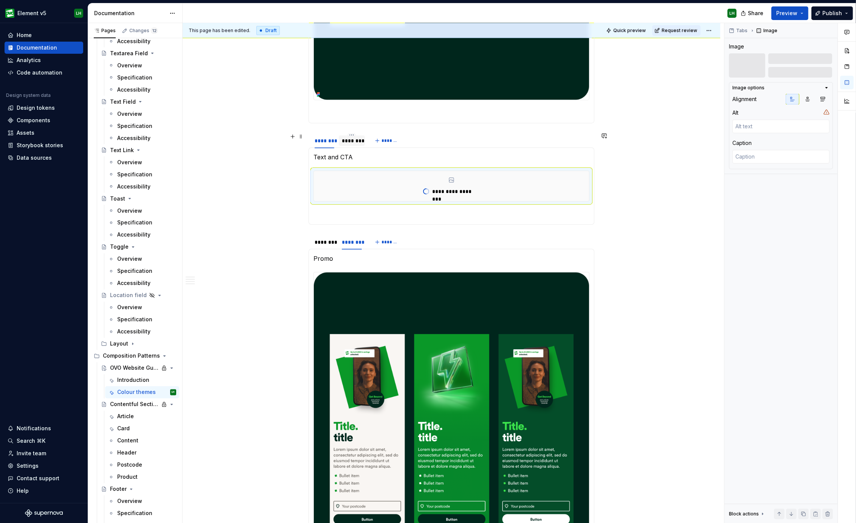
click at [348, 140] on div "********" at bounding box center [352, 141] width 20 height 8
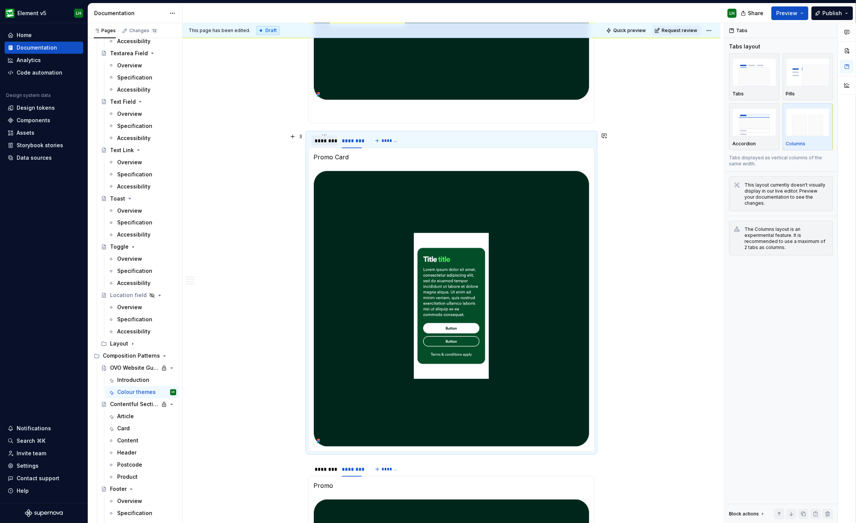
click at [324, 141] on div "********" at bounding box center [325, 141] width 20 height 8
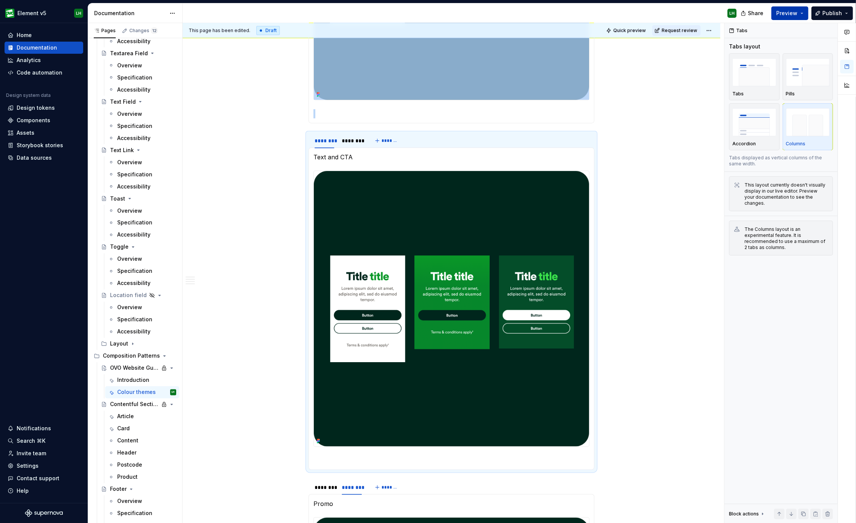
click at [789, 9] on span "Preview" at bounding box center [787, 13] width 21 height 8
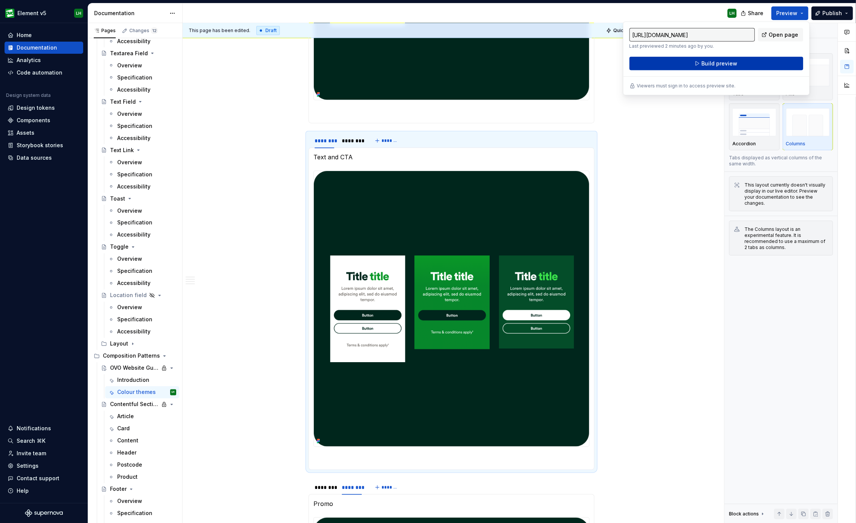
click at [739, 62] on button "Build preview" at bounding box center [717, 64] width 174 height 14
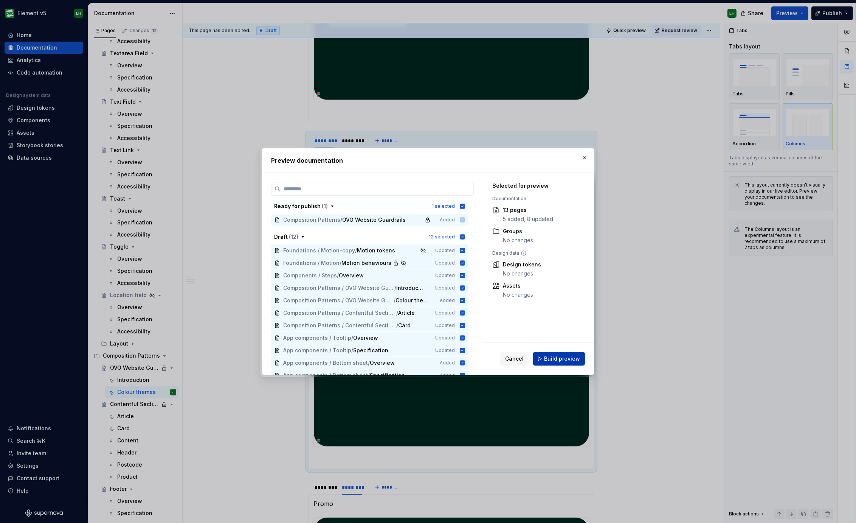
click at [576, 360] on span "Build preview" at bounding box center [562, 359] width 36 height 8
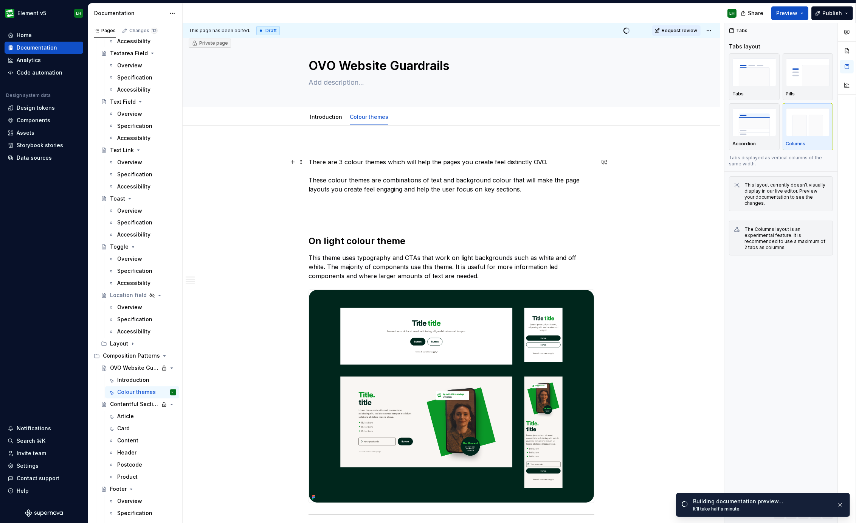
scroll to position [0, 0]
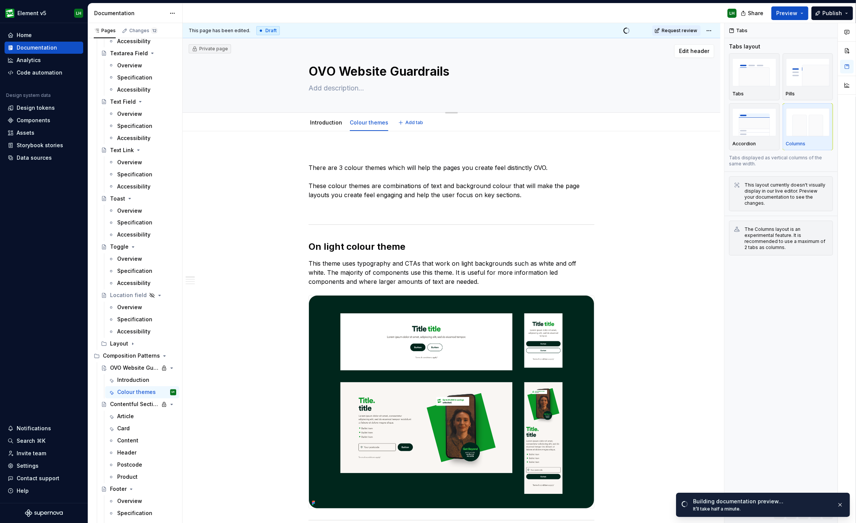
click at [413, 71] on textarea "OVO Website Guardrails" at bounding box center [450, 71] width 286 height 18
drag, startPoint x: 389, startPoint y: 73, endPoint x: 452, endPoint y: 73, distance: 63.2
click at [452, 73] on textarea "OVO Website Guardrails" at bounding box center [450, 71] width 286 height 18
type textarea "*"
type textarea "OVO Website"
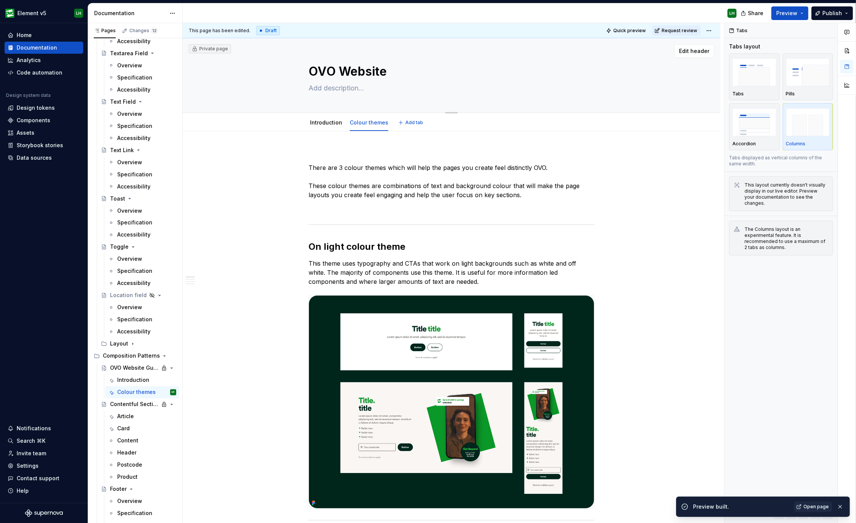
type textarea "*"
type textarea "OVO Website"
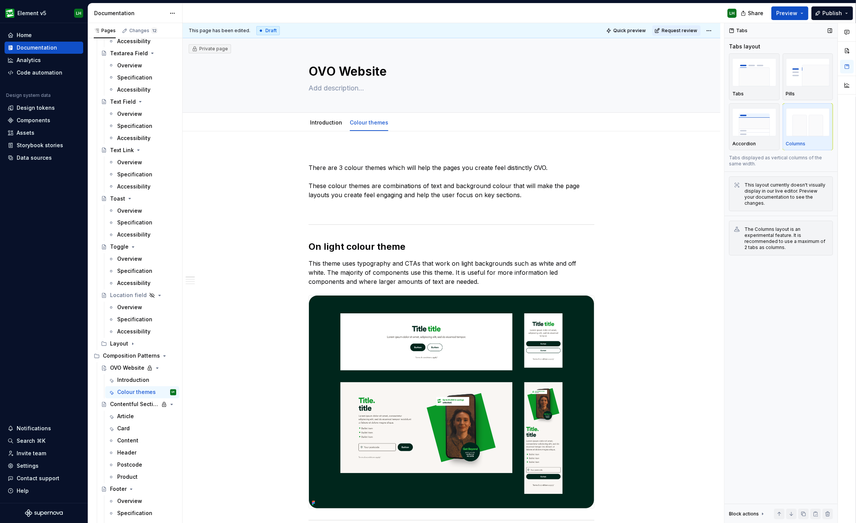
type textarea "*"
type textarea "OVO Website"
click at [783, 6] on div "Share Preview Publish" at bounding box center [799, 12] width 113 height 19
click at [788, 12] on span "Preview" at bounding box center [787, 13] width 21 height 8
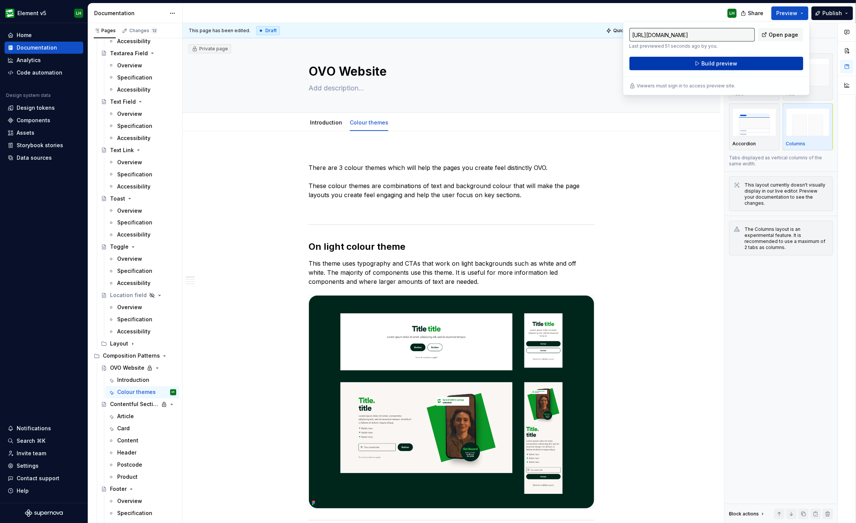
click at [758, 62] on button "Build preview" at bounding box center [717, 64] width 174 height 14
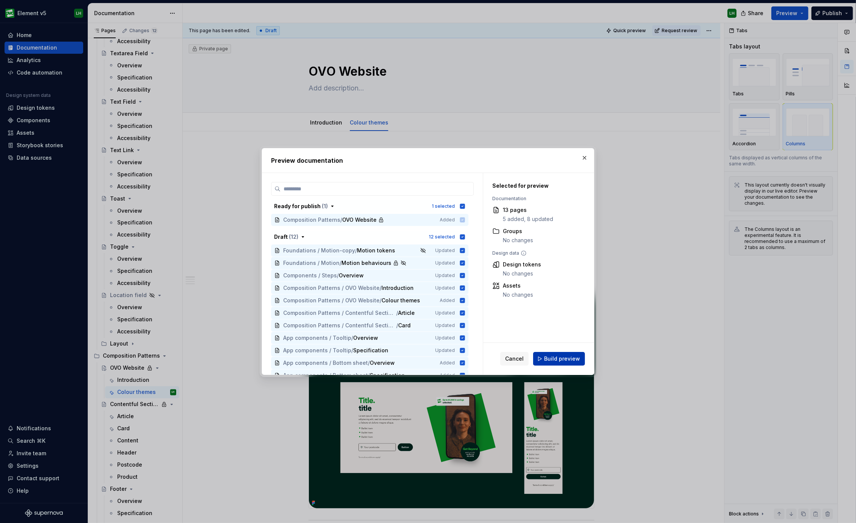
click at [570, 356] on span "Build preview" at bounding box center [562, 359] width 36 height 8
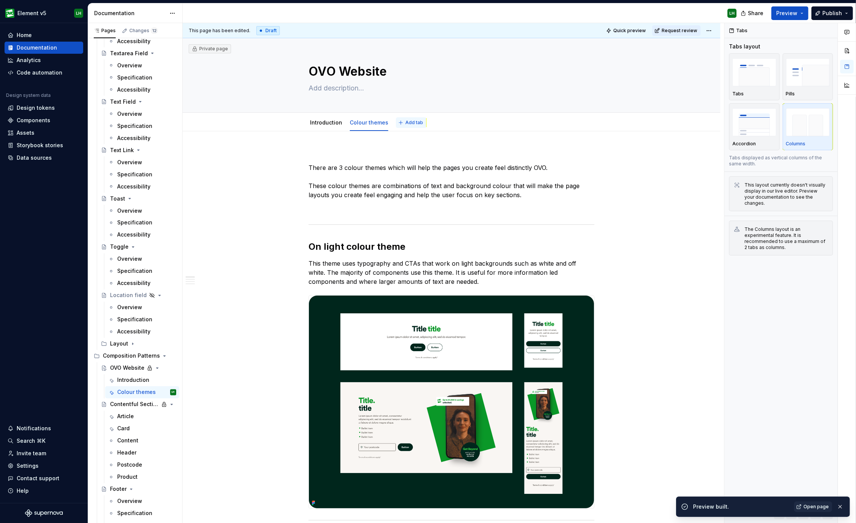
click at [405, 120] on span "Add tab" at bounding box center [414, 123] width 18 height 6
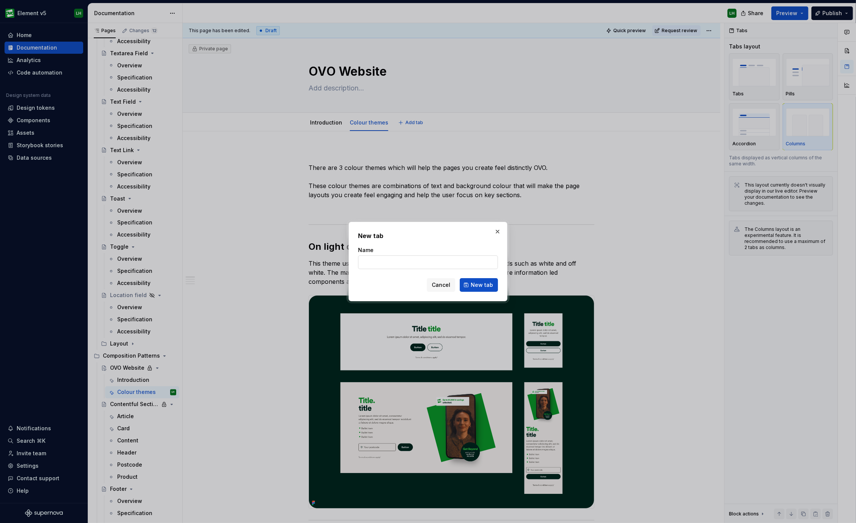
click at [379, 264] on input "Name" at bounding box center [428, 262] width 140 height 14
type textarea "*"
type input "Headings, Text and Actions"
click button "New tab" at bounding box center [479, 285] width 38 height 14
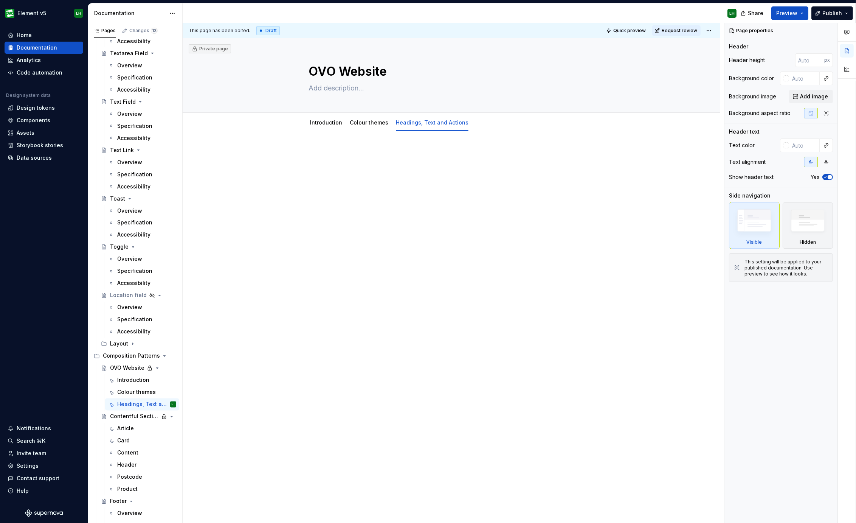
type textarea "*"
drag, startPoint x: 189, startPoint y: 132, endPoint x: 342, endPoint y: 156, distance: 155.1
click at [189, 132] on div at bounding box center [452, 237] width 538 height 213
click at [398, 170] on div at bounding box center [452, 163] width 286 height 29
click at [286, 149] on div at bounding box center [452, 237] width 538 height 213
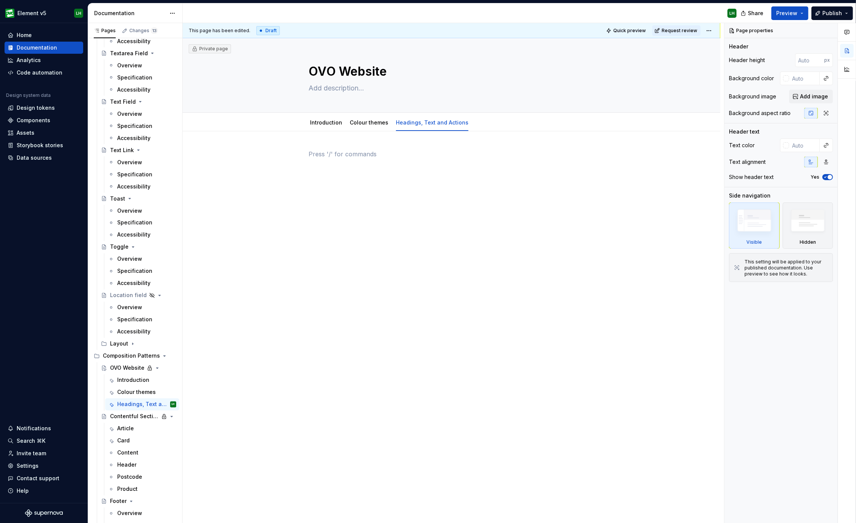
drag, startPoint x: 304, startPoint y: 171, endPoint x: 344, endPoint y: 179, distance: 40.4
click at [304, 172] on div "This page has been edited. Draft Quick preview Request review Private page OVO …" at bounding box center [454, 273] width 542 height 500
click at [344, 179] on div at bounding box center [452, 168] width 286 height 38
click at [332, 162] on div at bounding box center [452, 163] width 286 height 29
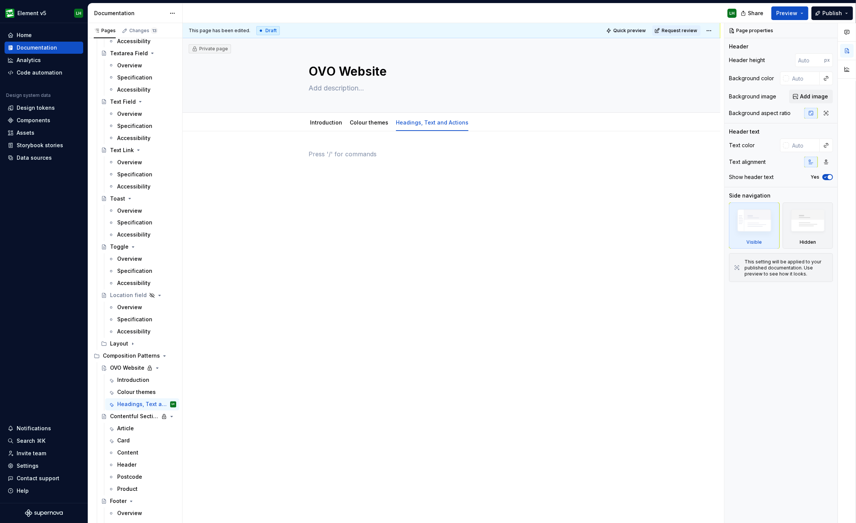
click at [296, 150] on div at bounding box center [452, 237] width 538 height 213
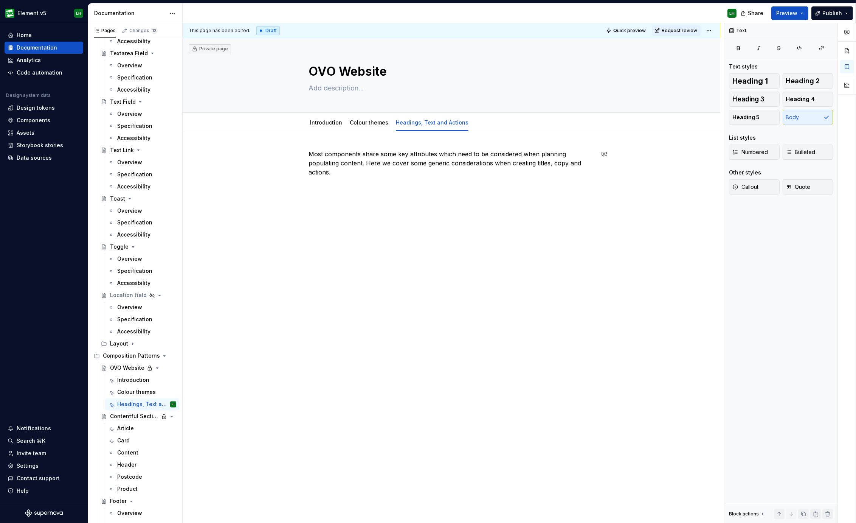
click at [291, 150] on div "This page has been edited. Draft Quick preview Request review Private page OVO …" at bounding box center [454, 273] width 542 height 500
click at [291, 153] on button "button" at bounding box center [292, 154] width 11 height 11
click at [282, 191] on div "Most components share some key attributes which need to be considered when plan…" at bounding box center [452, 243] width 538 height 225
click at [292, 154] on button "button" at bounding box center [292, 154] width 11 height 11
click at [342, 208] on span "Text Plain text" at bounding box center [373, 217] width 126 height 20
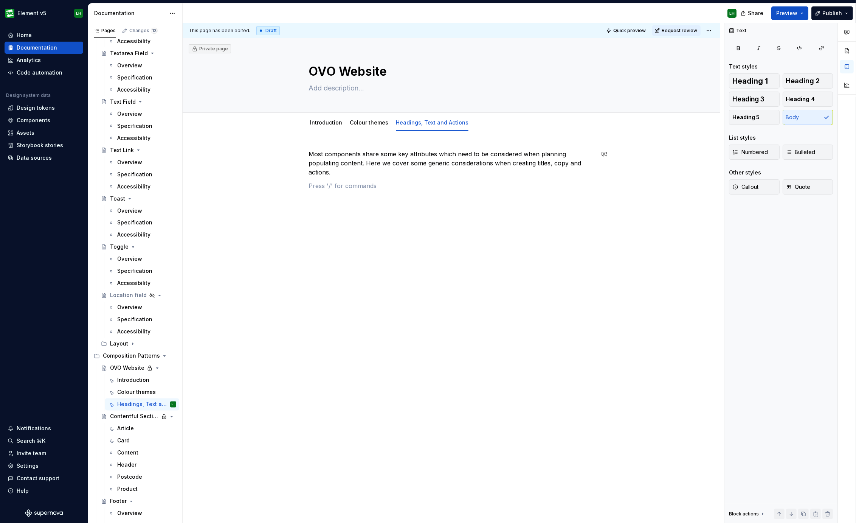
click at [422, 231] on div "Most components share some key attributes which need to be considered when plan…" at bounding box center [452, 250] width 538 height 239
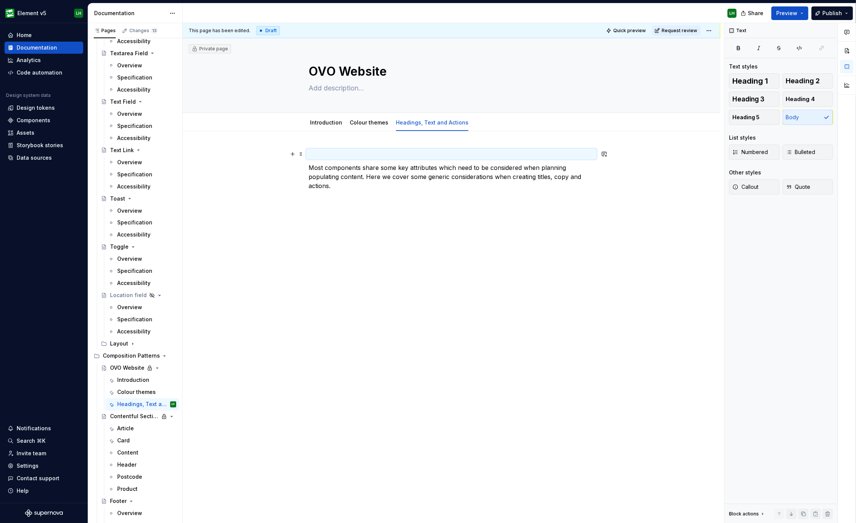
click at [340, 260] on div "Most components share some key attributes which need to be considered when plan…" at bounding box center [452, 250] width 538 height 239
click at [289, 168] on button "button" at bounding box center [292, 167] width 11 height 11
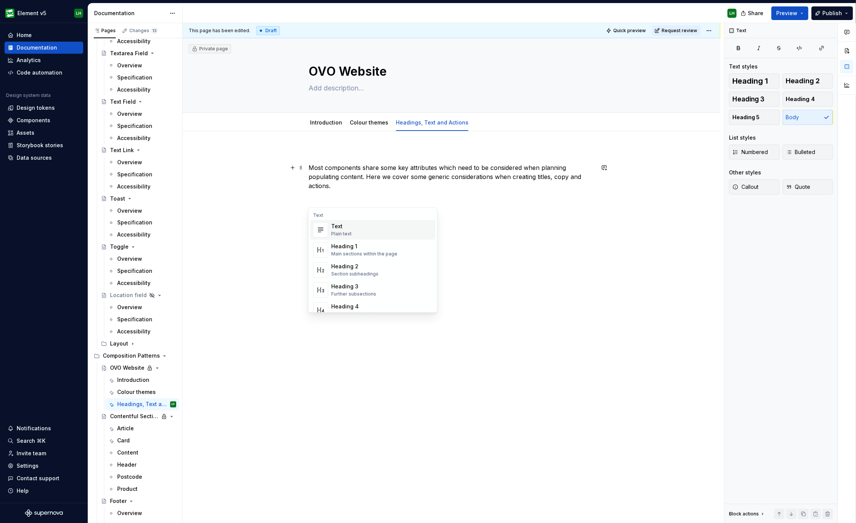
drag, startPoint x: 204, startPoint y: 246, endPoint x: 315, endPoint y: 175, distance: 131.5
click at [204, 246] on div "Most components share some key attributes which need to be considered when plan…" at bounding box center [452, 257] width 538 height 252
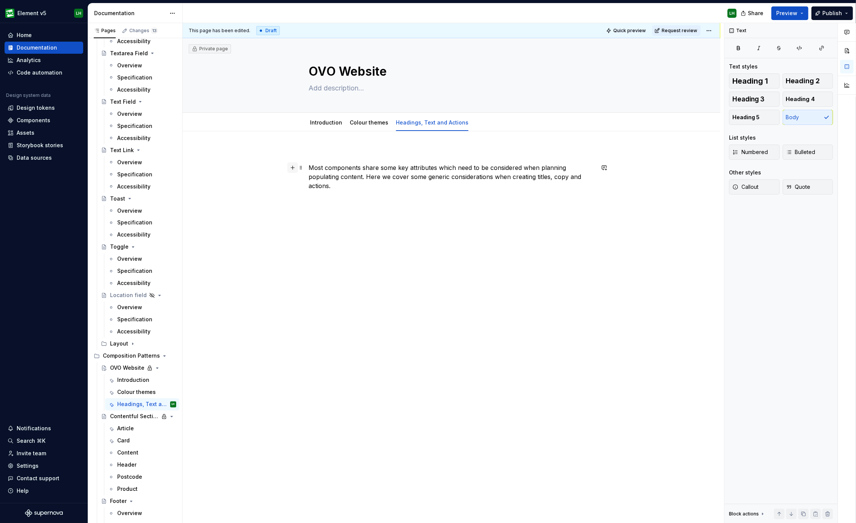
click at [289, 165] on button "button" at bounding box center [292, 167] width 11 height 11
click at [332, 230] on div "Divider" at bounding box center [350, 226] width 38 height 8
click at [288, 218] on button "button" at bounding box center [292, 218] width 11 height 11
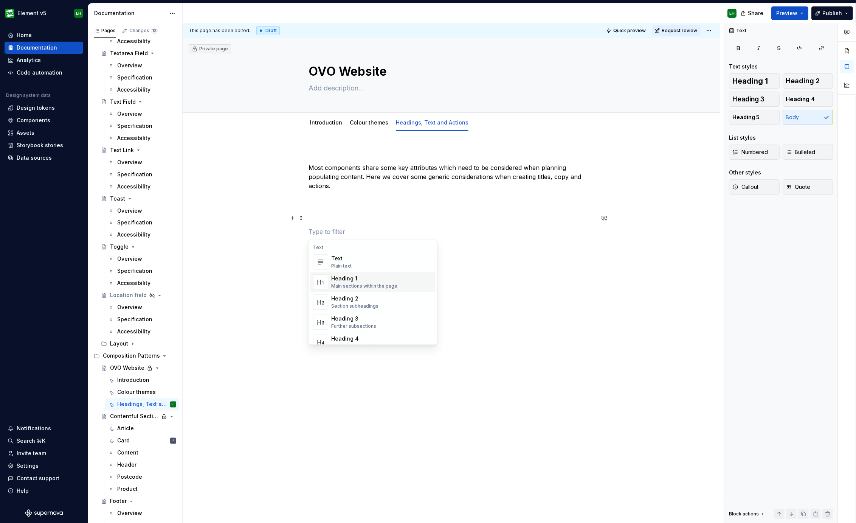
click at [351, 300] on div "Heading 2" at bounding box center [354, 299] width 47 height 8
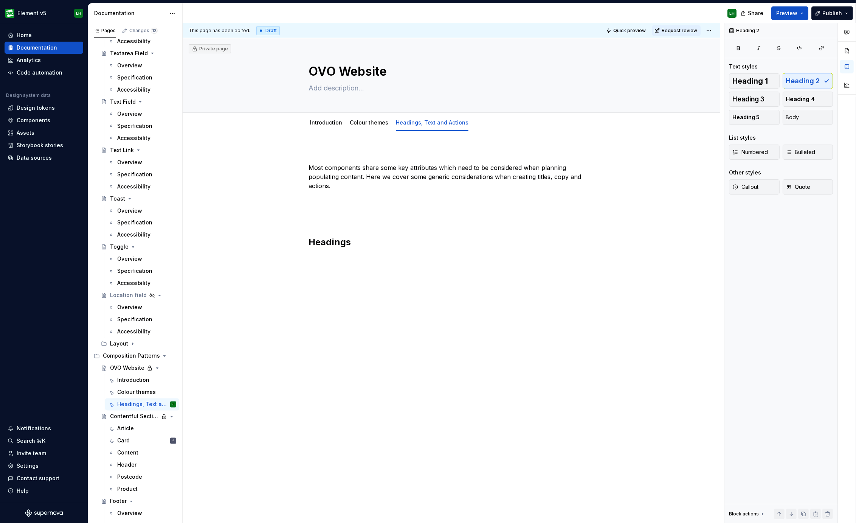
click at [219, 322] on div "Most components share some key attributes which need to be considered when plan…" at bounding box center [452, 287] width 538 height 312
click at [314, 262] on p at bounding box center [452, 258] width 286 height 9
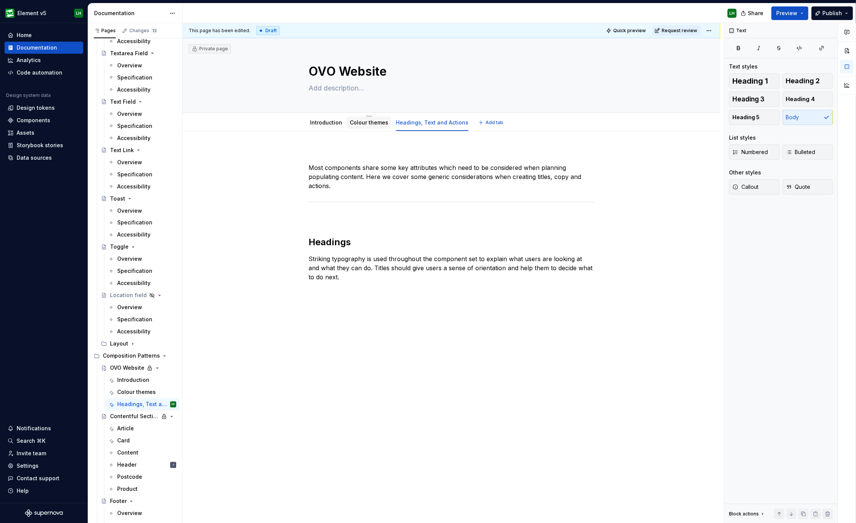
click at [373, 124] on link "Colour themes" at bounding box center [369, 122] width 39 height 6
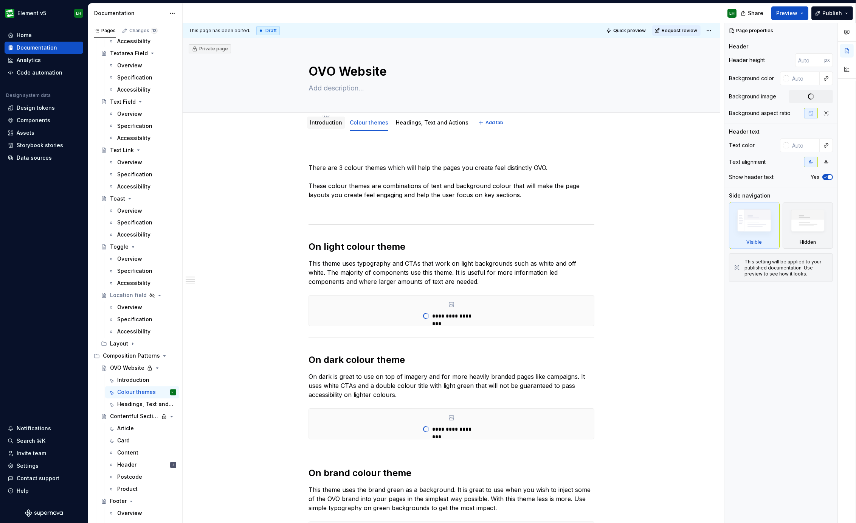
click at [333, 121] on link "Introduction" at bounding box center [326, 122] width 32 height 6
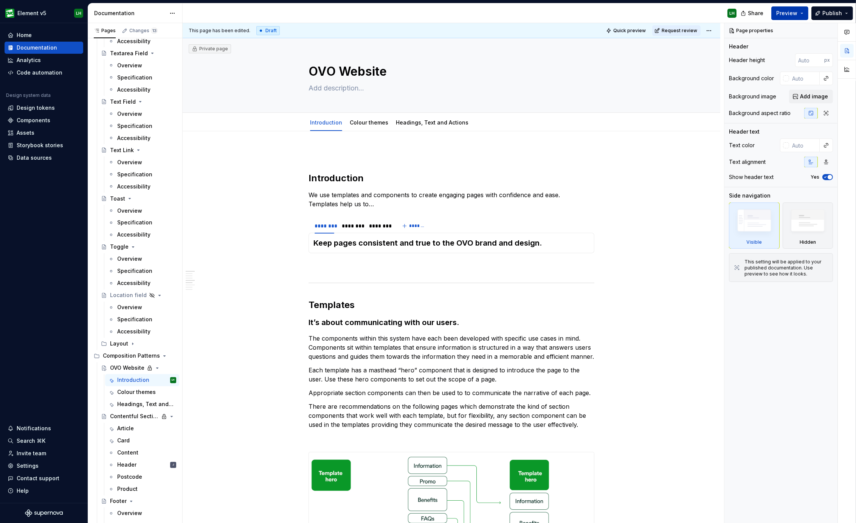
click at [800, 12] on button "Preview" at bounding box center [790, 13] width 37 height 14
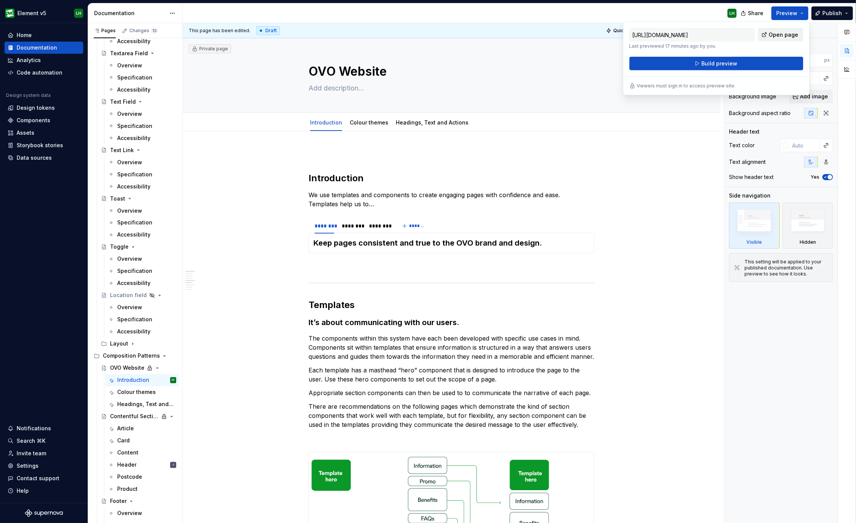
click at [781, 33] on span "Open page" at bounding box center [784, 35] width 30 height 8
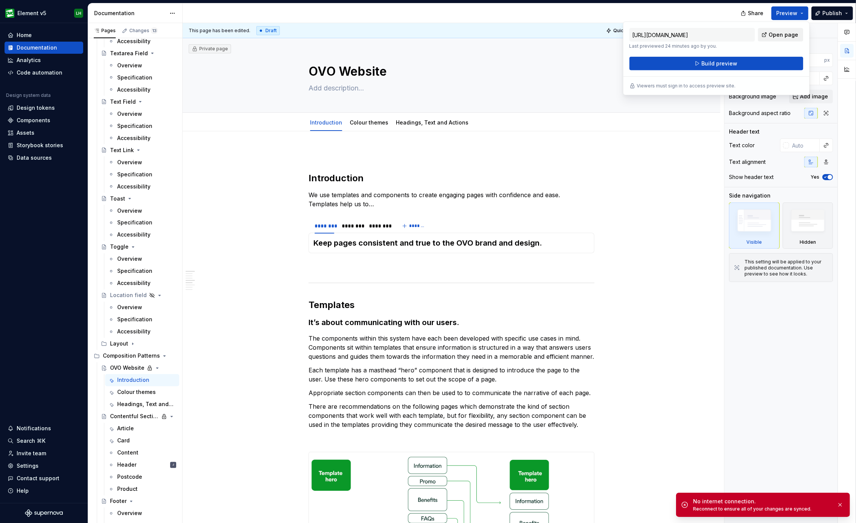
type textarea "*"
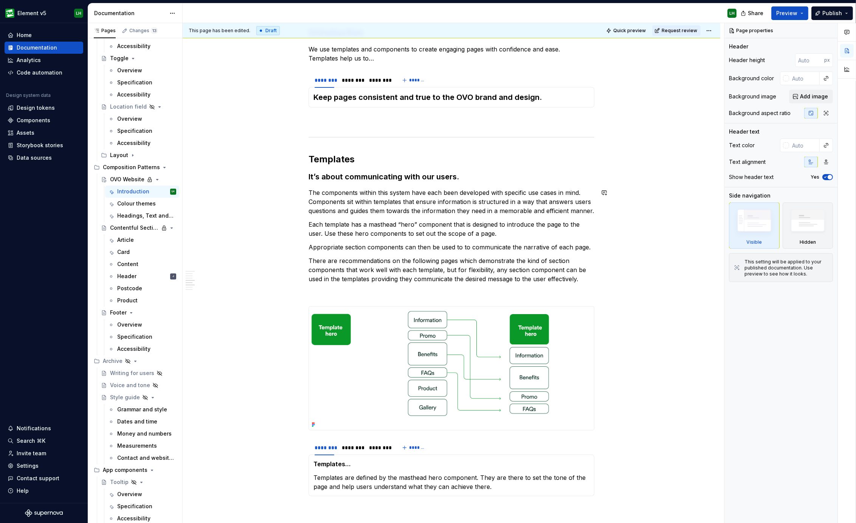
scroll to position [236, 0]
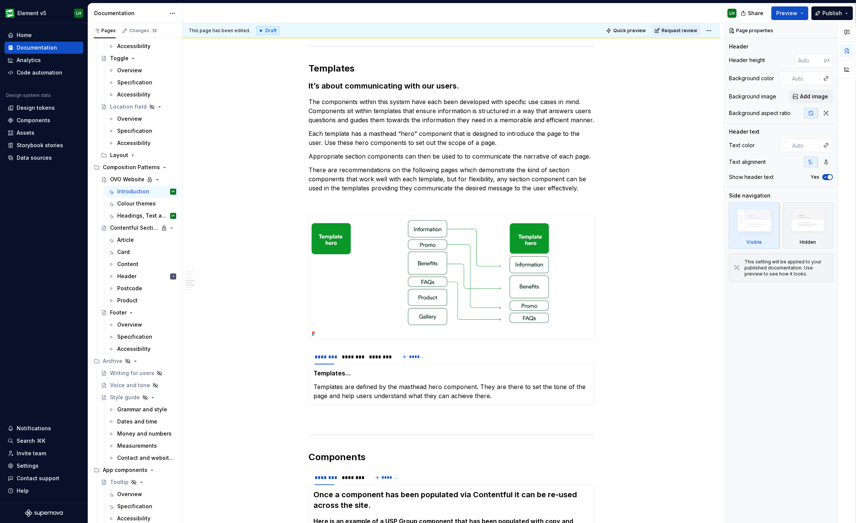
type textarea "*"
